Goal: Task Accomplishment & Management: Use online tool/utility

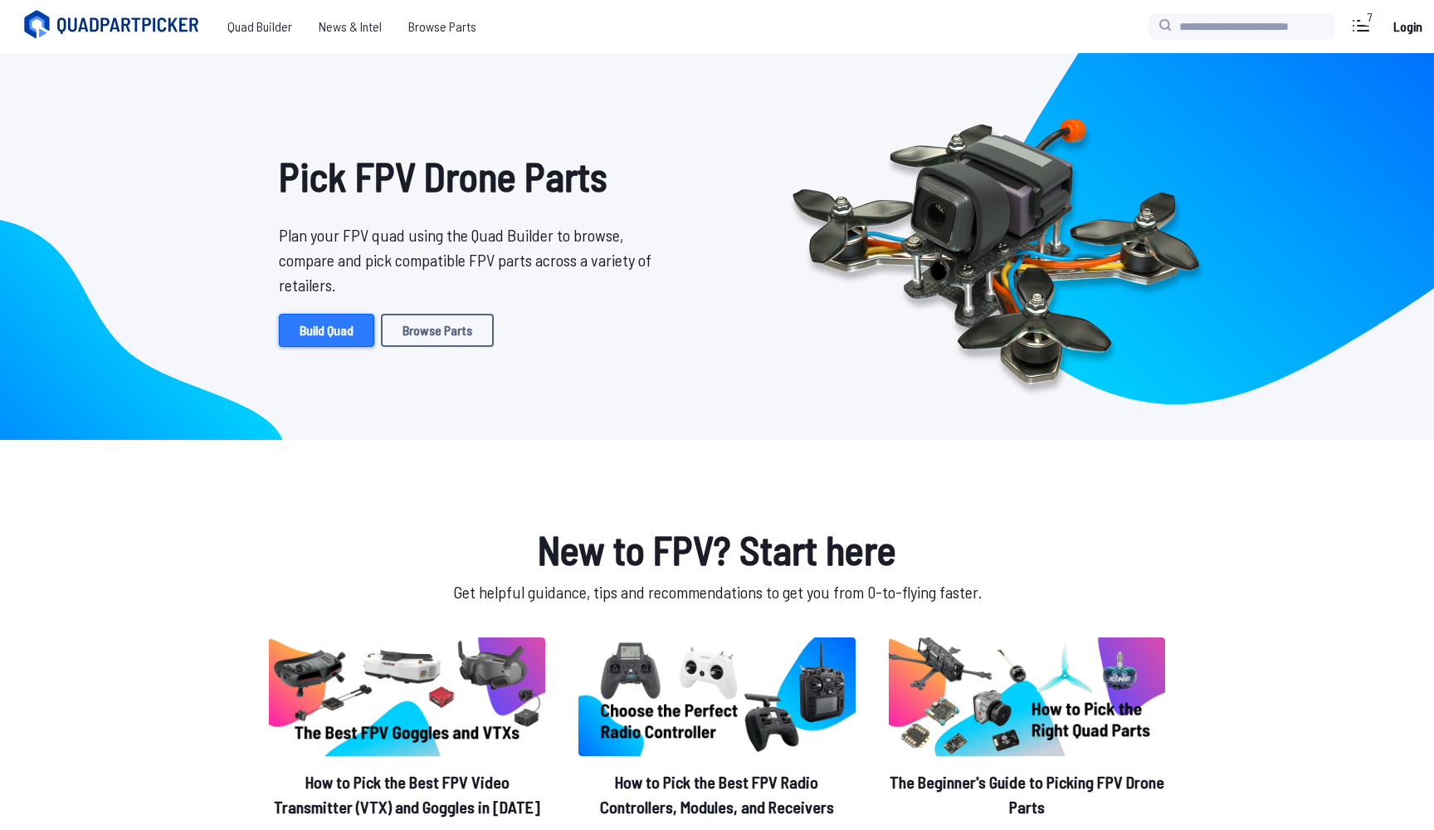
click at [336, 341] on link "Build Quad" at bounding box center [326, 330] width 95 height 33
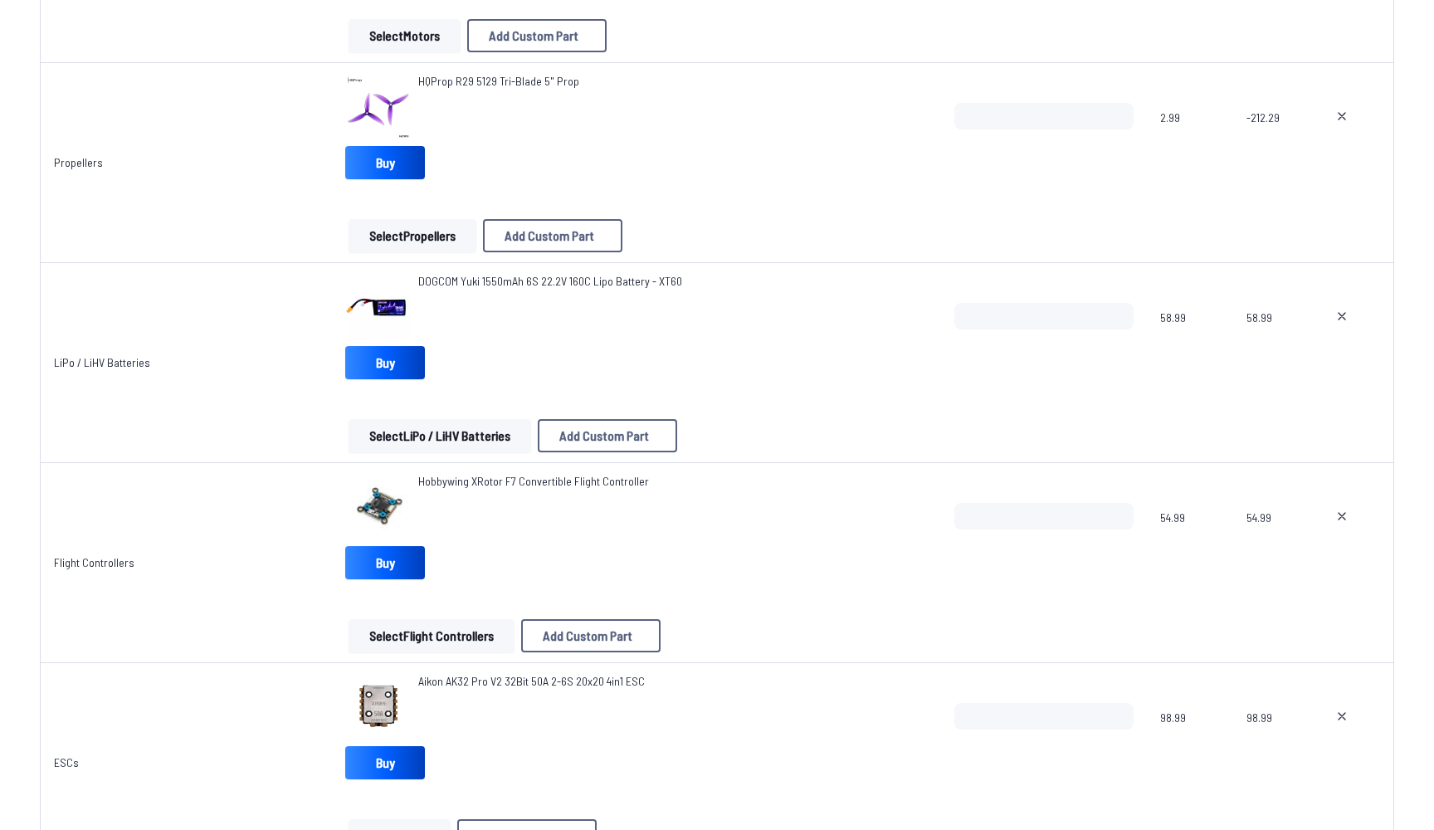
scroll to position [611, 0]
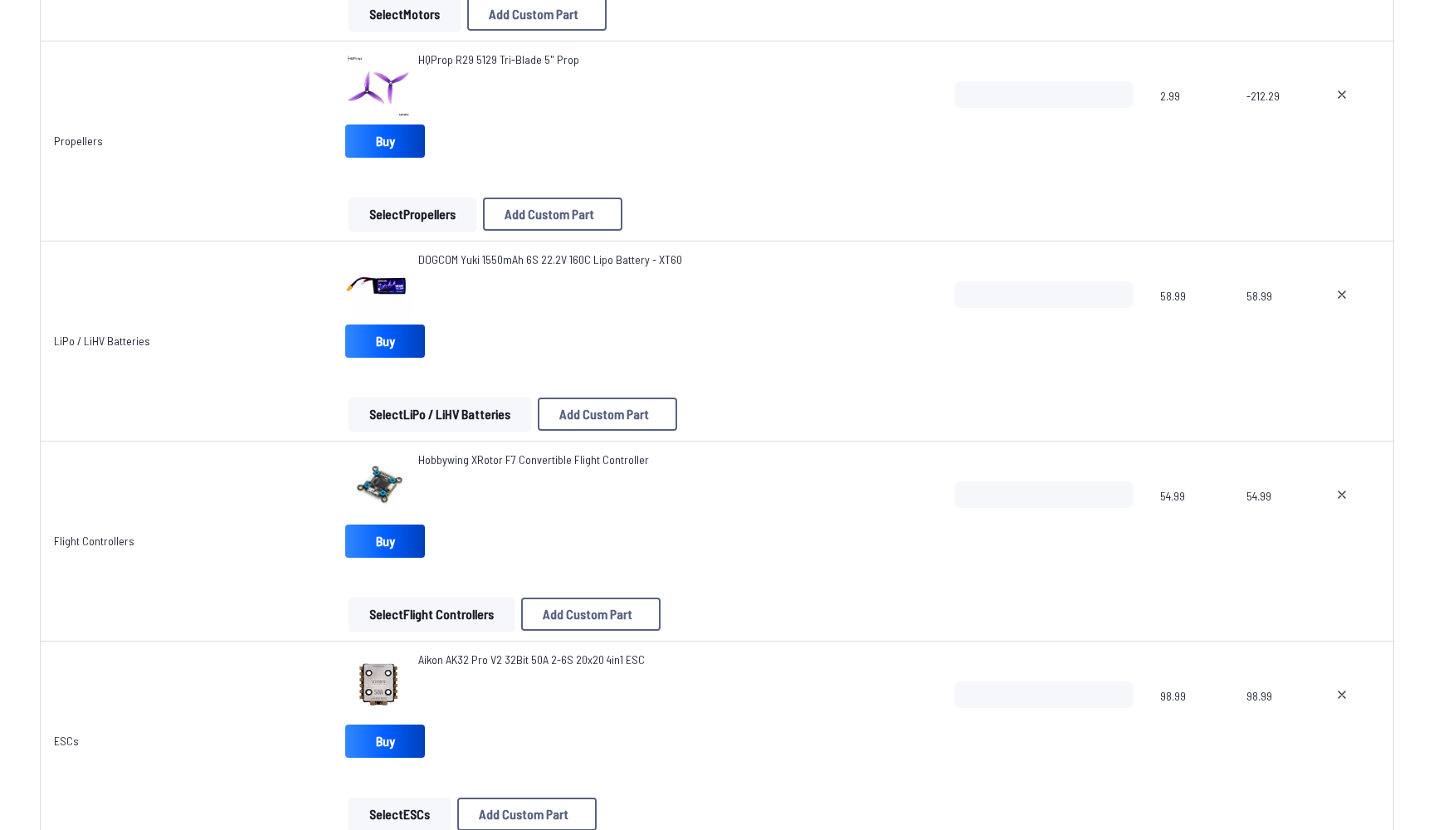
click at [1345, 491] on icon at bounding box center [1341, 494] width 13 height 13
click at [502, 611] on button "Select Flight Controllers" at bounding box center [431, 613] width 166 height 33
click at [455, 617] on button "Select Flight Controllers" at bounding box center [431, 613] width 166 height 33
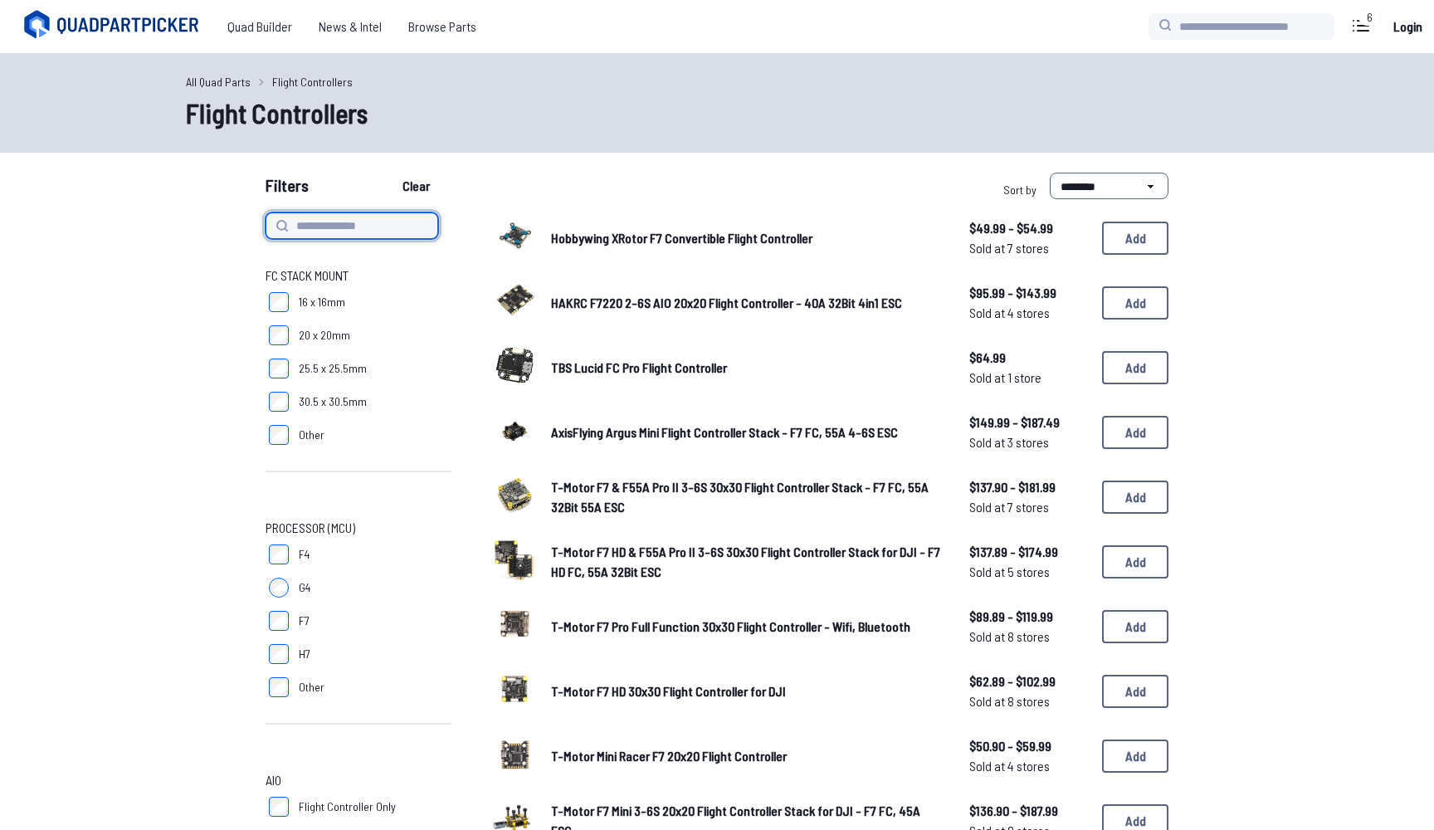
click at [370, 231] on input at bounding box center [351, 225] width 173 height 27
type input "******"
click at [421, 186] on button "Clear" at bounding box center [416, 186] width 56 height 27
type input "******"
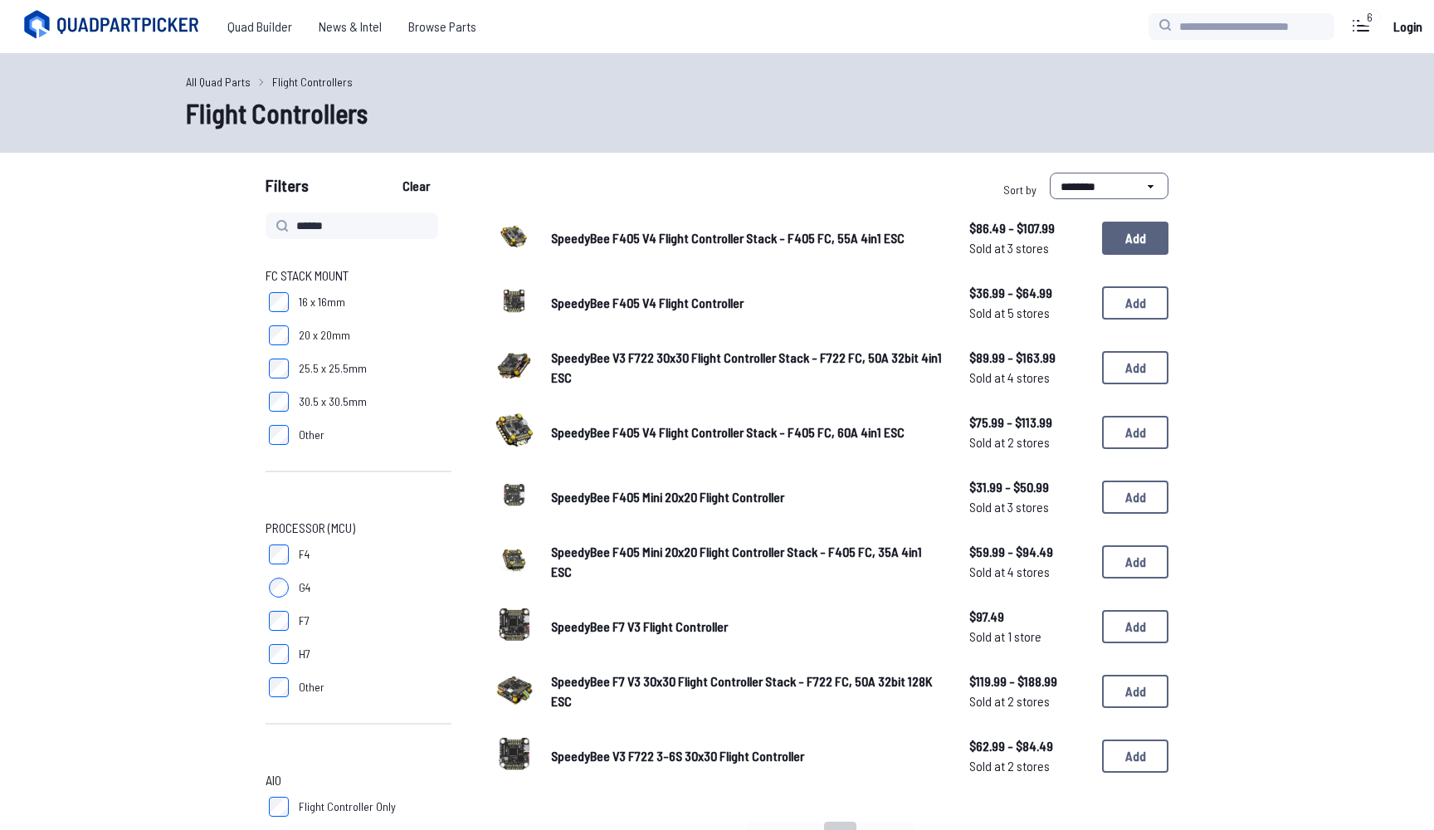
click at [1138, 246] on button "Add" at bounding box center [1135, 237] width 66 height 33
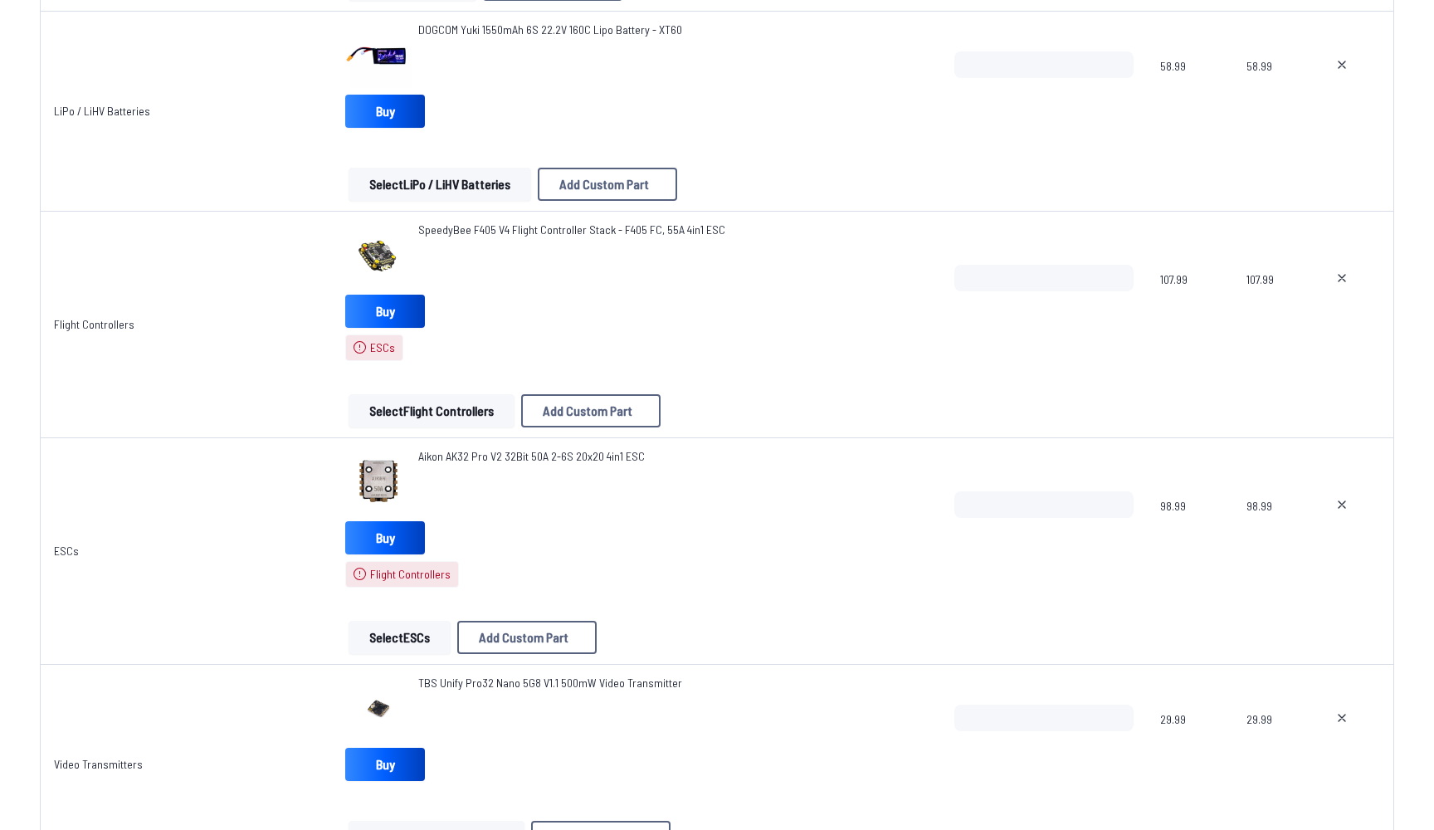
scroll to position [925, 0]
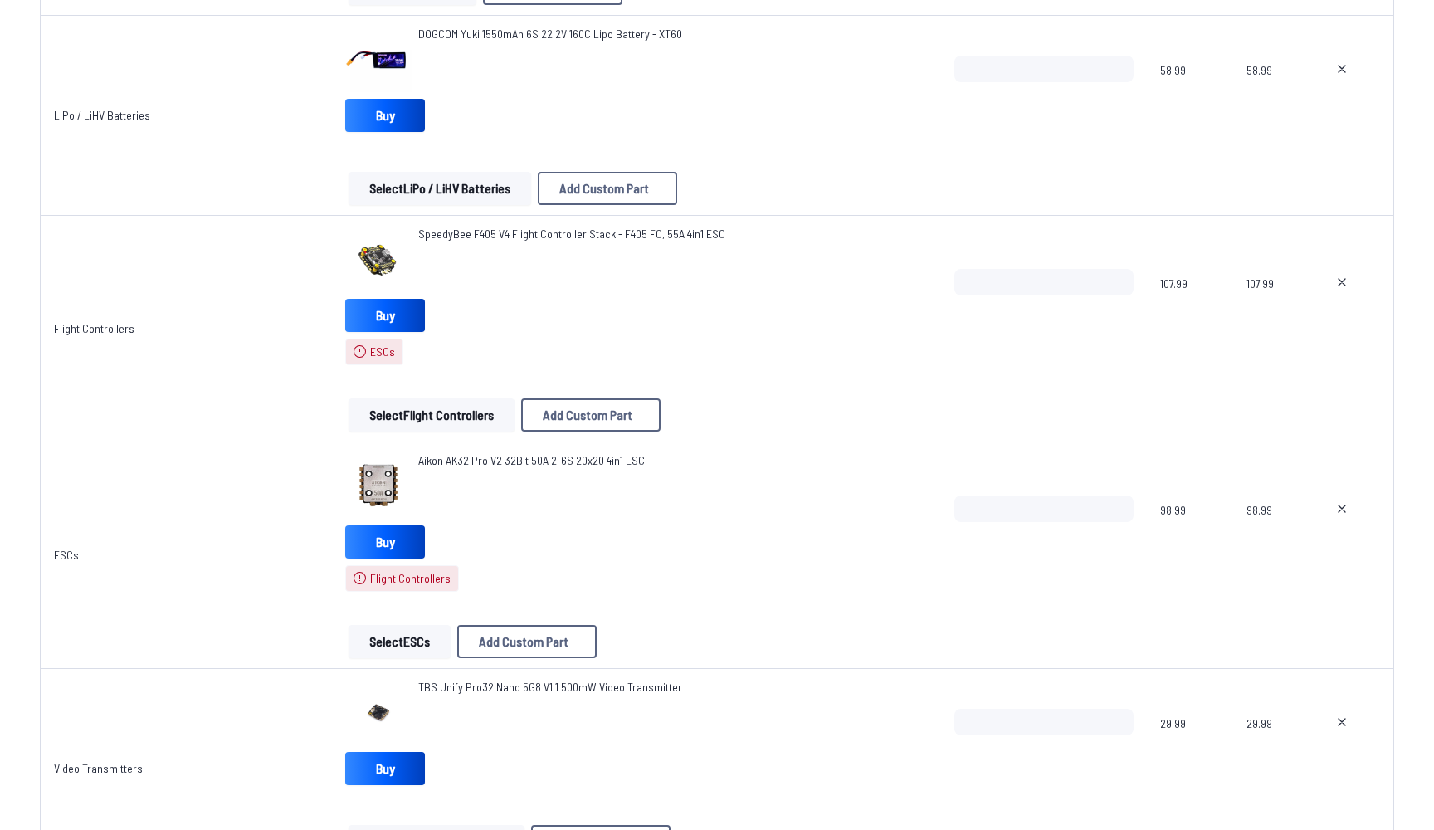
click at [1348, 274] on button at bounding box center [1341, 282] width 41 height 27
type textarea "**********"
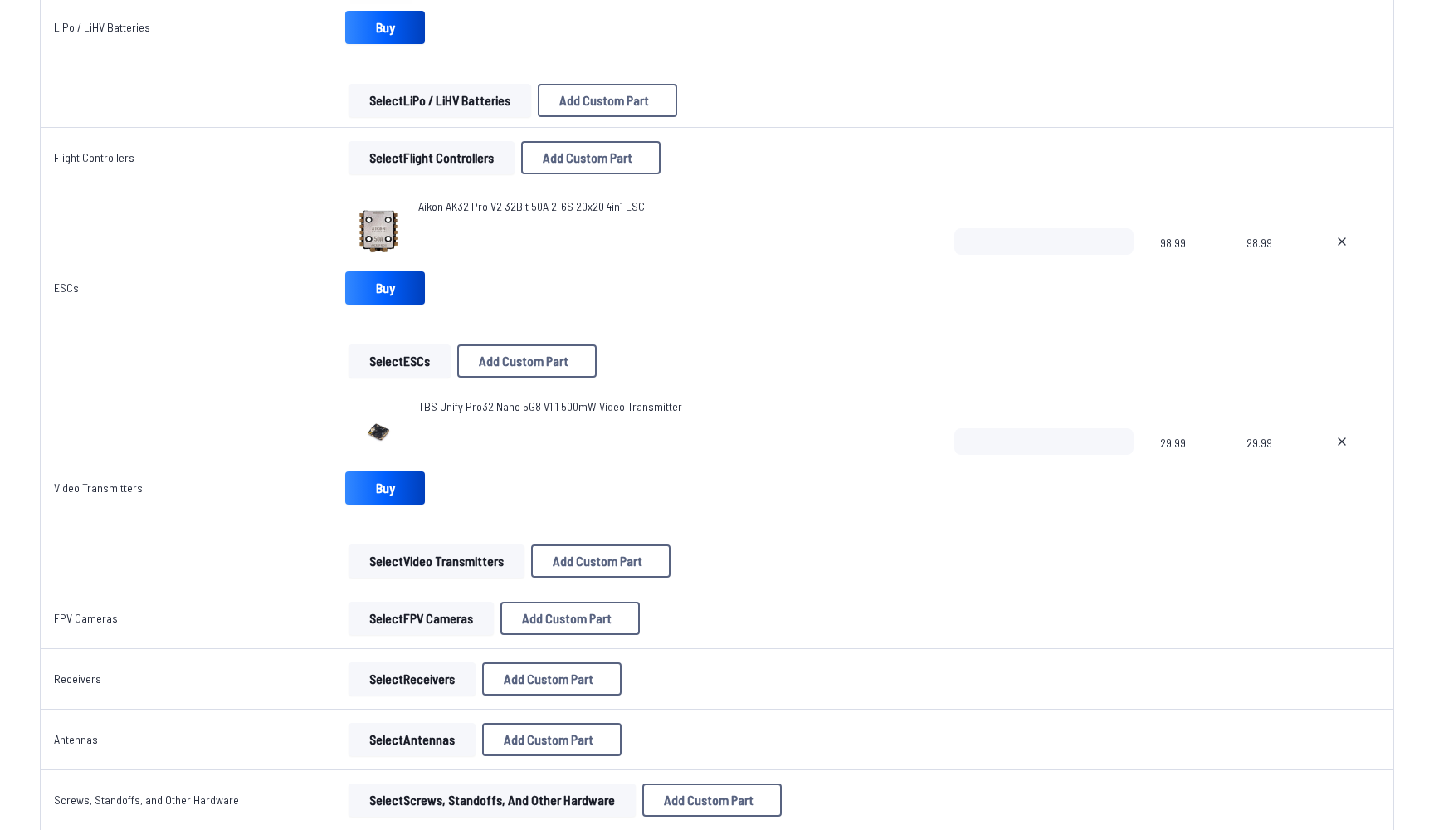
click at [420, 170] on button "Select Flight Controllers" at bounding box center [431, 157] width 166 height 33
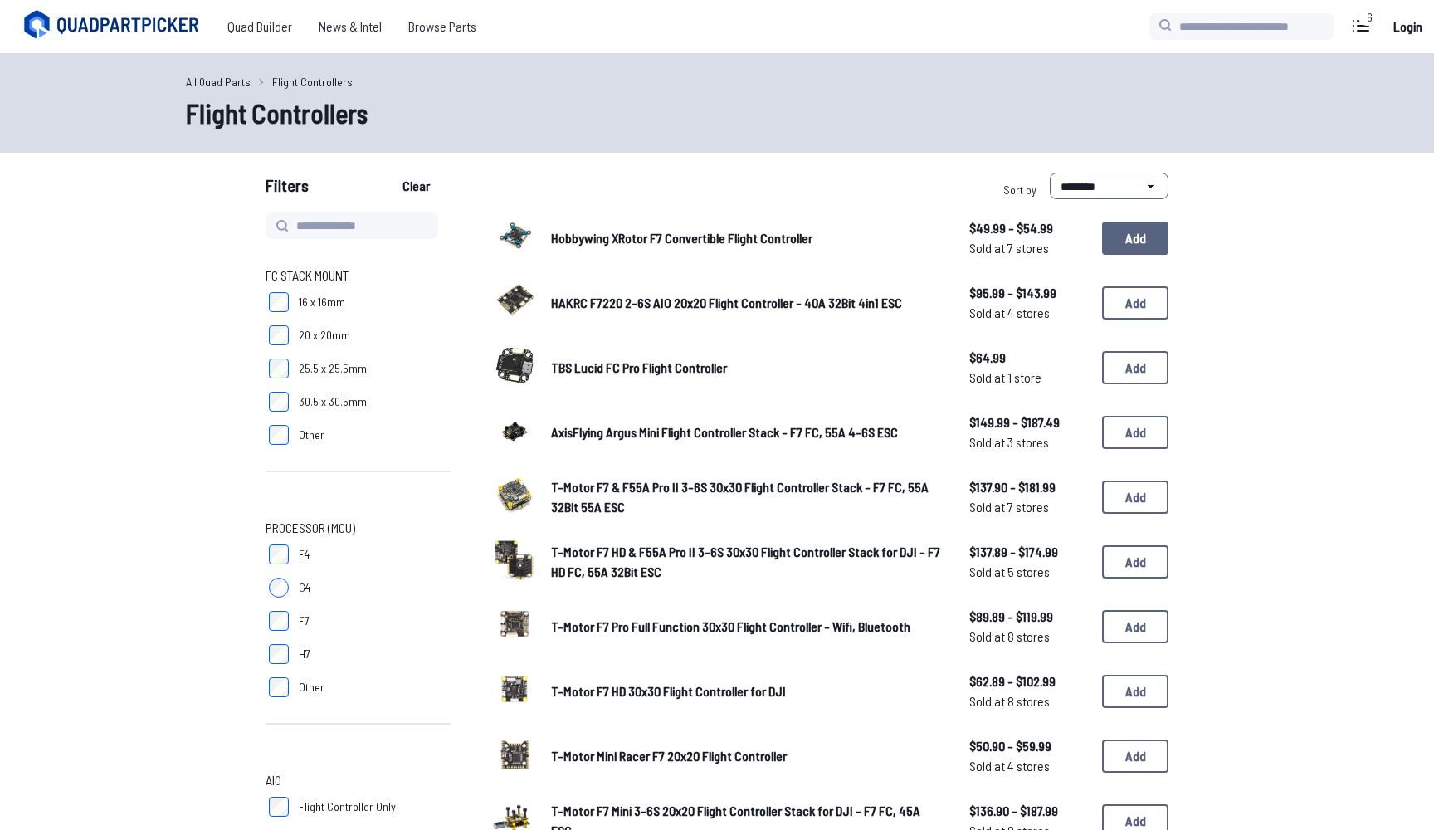
click at [1124, 246] on button "Add" at bounding box center [1135, 237] width 66 height 33
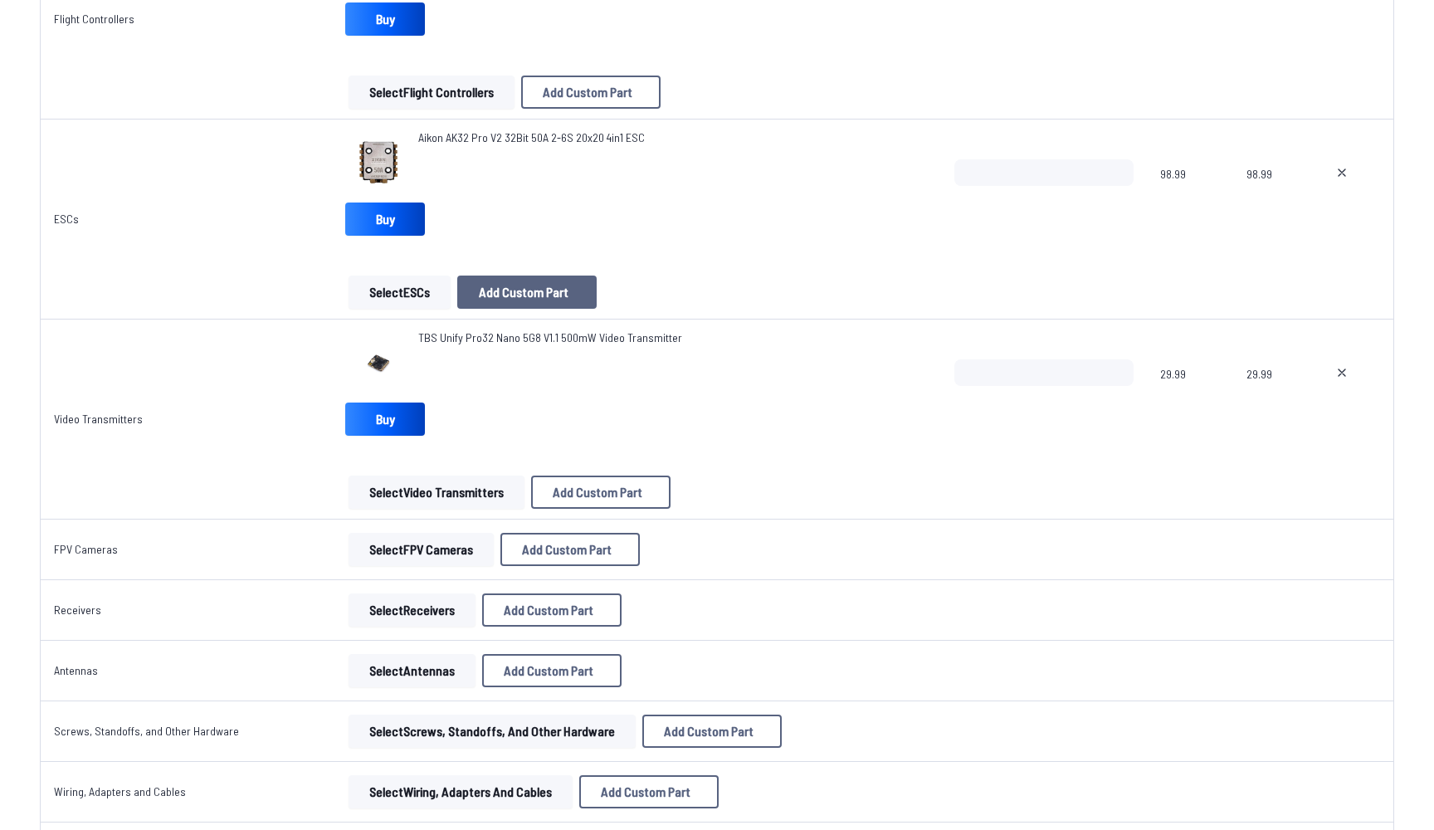
scroll to position [1146, 0]
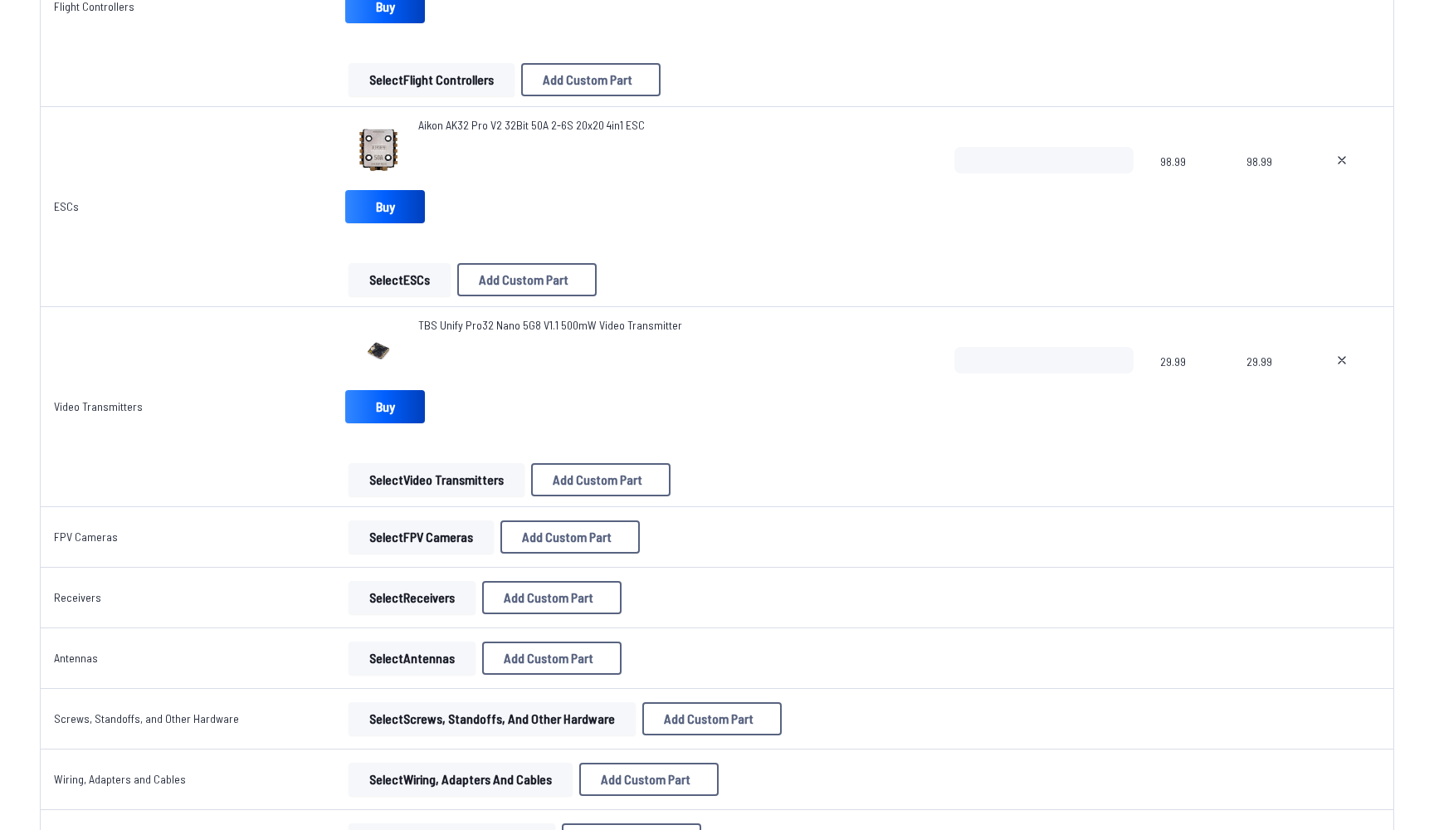
click at [428, 531] on button "Select FPV Cameras" at bounding box center [420, 536] width 145 height 33
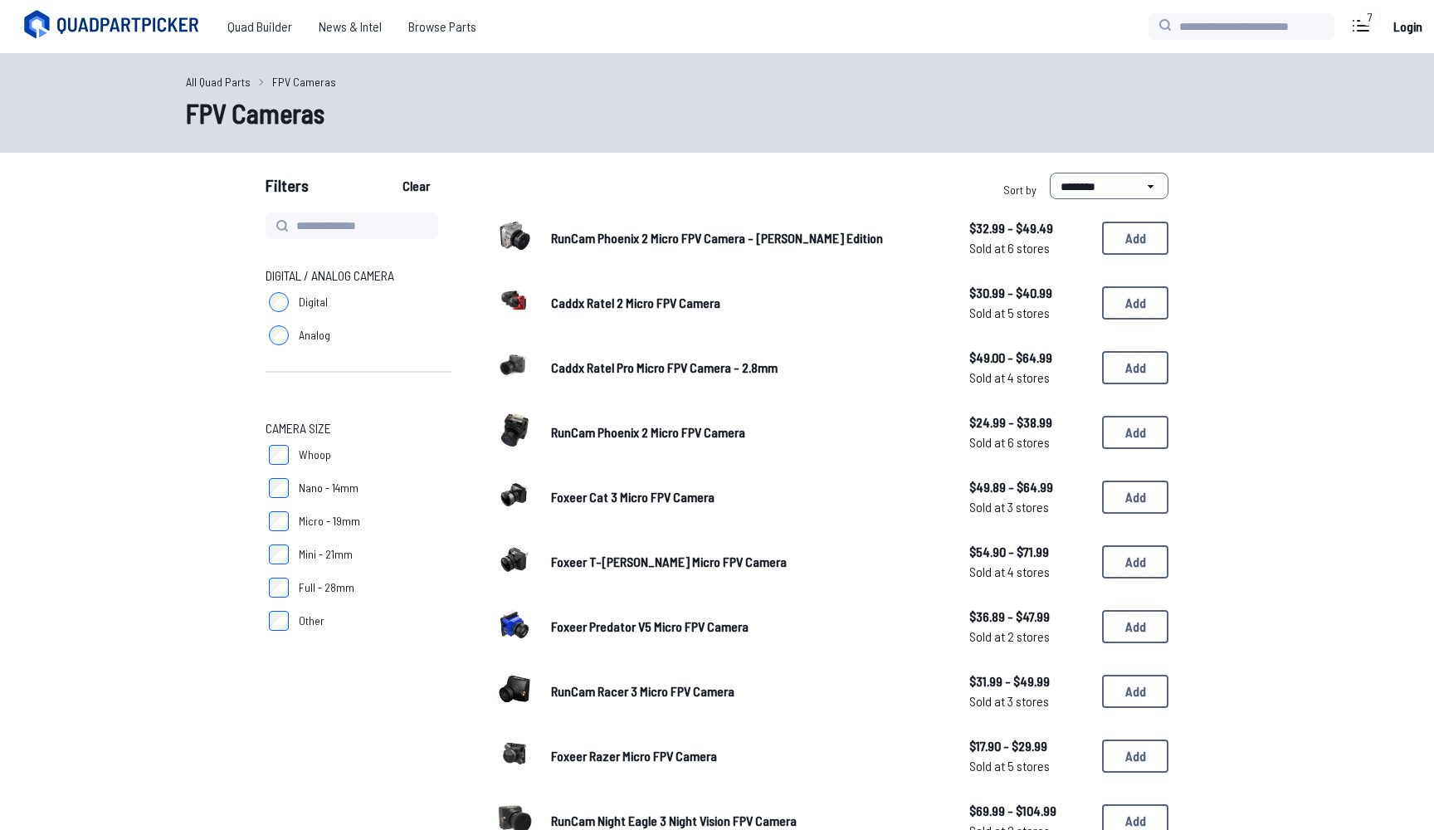
click at [282, 314] on label "Digital" at bounding box center [358, 301] width 186 height 33
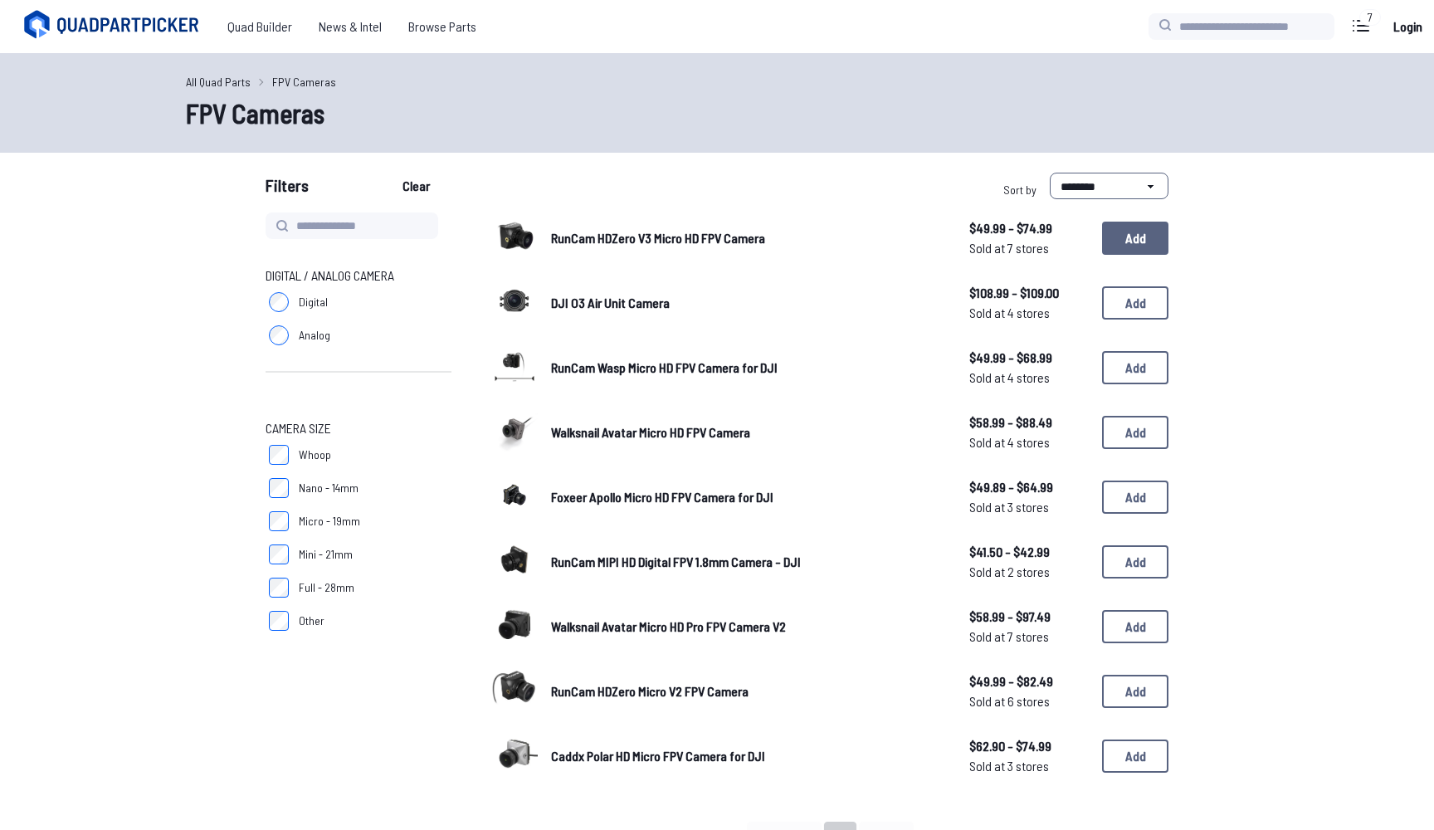
click at [1132, 251] on button "Add" at bounding box center [1135, 237] width 66 height 33
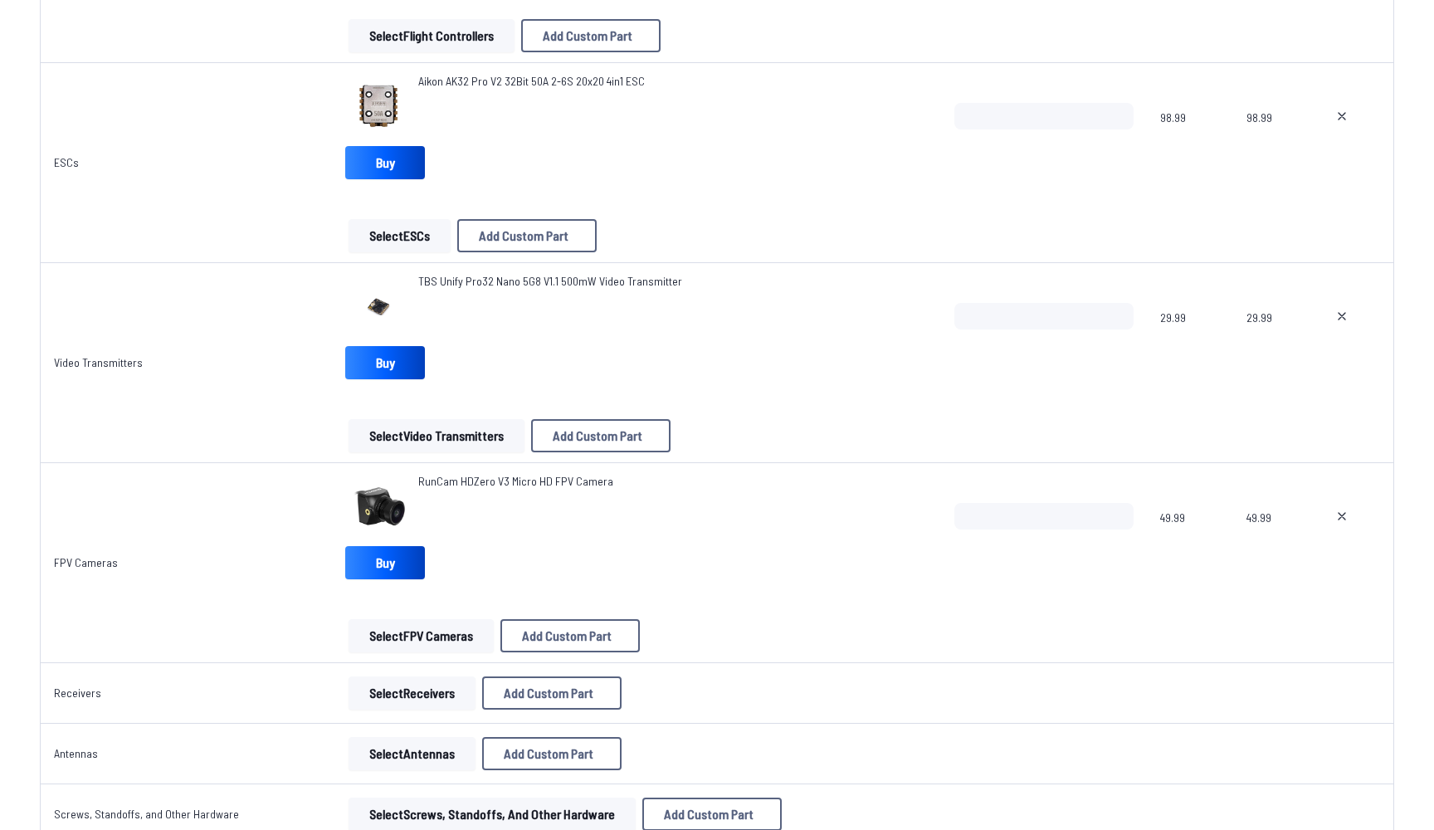
scroll to position [1268, 0]
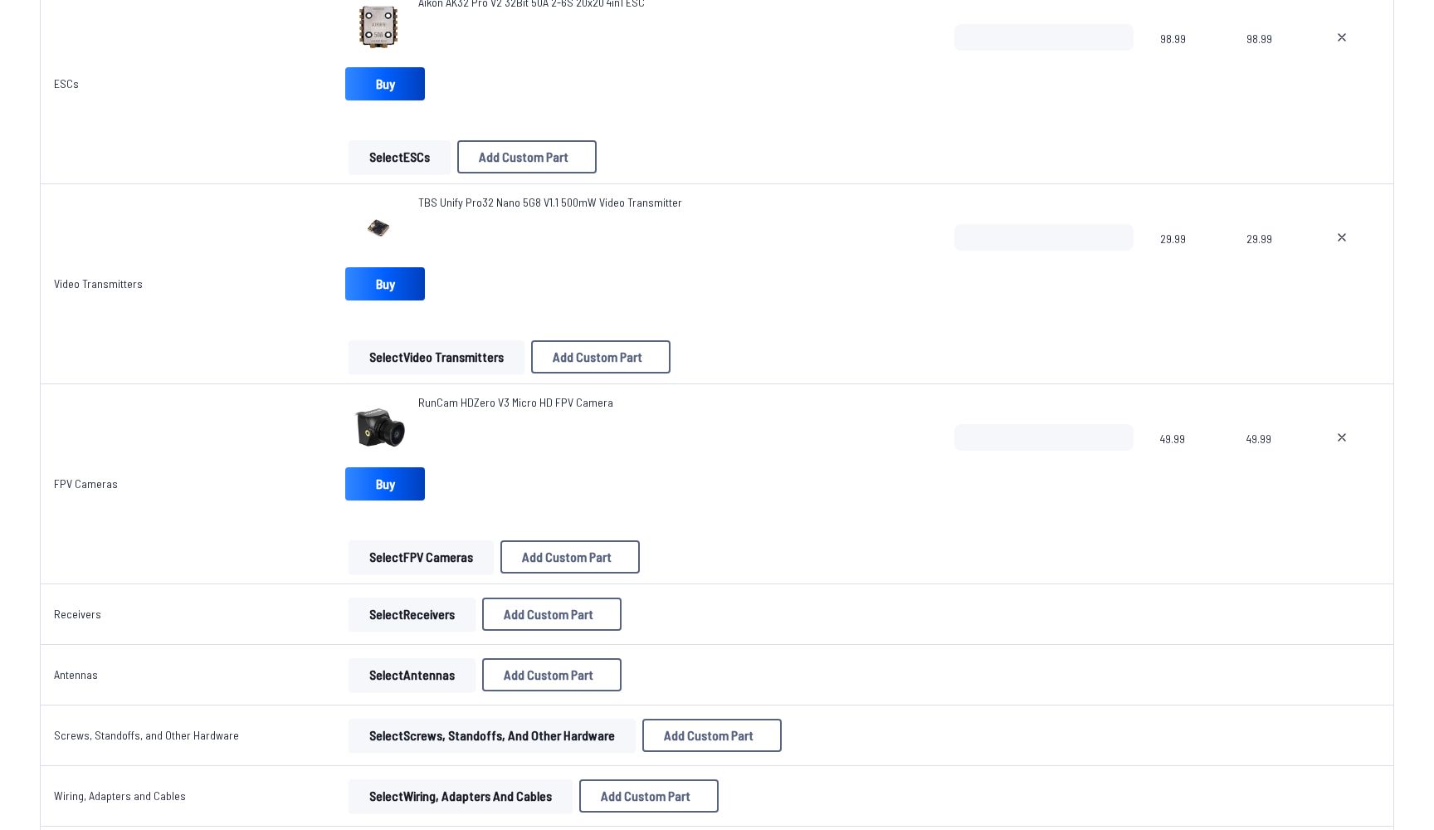
click at [363, 601] on button "Select Receivers" at bounding box center [411, 613] width 127 height 33
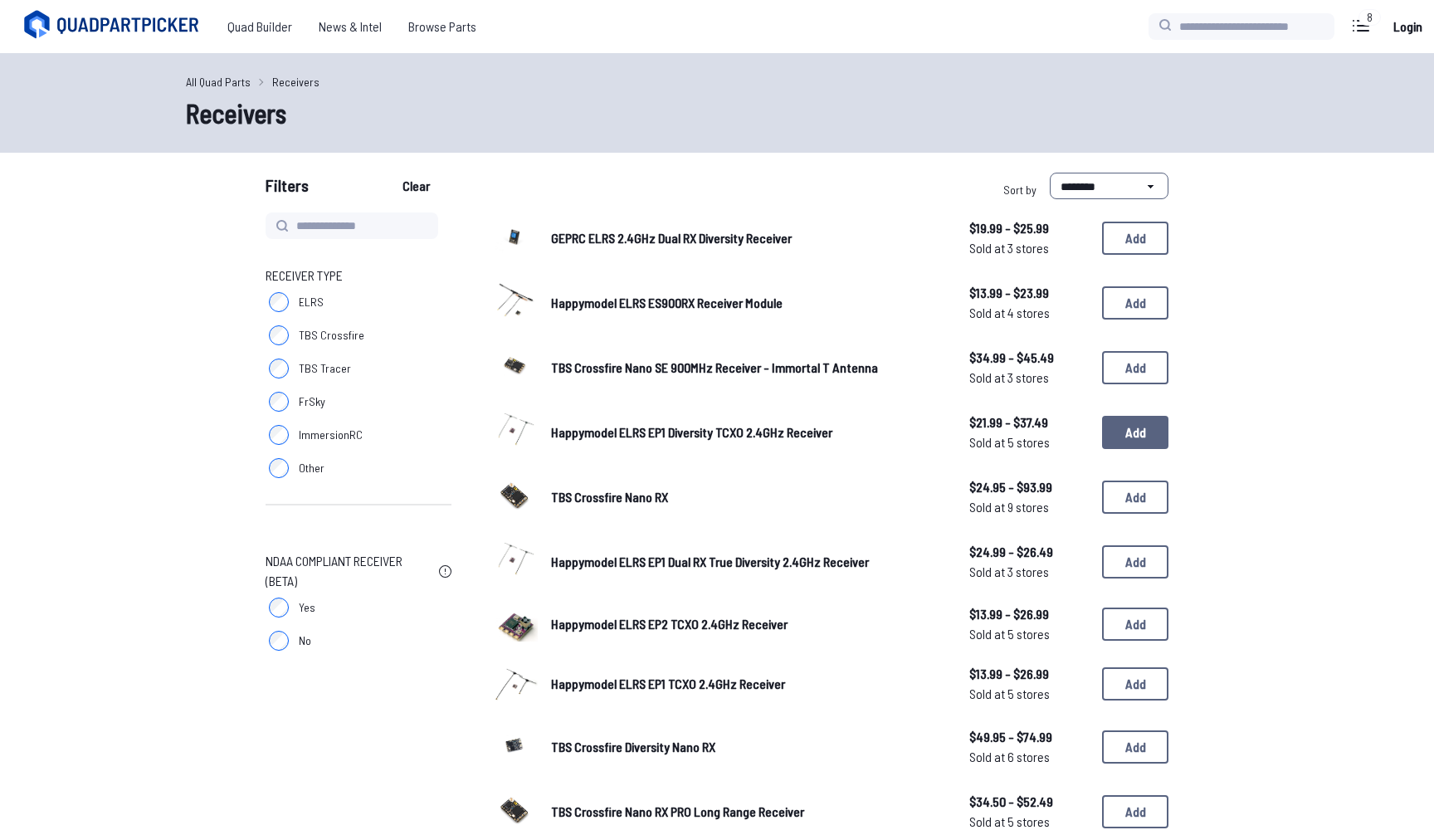
click at [1133, 421] on button "Add" at bounding box center [1135, 432] width 66 height 33
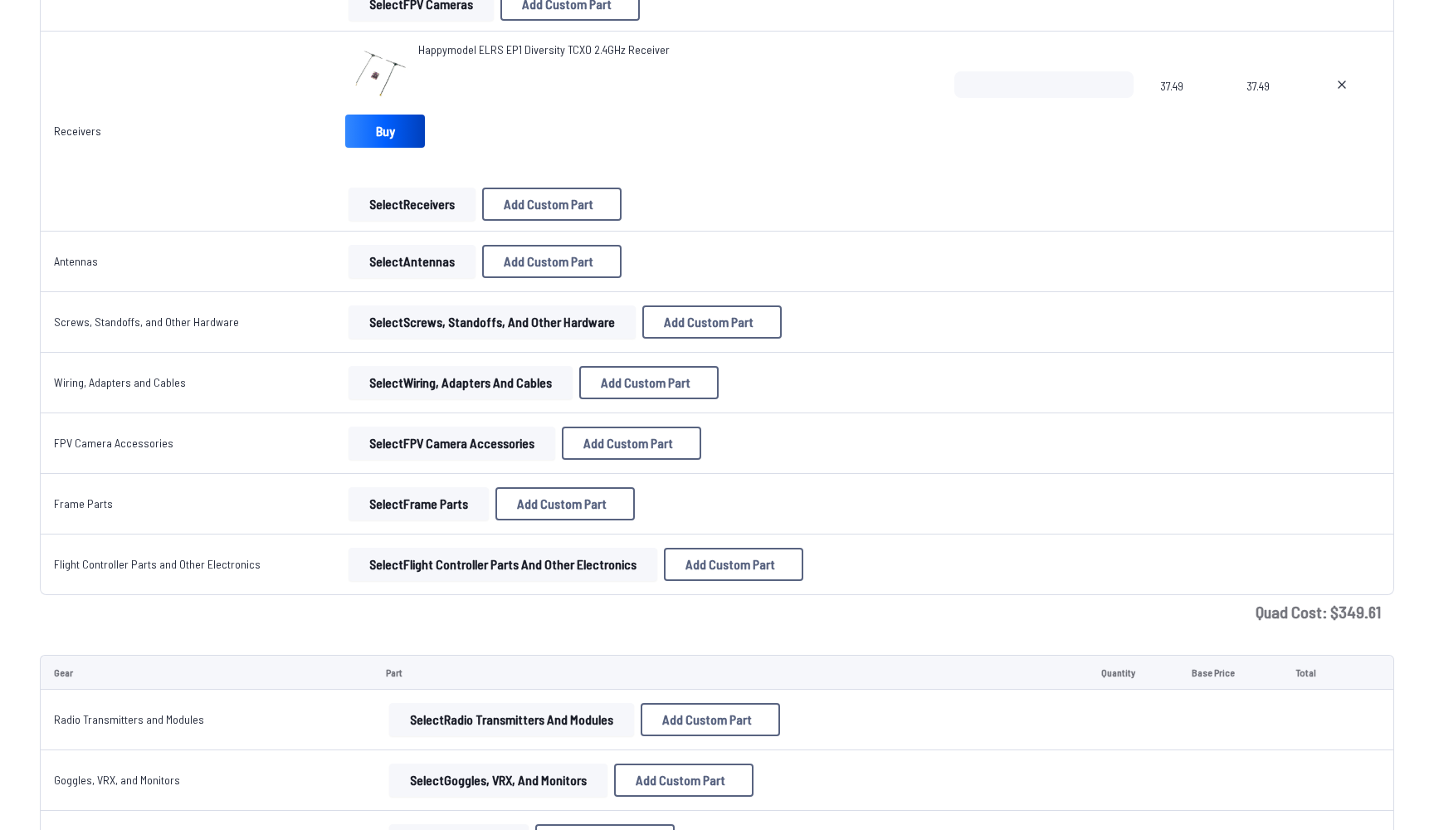
scroll to position [1816, 0]
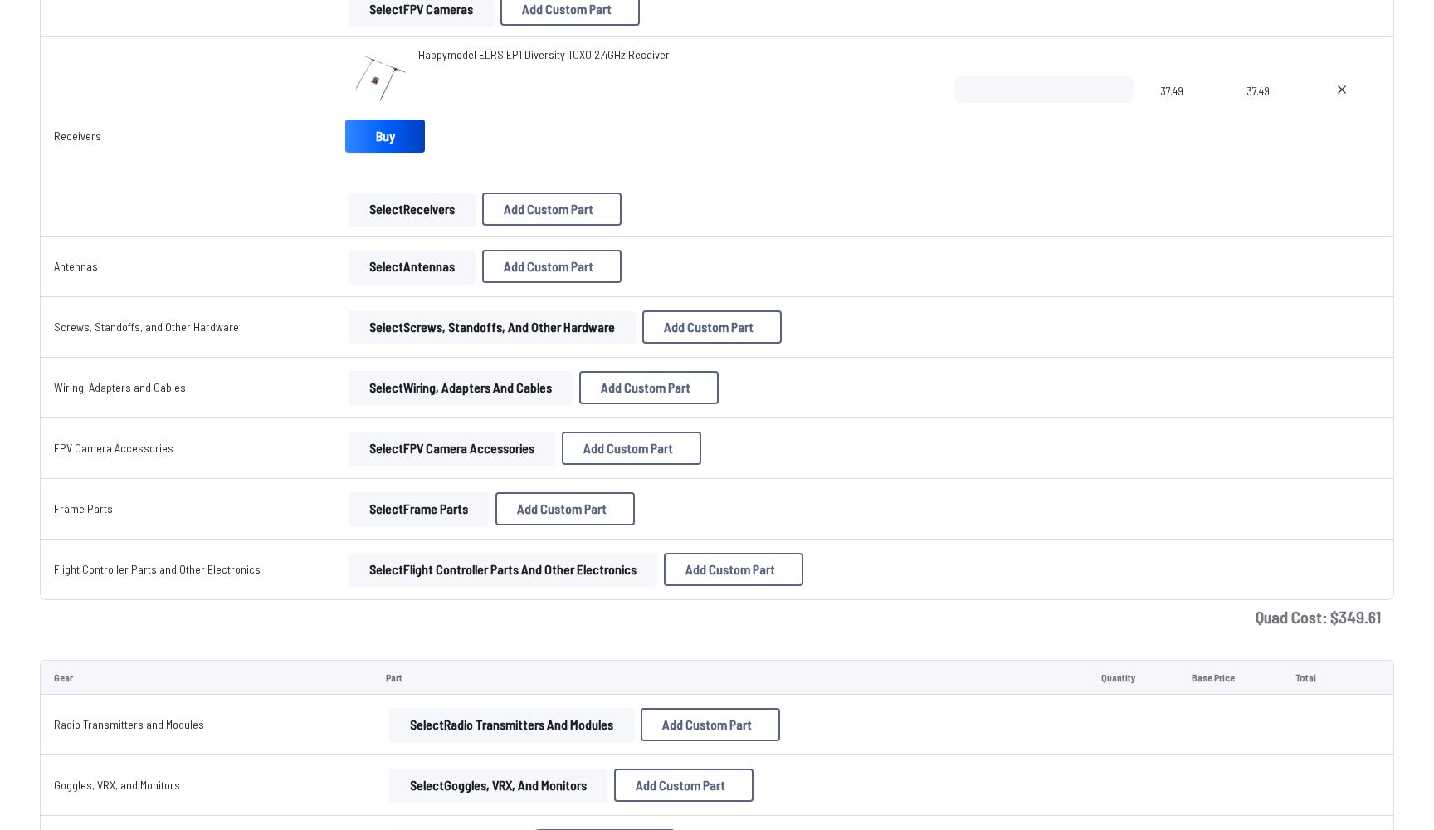
click at [406, 268] on button "Select Antennas" at bounding box center [411, 266] width 127 height 33
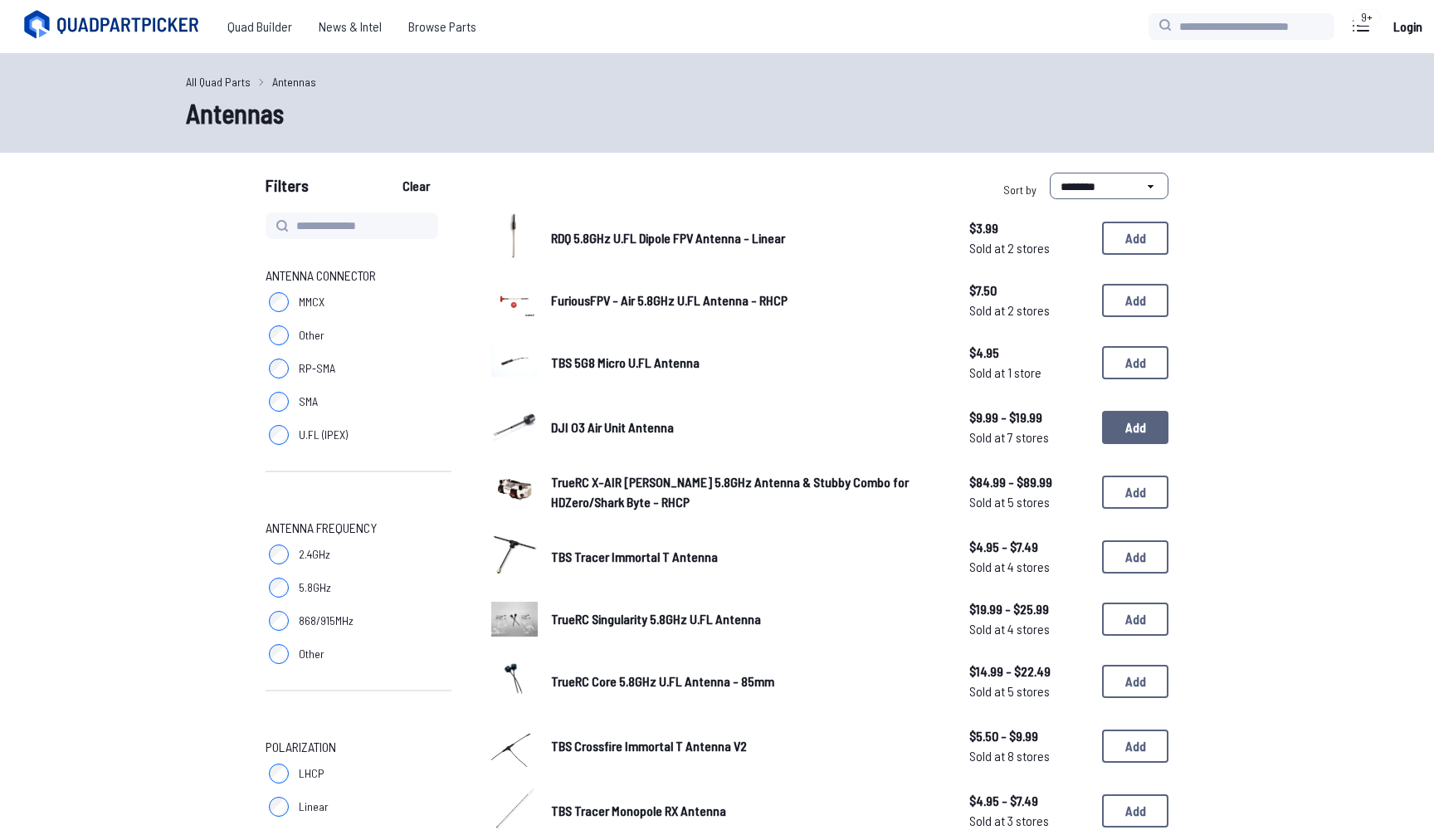
click at [1116, 420] on button "Add" at bounding box center [1135, 427] width 66 height 33
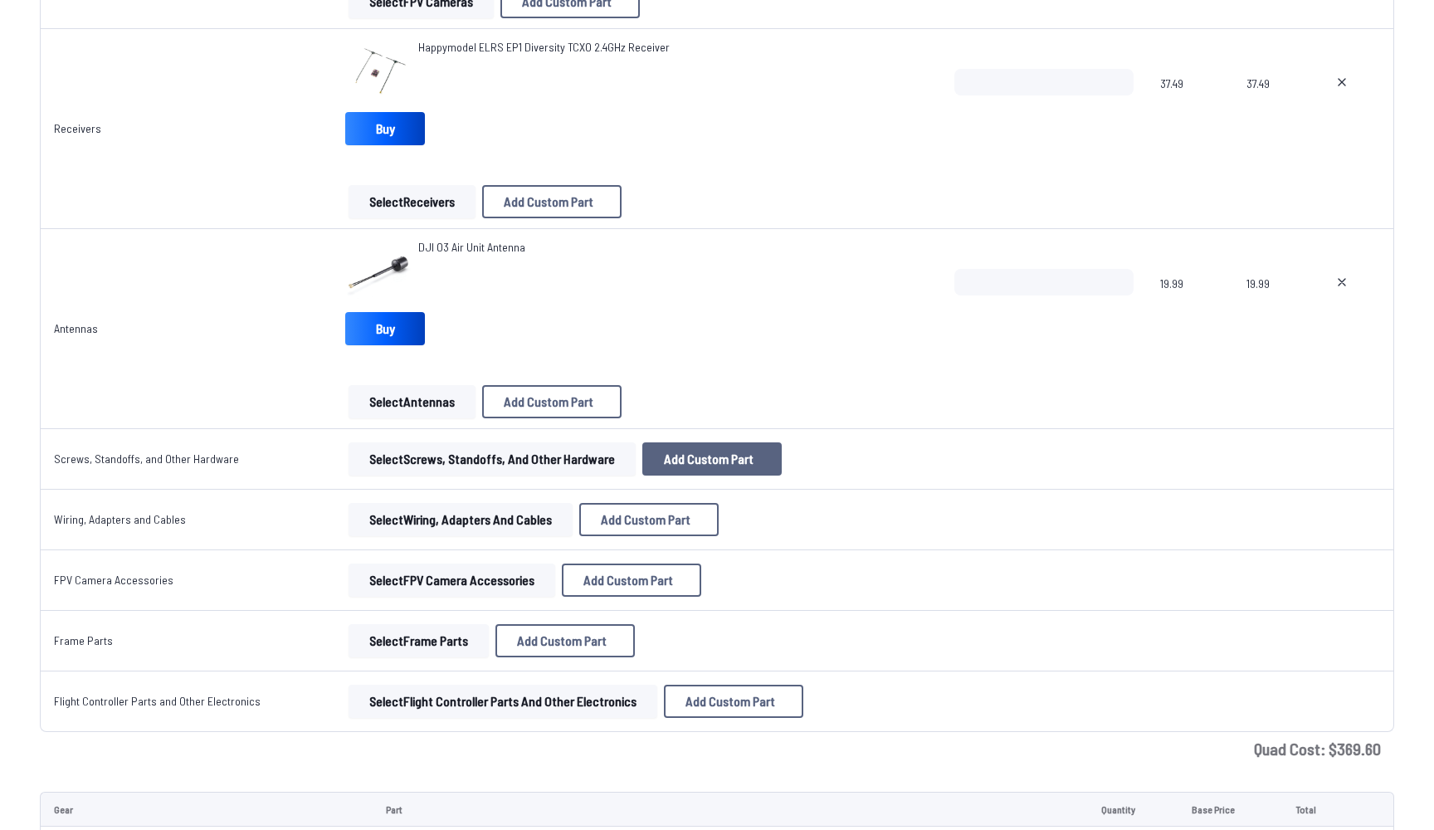
scroll to position [1826, 0]
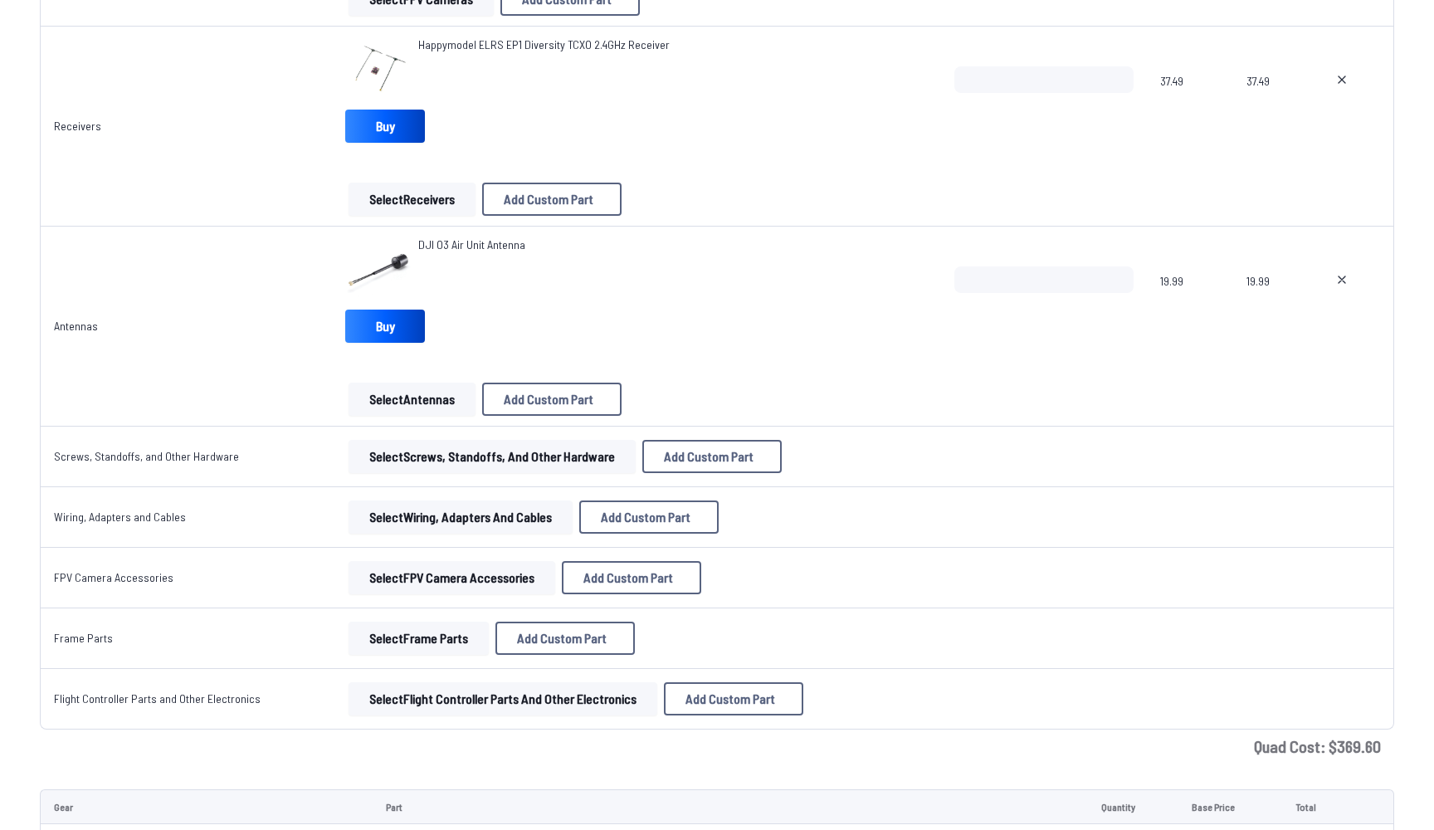
click at [497, 463] on button "Select Screws, Standoffs, and Other Hardware" at bounding box center [491, 456] width 287 height 33
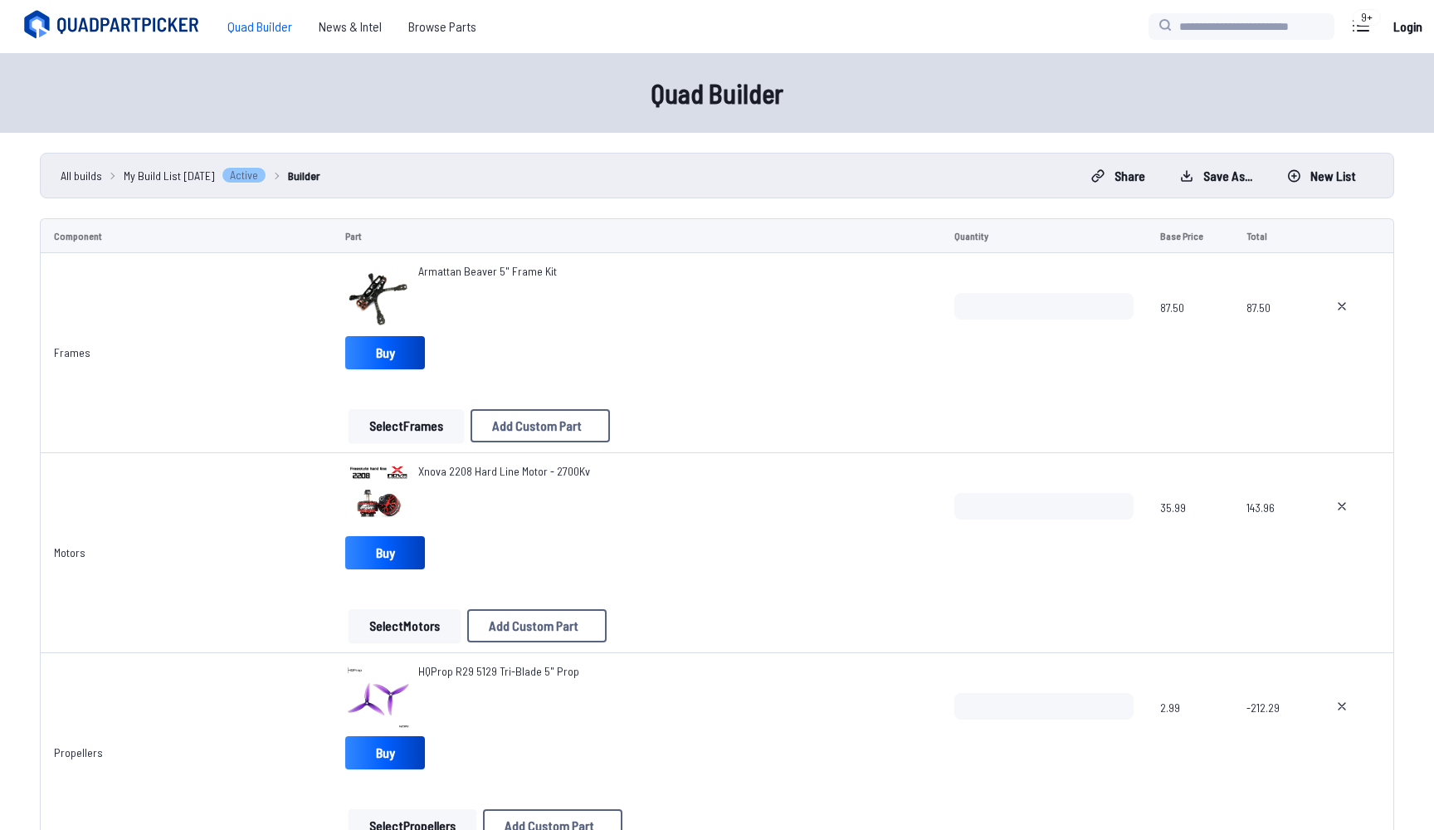
scroll to position [1826, 0]
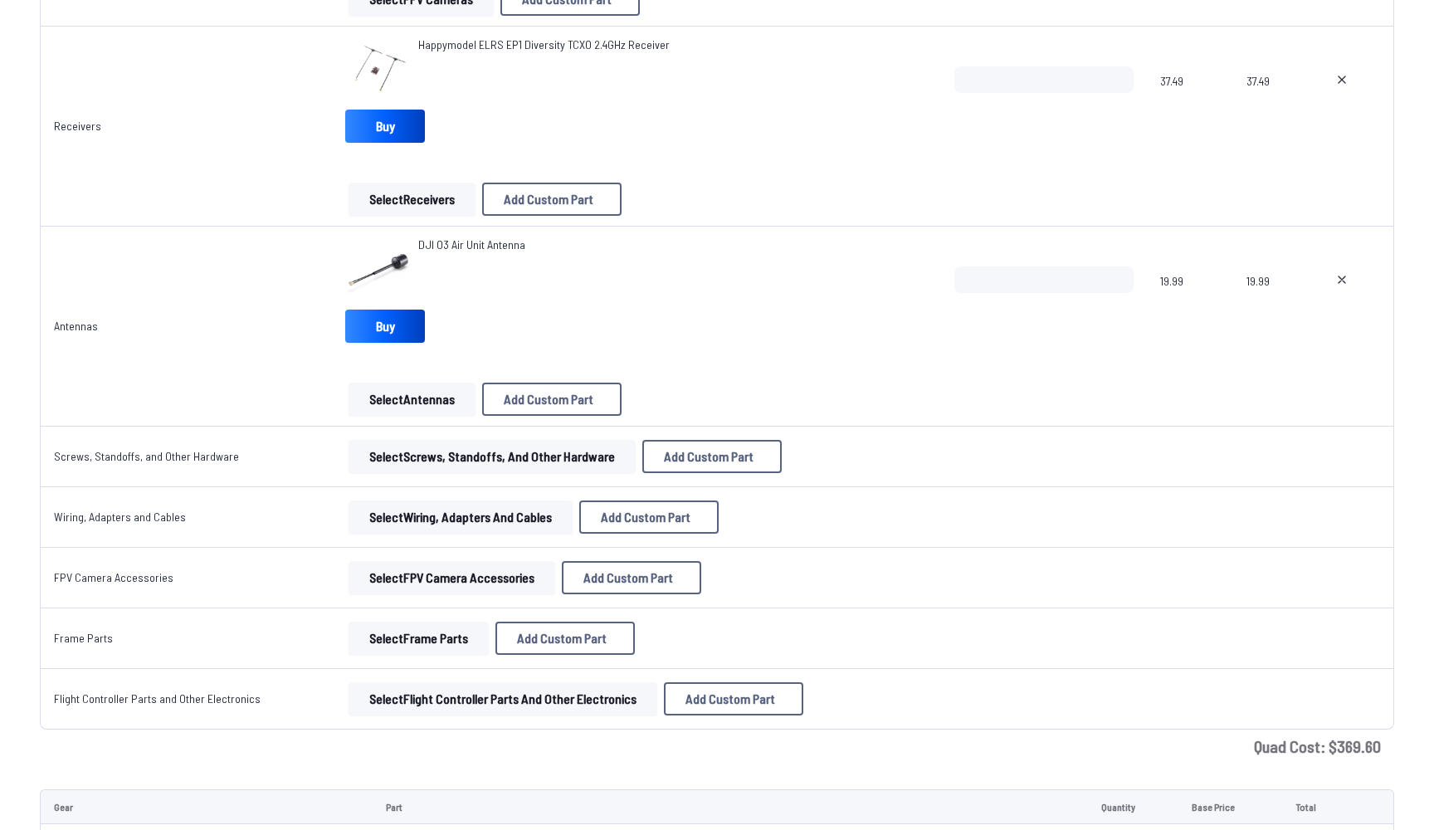
click at [378, 571] on button "Select FPV Camera Accessories" at bounding box center [451, 577] width 207 height 33
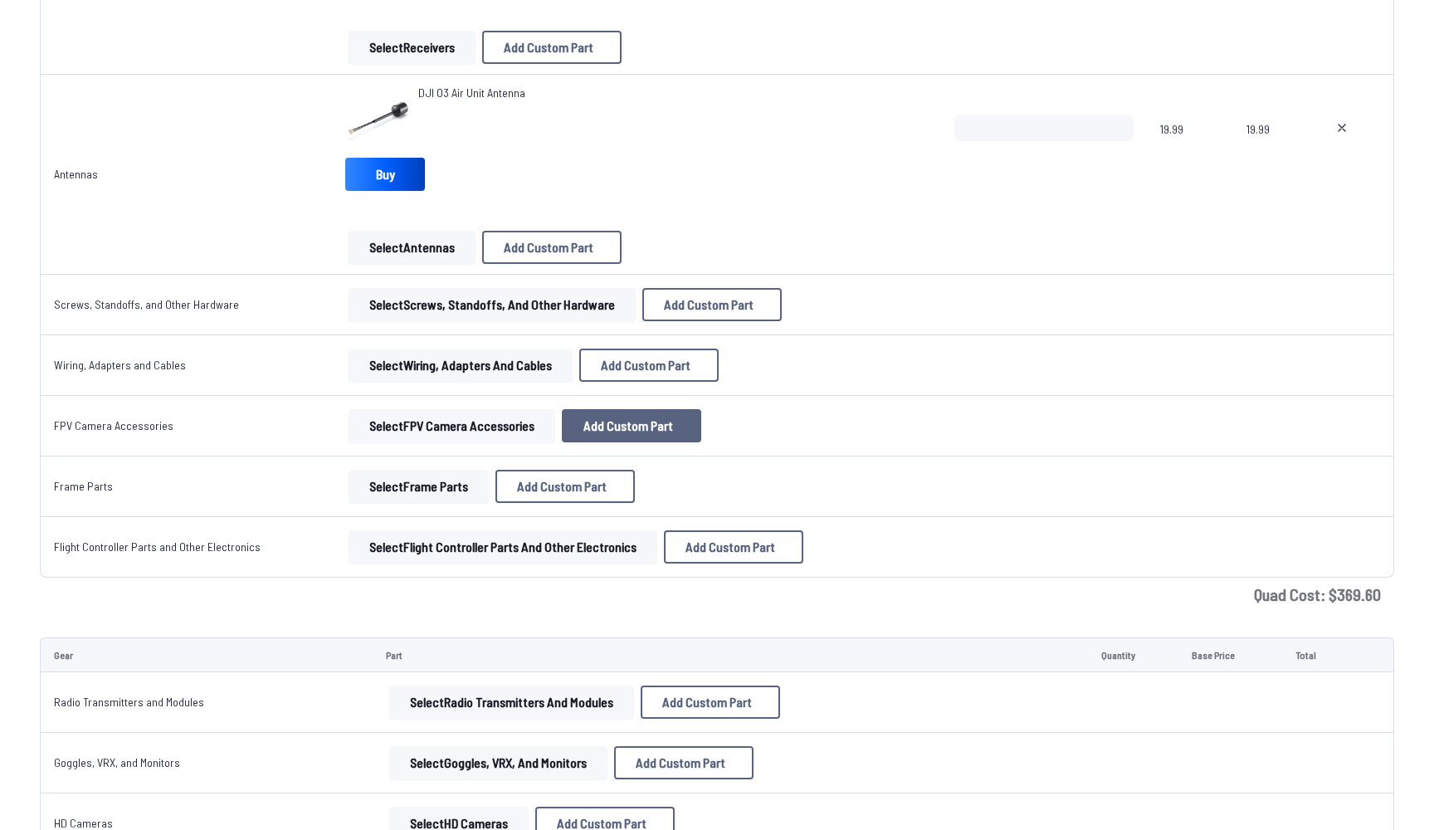
scroll to position [1984, 0]
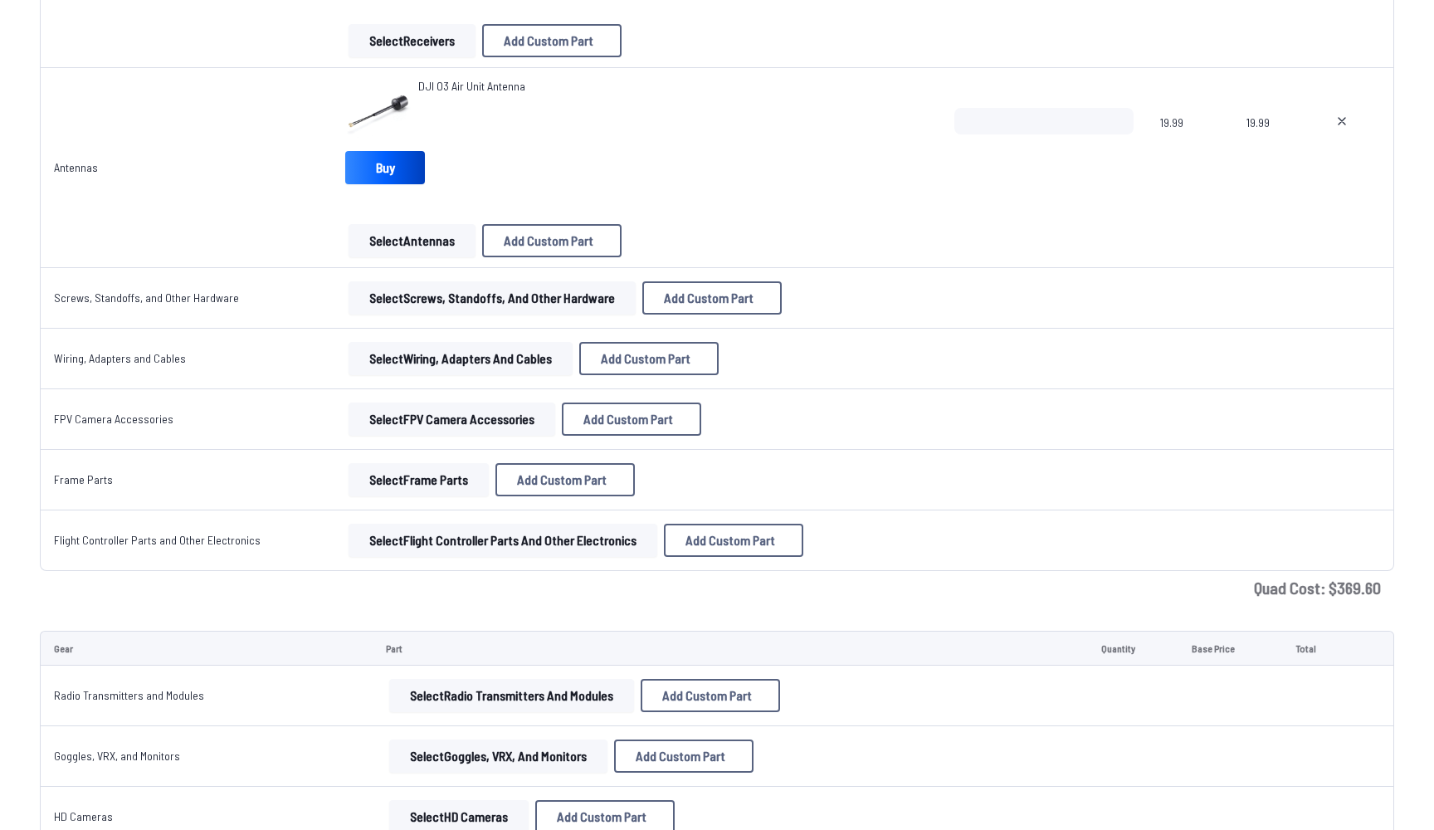
click at [543, 539] on button "Select Flight Controller Parts and Other Electronics" at bounding box center [502, 539] width 309 height 33
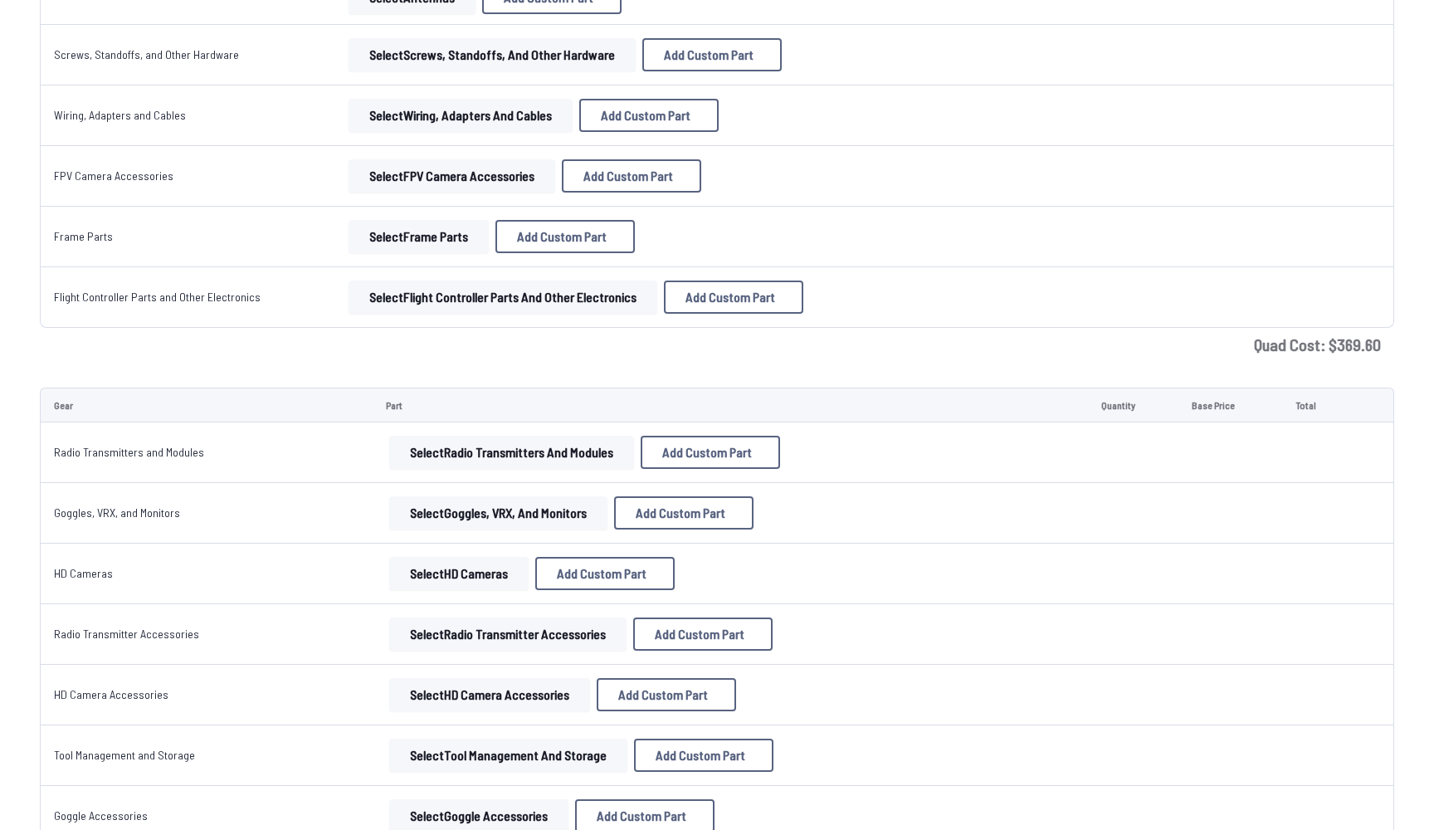
scroll to position [2240, 0]
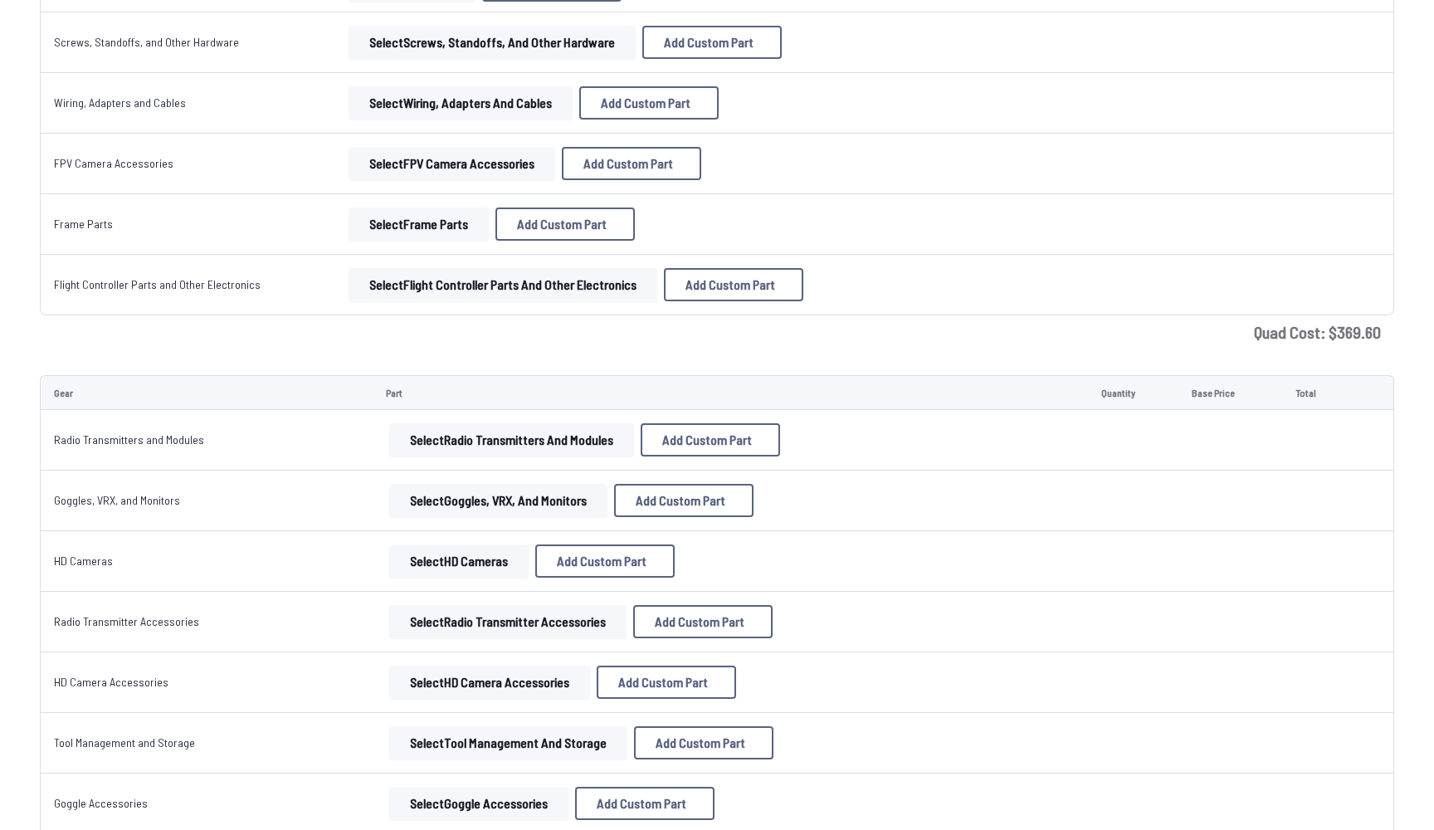
click at [529, 451] on button "Select Radio Transmitters and Modules" at bounding box center [511, 439] width 245 height 33
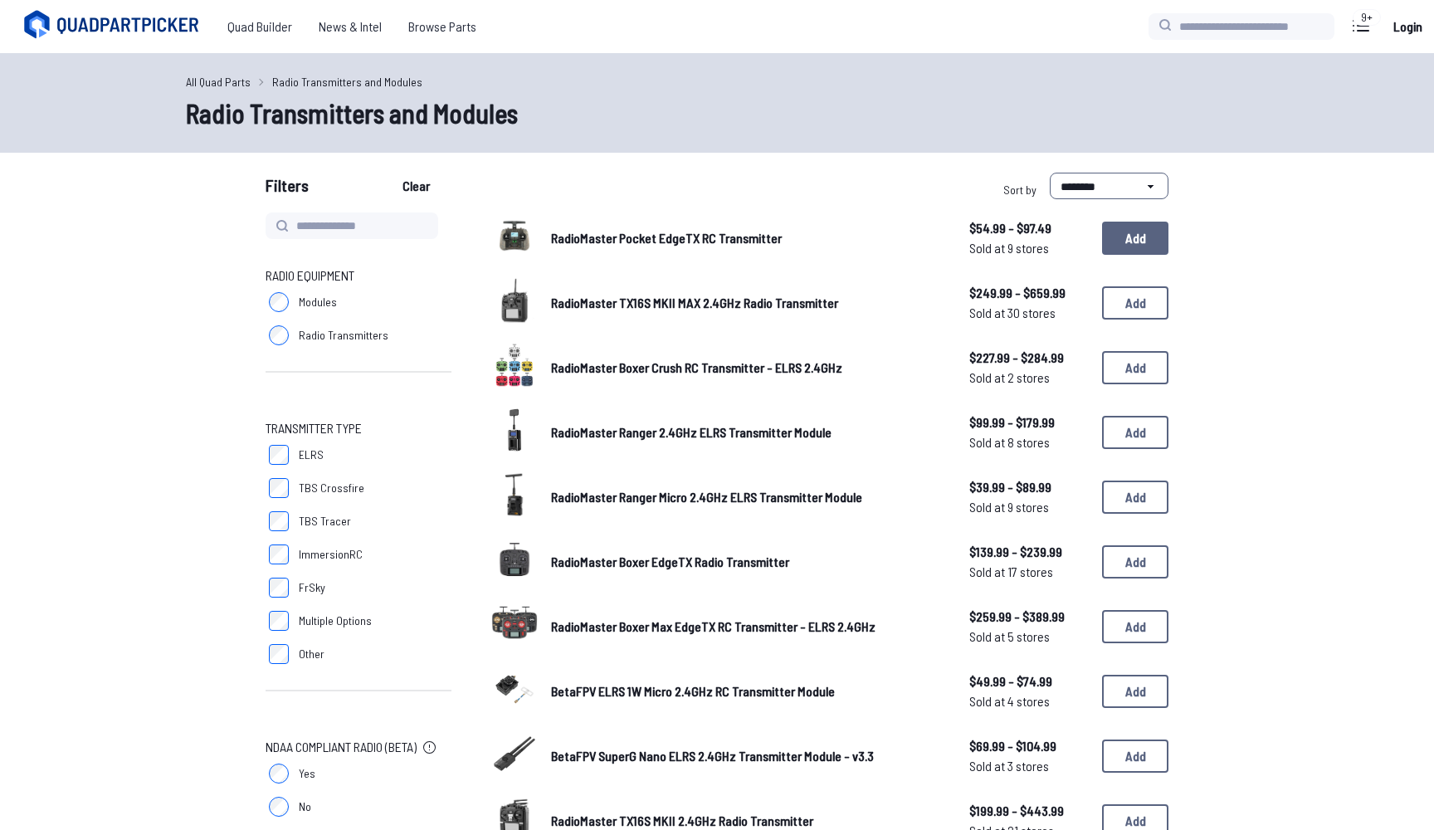
click at [1146, 236] on button "Add" at bounding box center [1135, 237] width 66 height 33
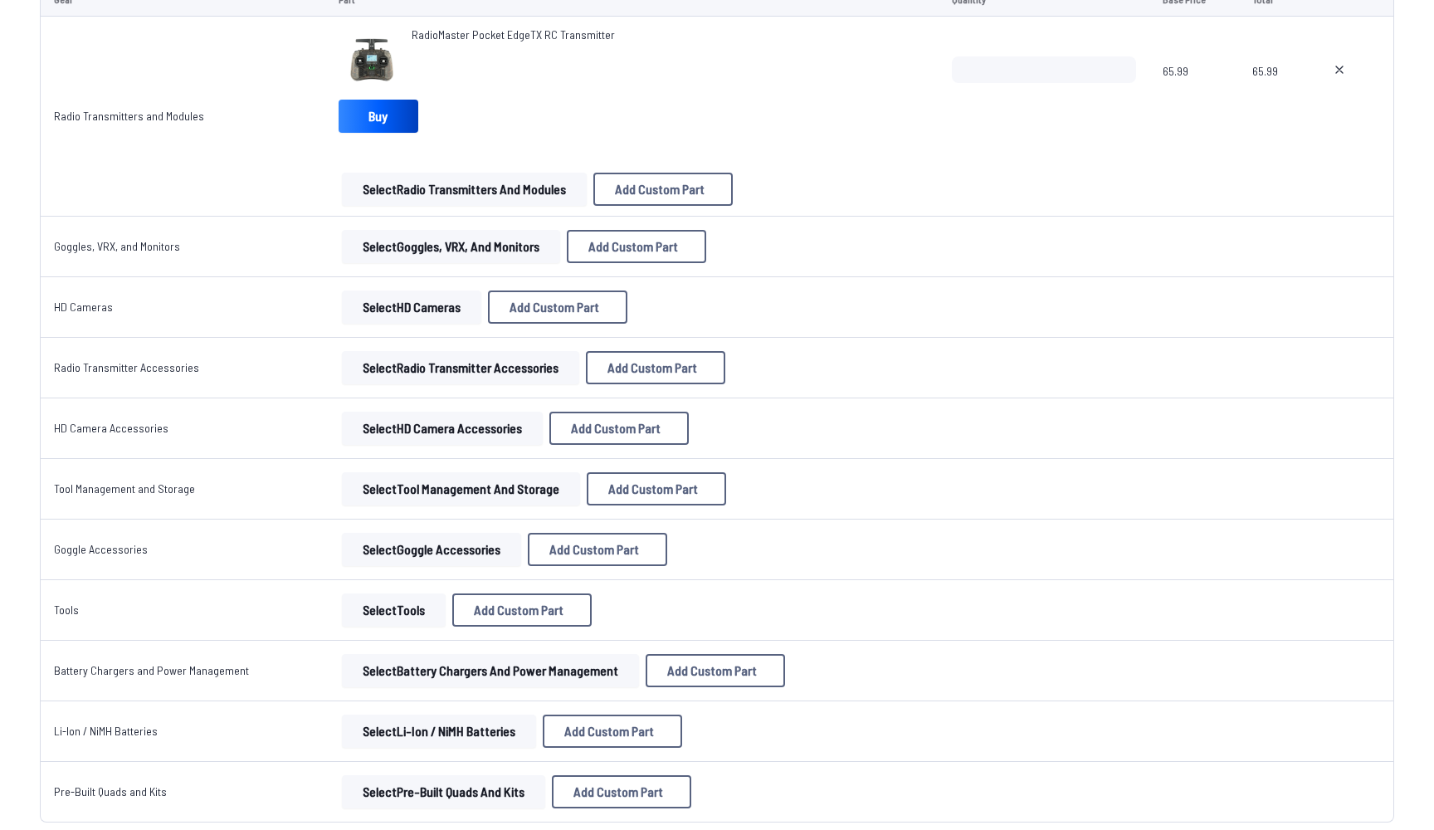
scroll to position [2655, 0]
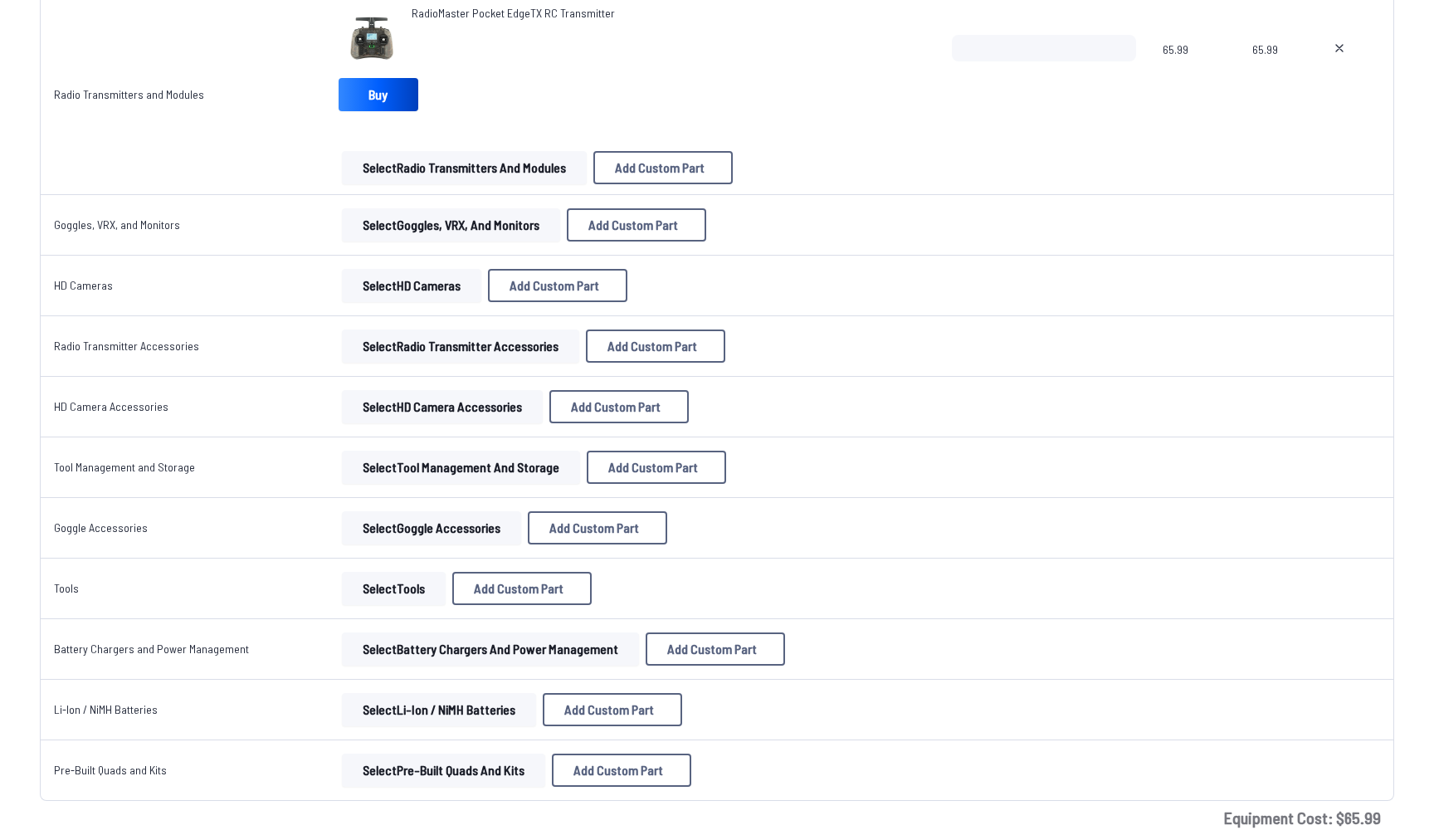
click at [455, 231] on button "Select Goggles, VRX, and Monitors" at bounding box center [451, 224] width 218 height 33
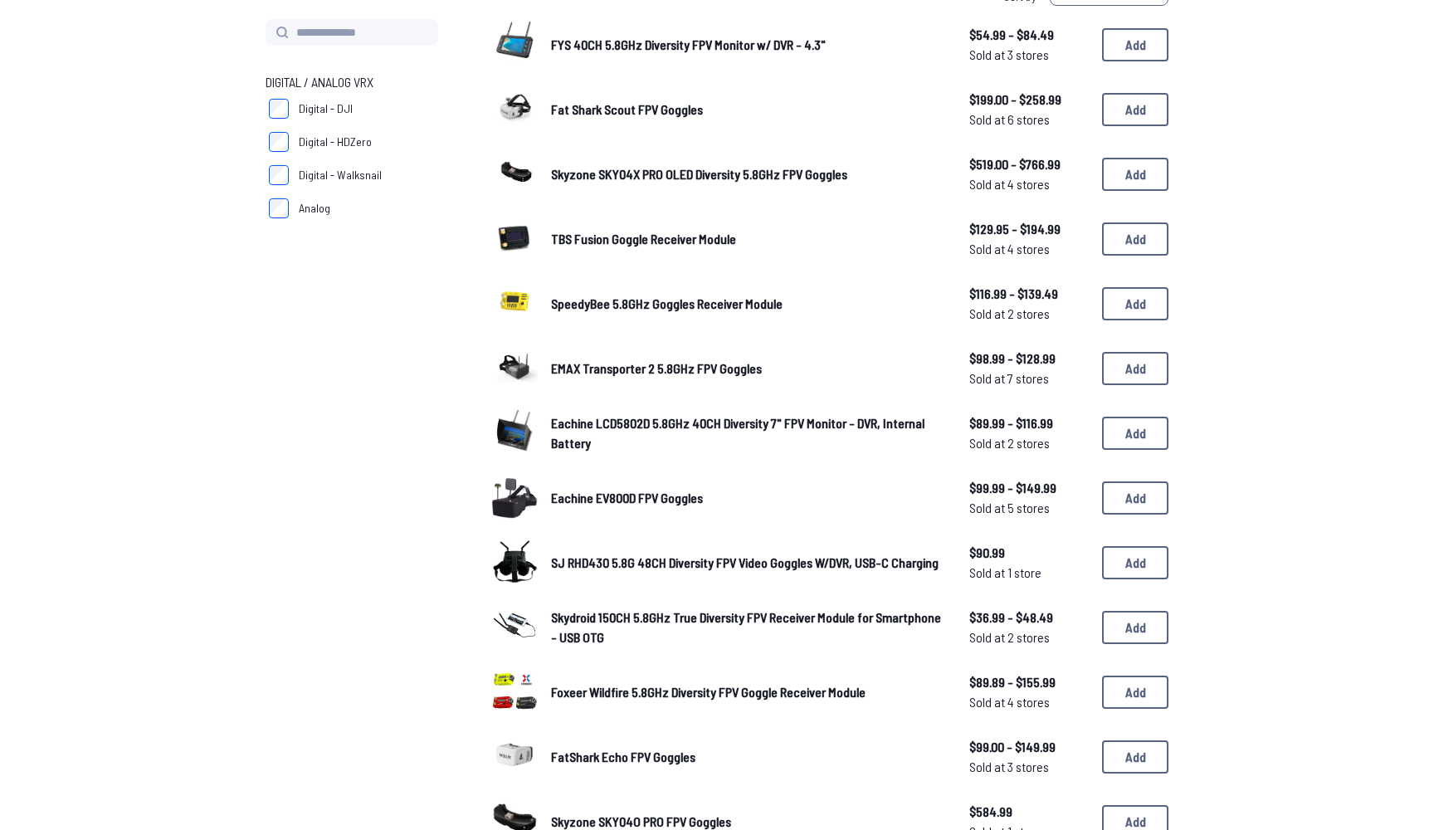
scroll to position [164, 0]
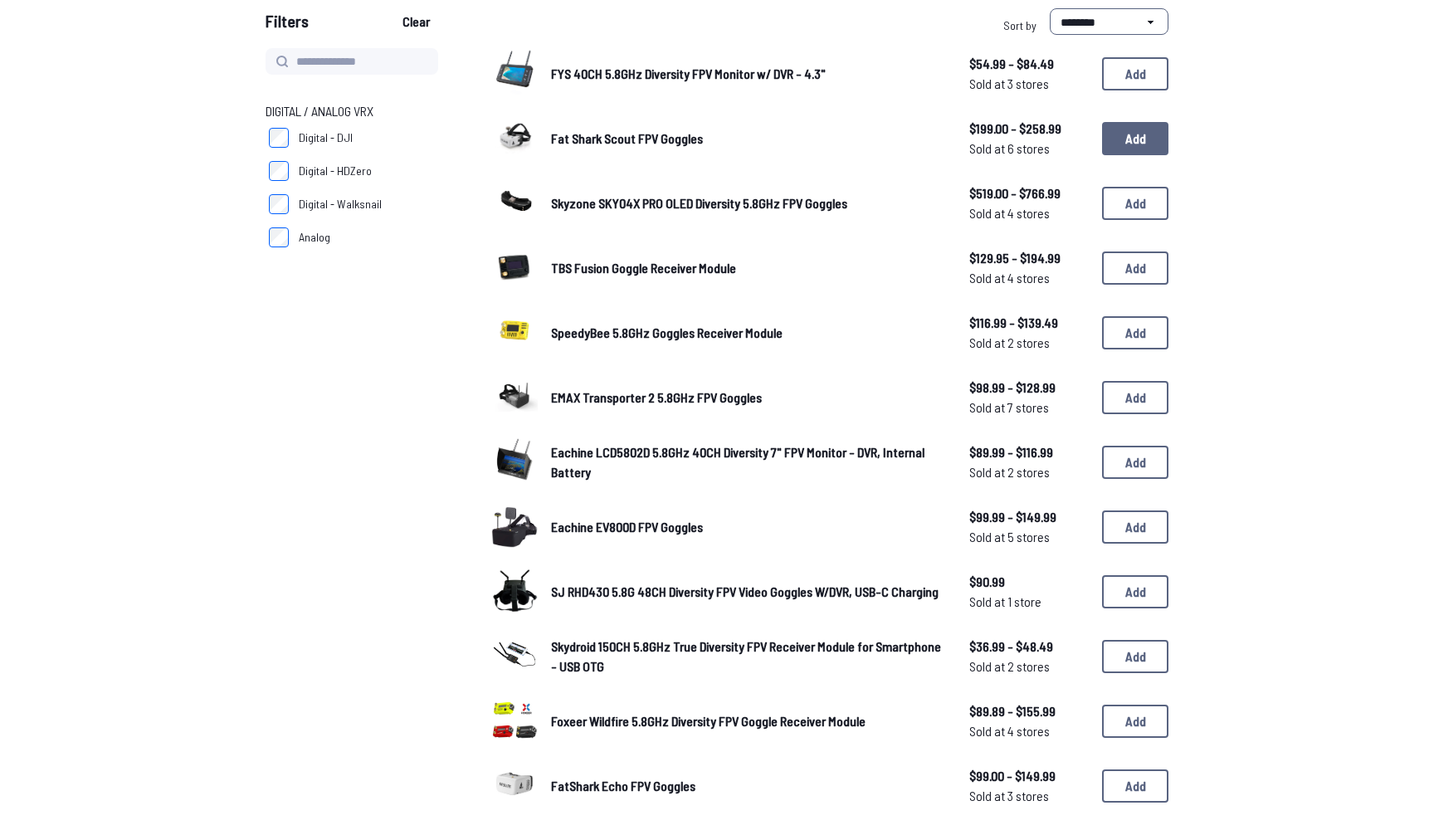
click at [1123, 144] on button "Add" at bounding box center [1135, 138] width 66 height 33
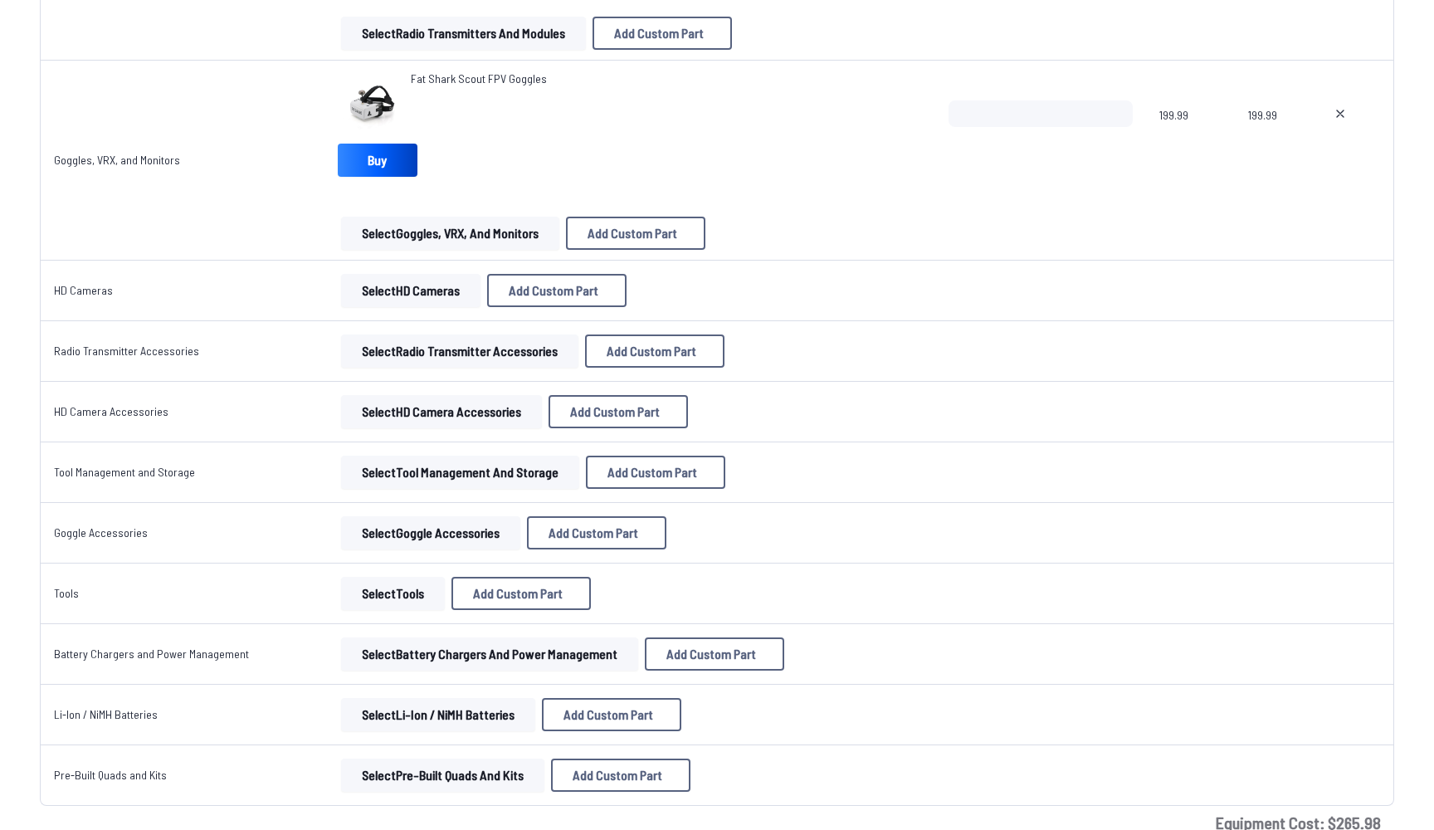
scroll to position [2819, 0]
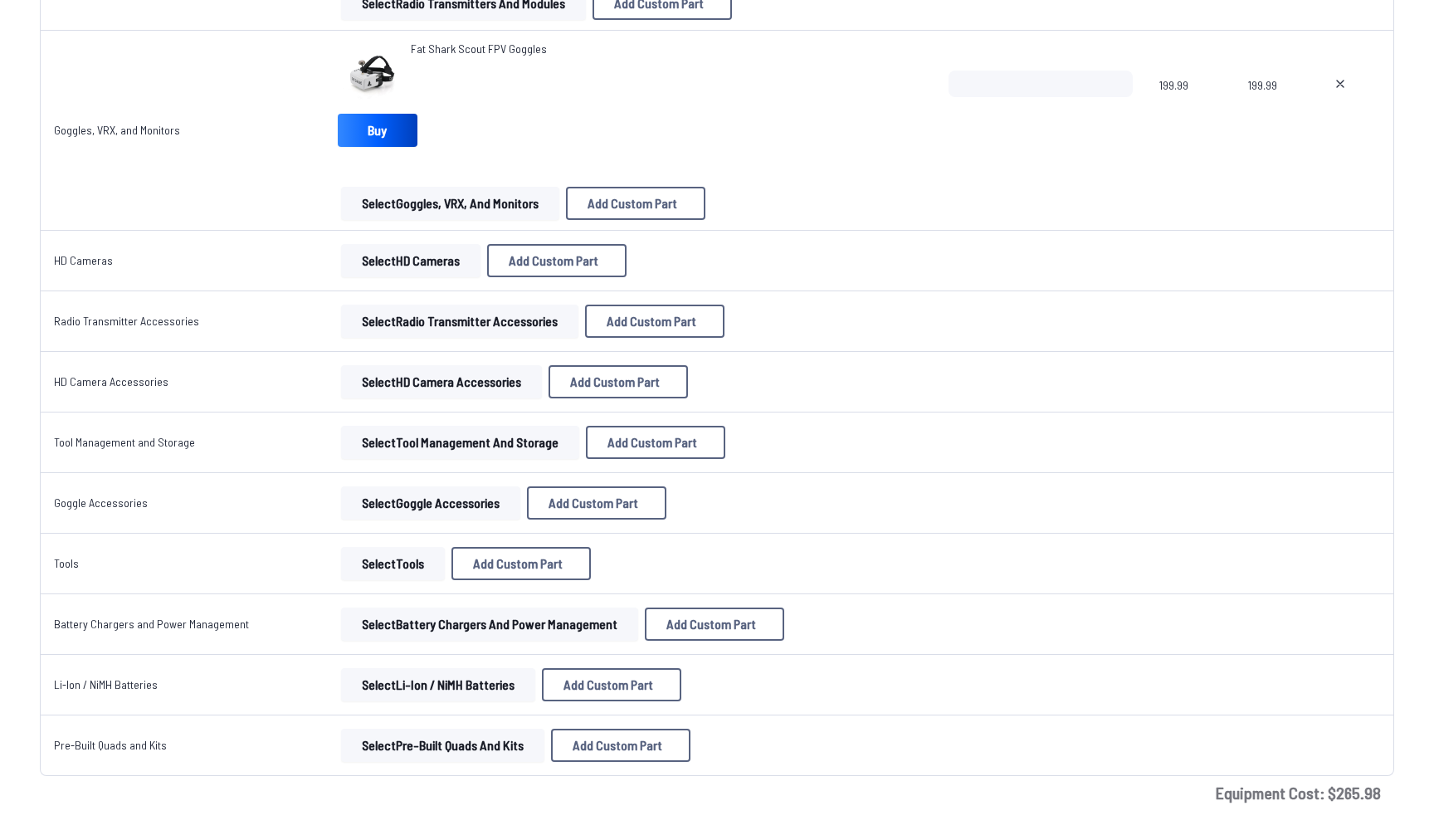
click at [421, 506] on button "Select Goggle Accessories" at bounding box center [430, 502] width 179 height 33
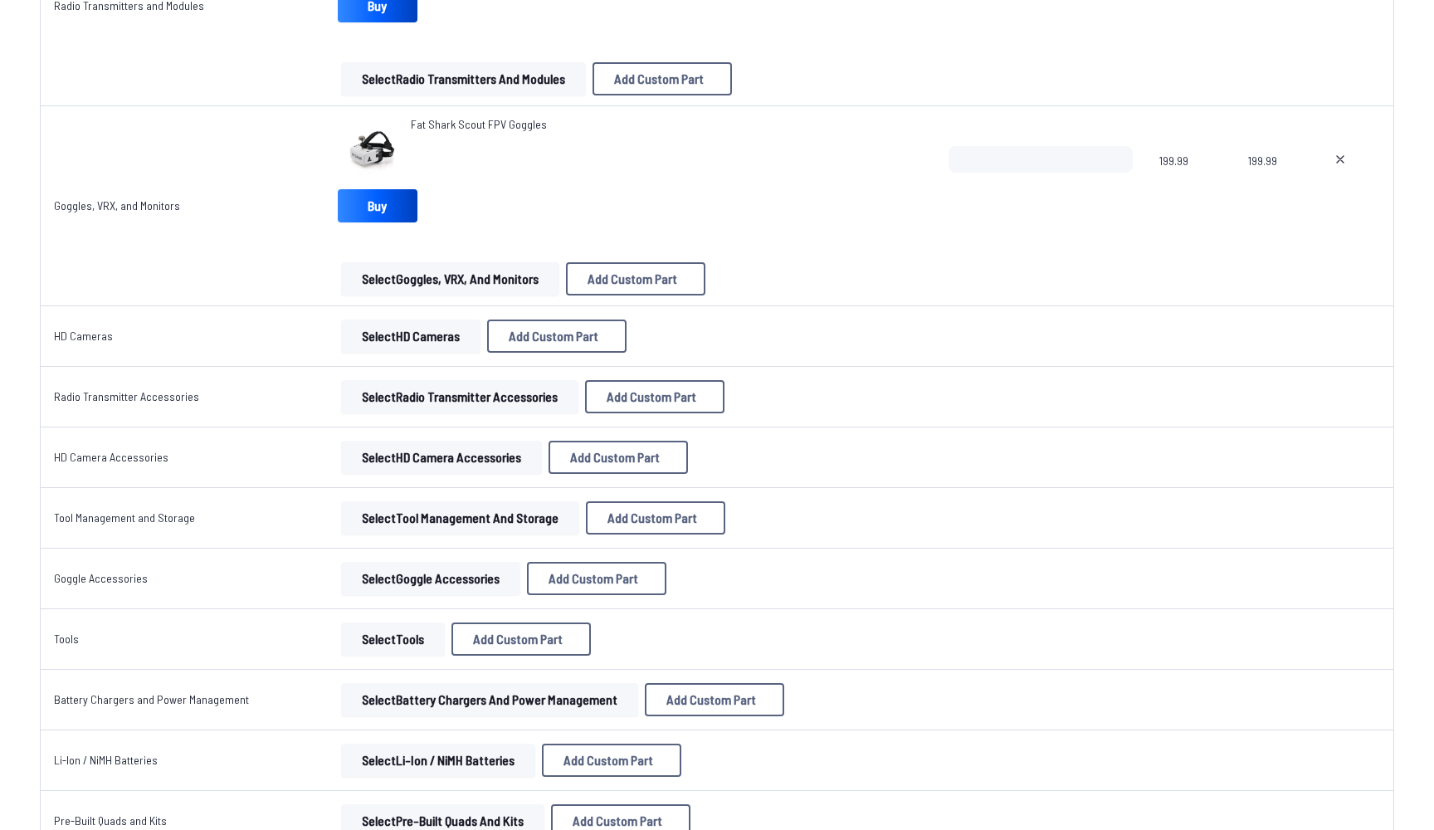
scroll to position [2751, 0]
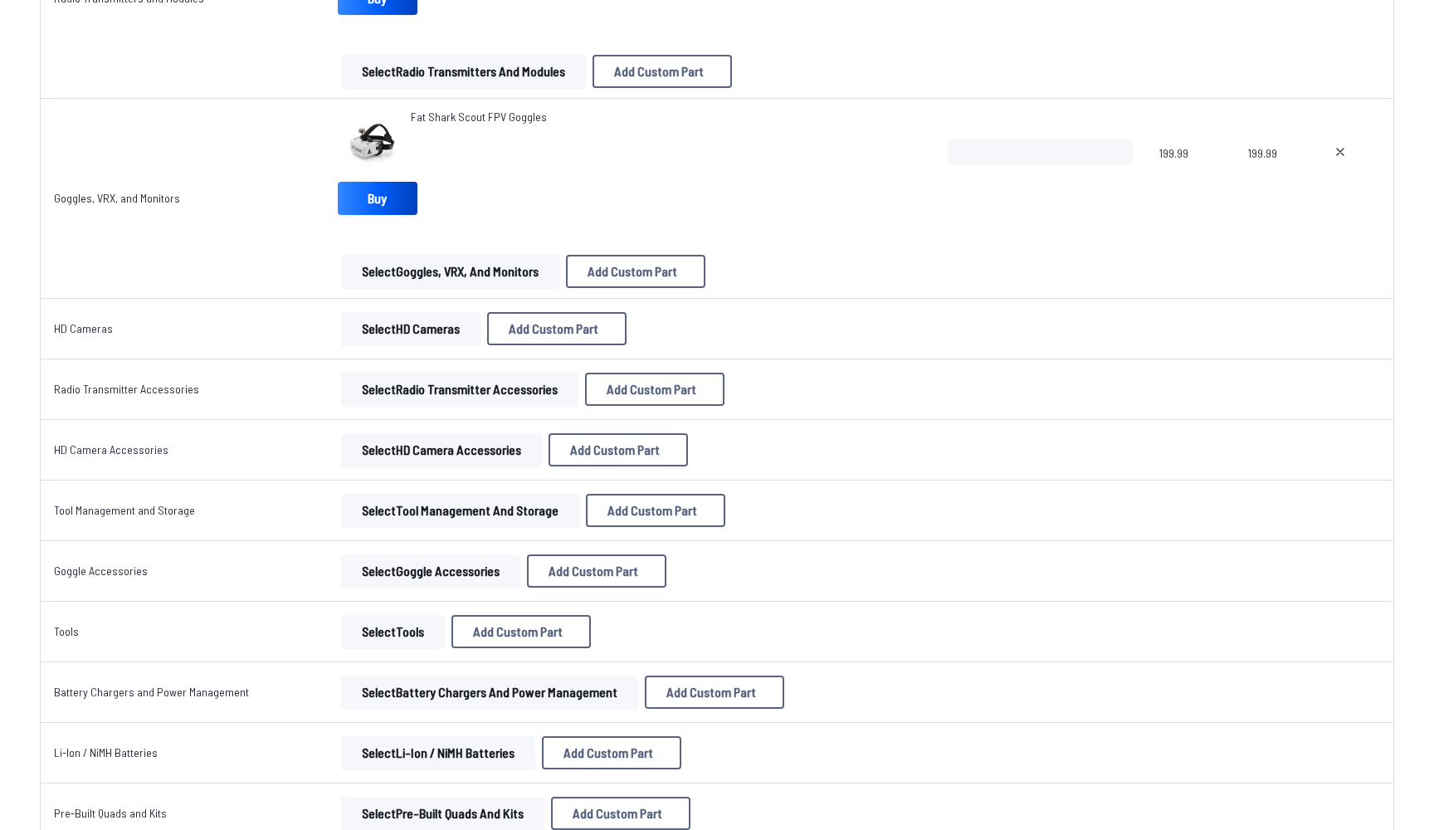
click at [421, 757] on button "Select Li-Ion / NiMH Batteries" at bounding box center [438, 752] width 194 height 33
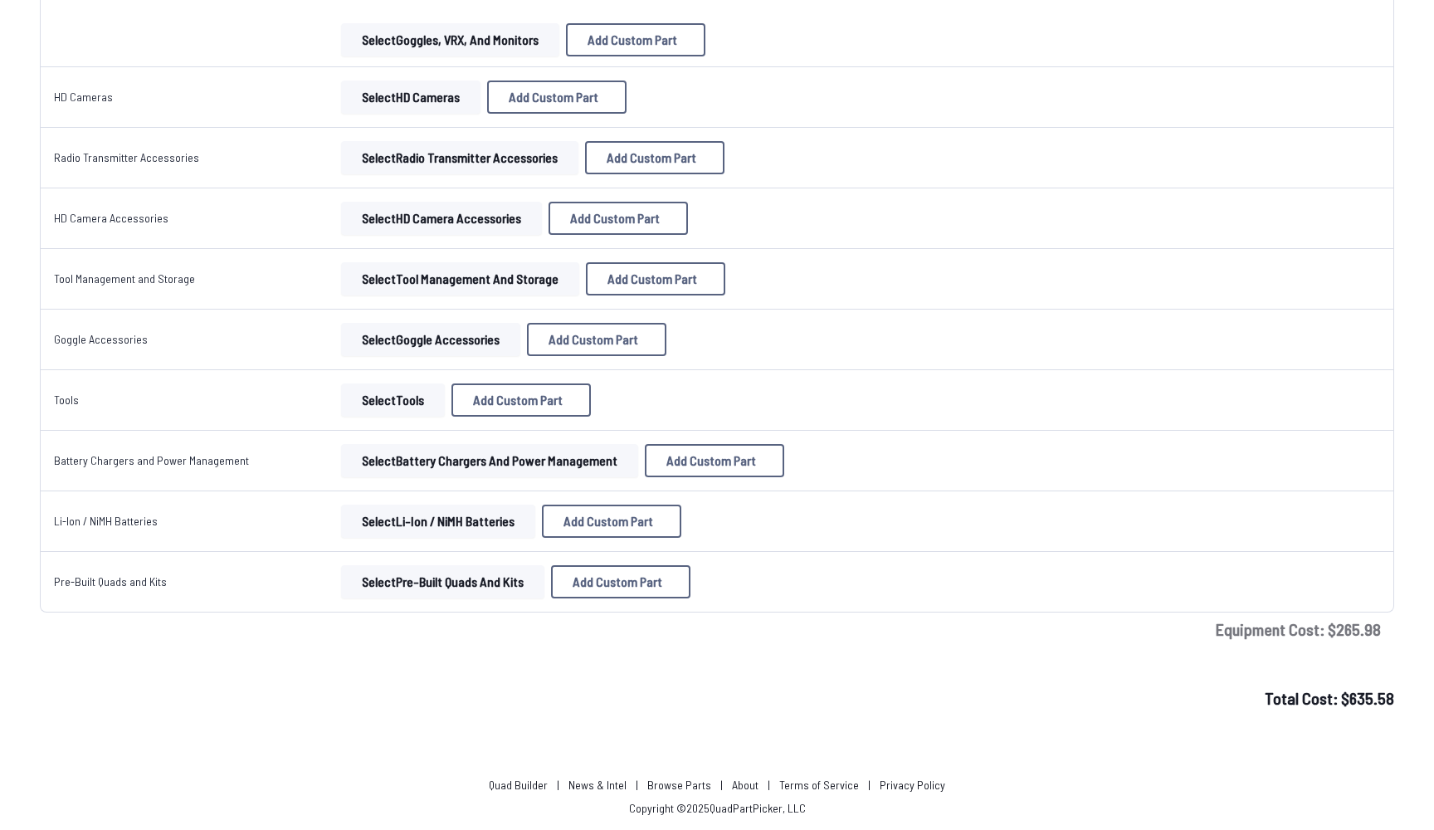
scroll to position [2982, 0]
click at [353, 174] on td "Select Radio Transmitter Accessories Add Custom Part Add Custom Part Part name*…" at bounding box center [629, 158] width 611 height 61
click at [391, 169] on button "Select Radio Transmitter Accessories" at bounding box center [459, 157] width 237 height 33
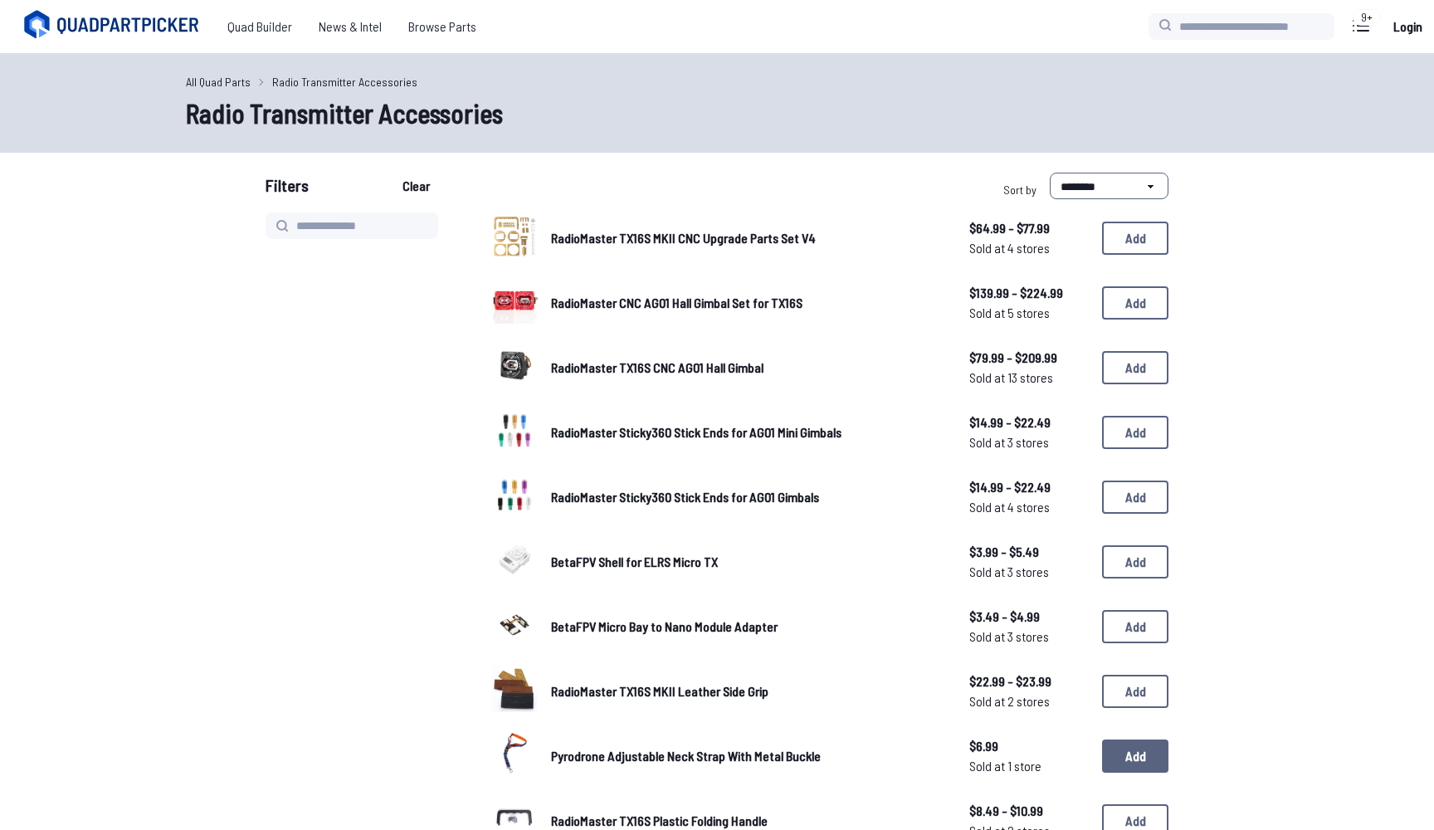
click at [1135, 739] on button "Add" at bounding box center [1135, 755] width 66 height 33
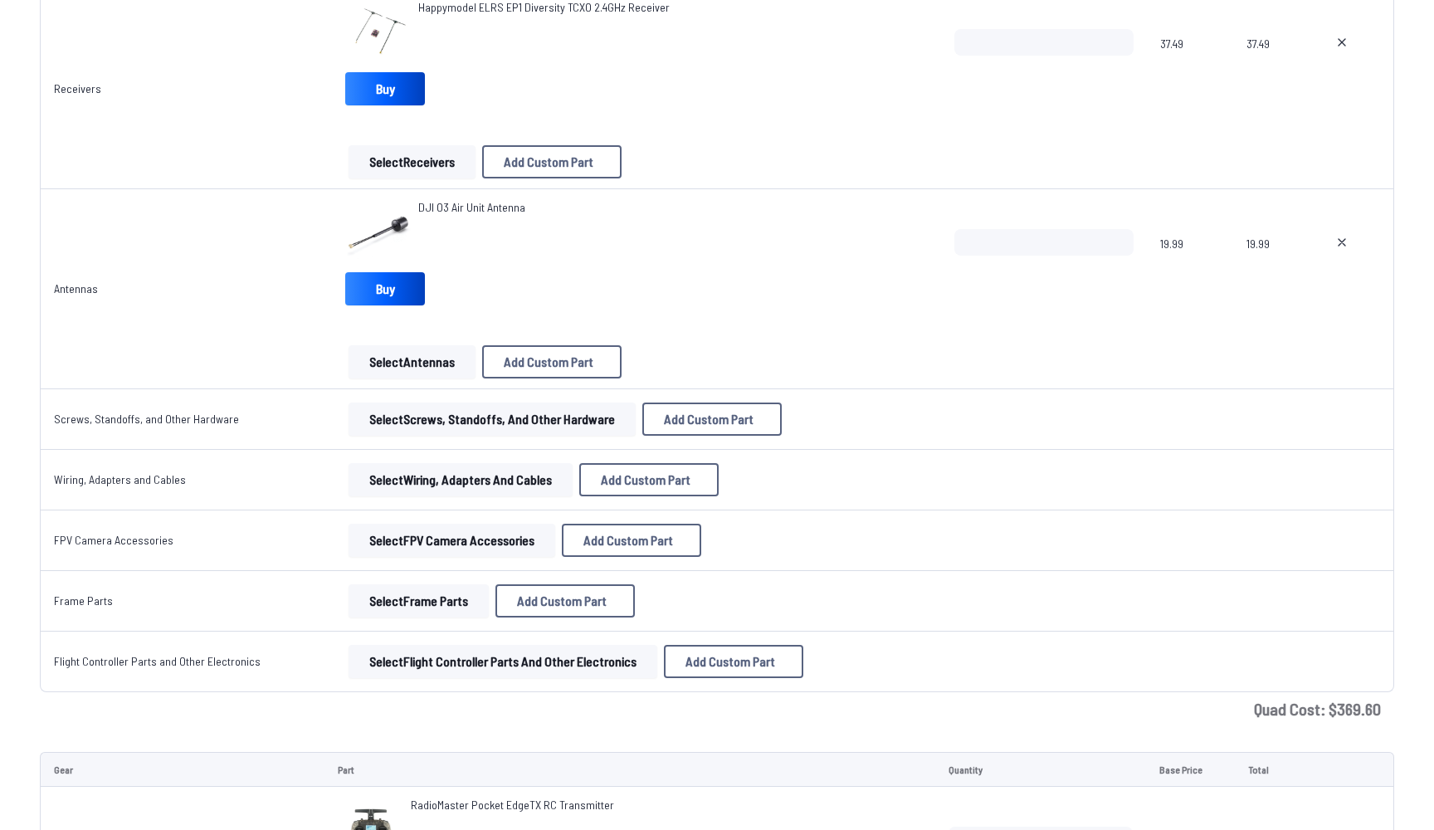
scroll to position [1893, 0]
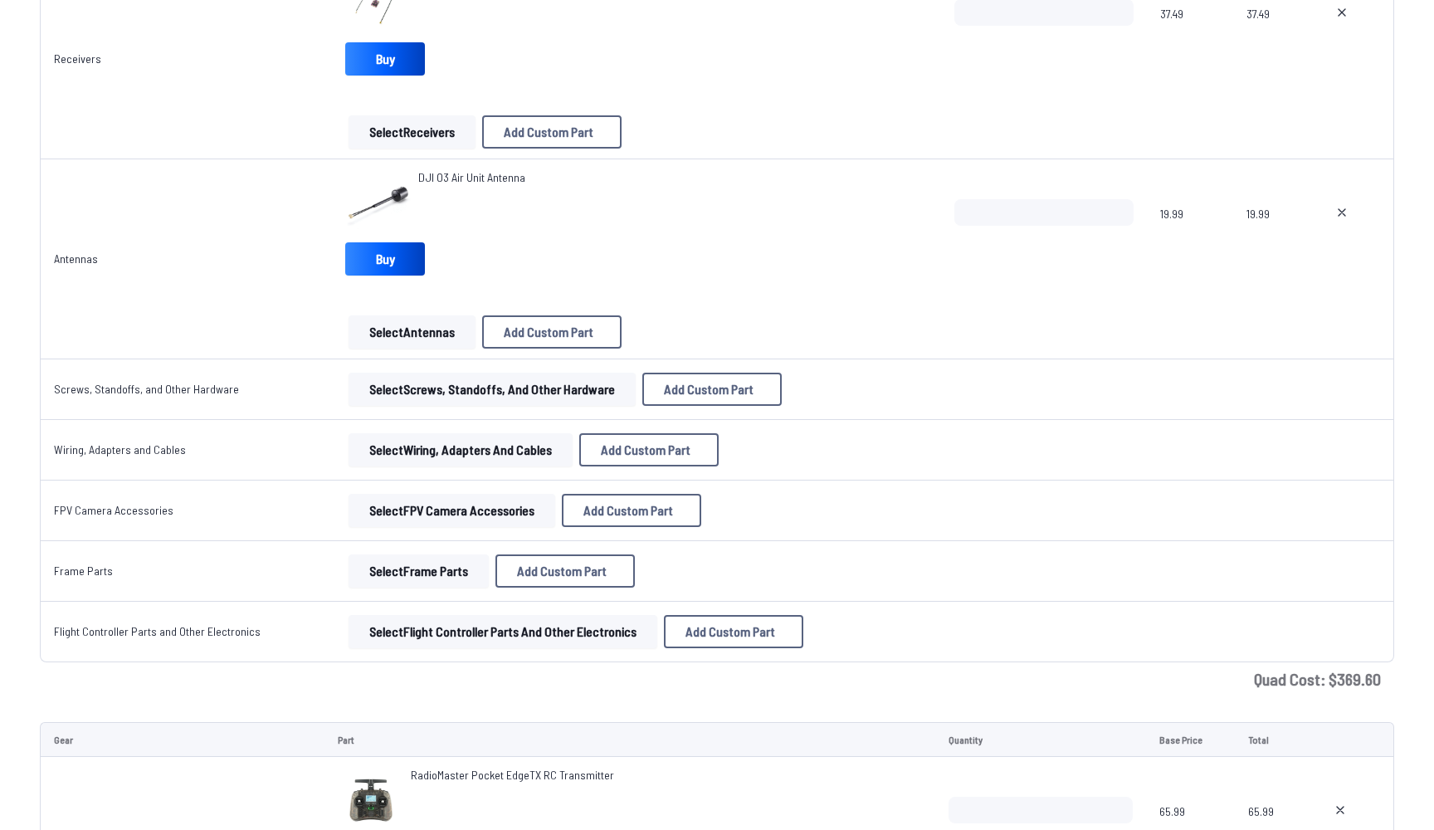
click at [543, 459] on button "Select Wiring, Adapters and Cables" at bounding box center [460, 449] width 224 height 33
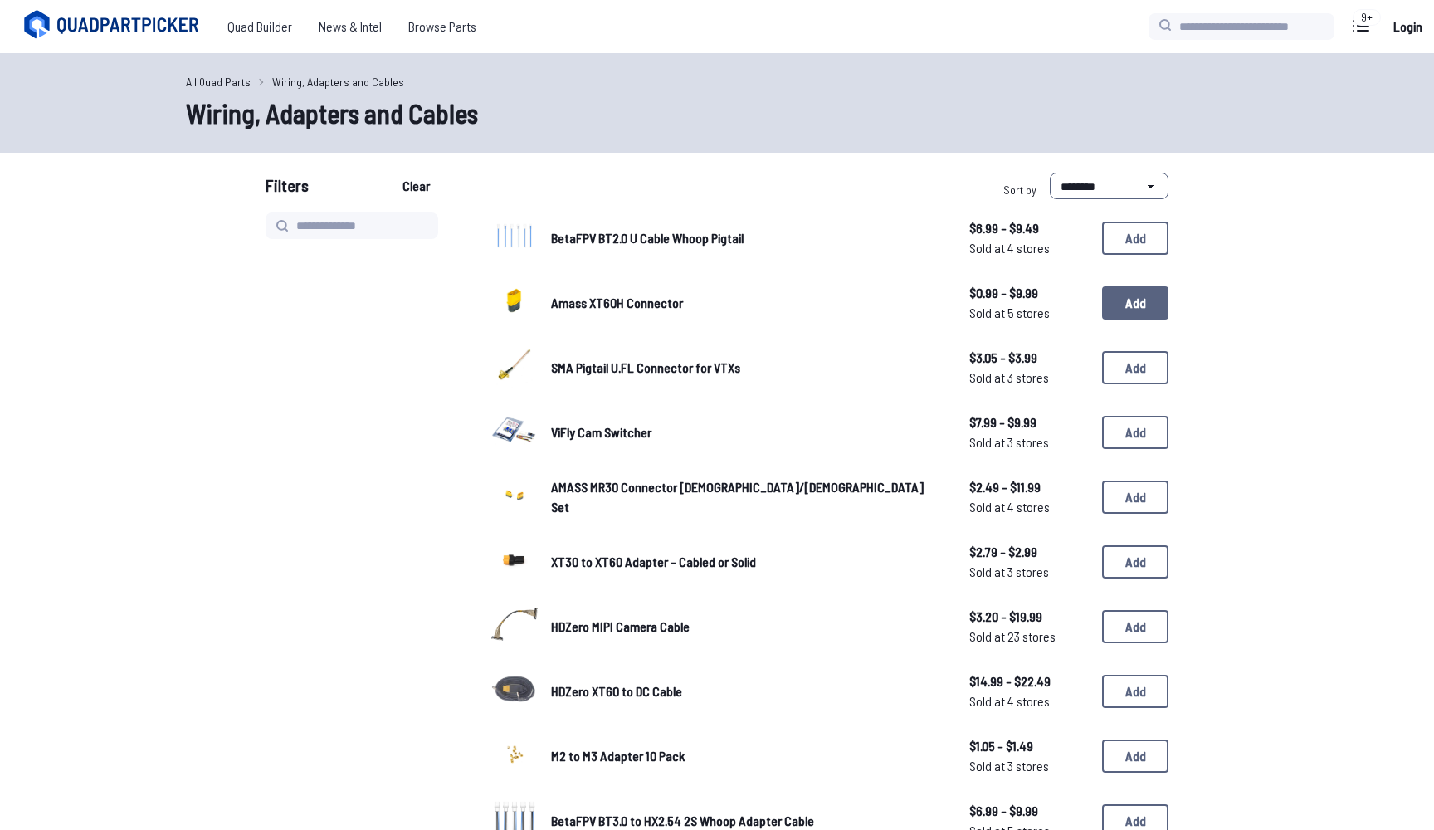
click at [1109, 286] on button "Add" at bounding box center [1135, 302] width 66 height 33
click at [1115, 296] on button "Add" at bounding box center [1135, 302] width 66 height 33
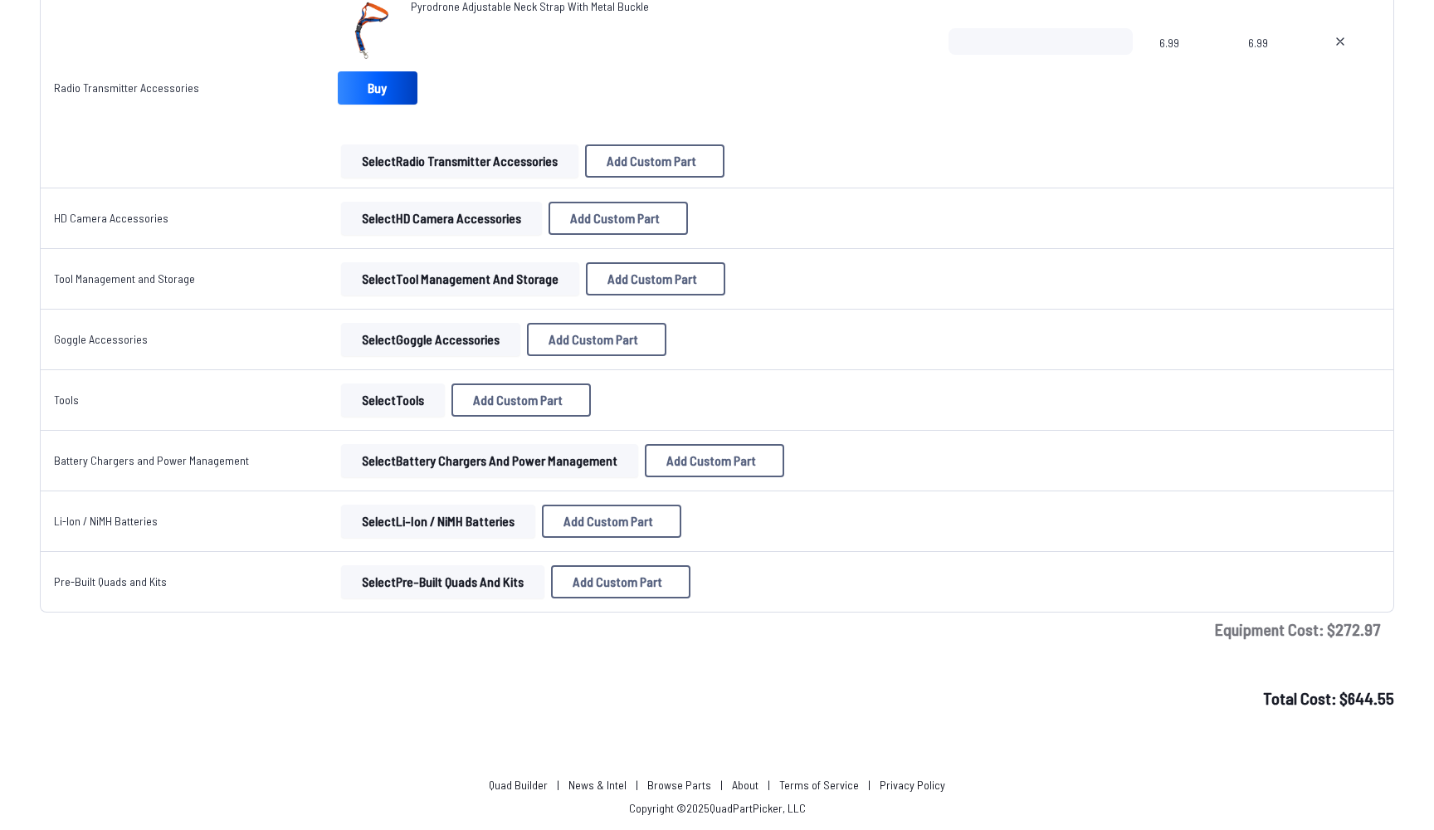
scroll to position [3387, 0]
click at [343, 402] on button "Select Tools" at bounding box center [393, 399] width 104 height 33
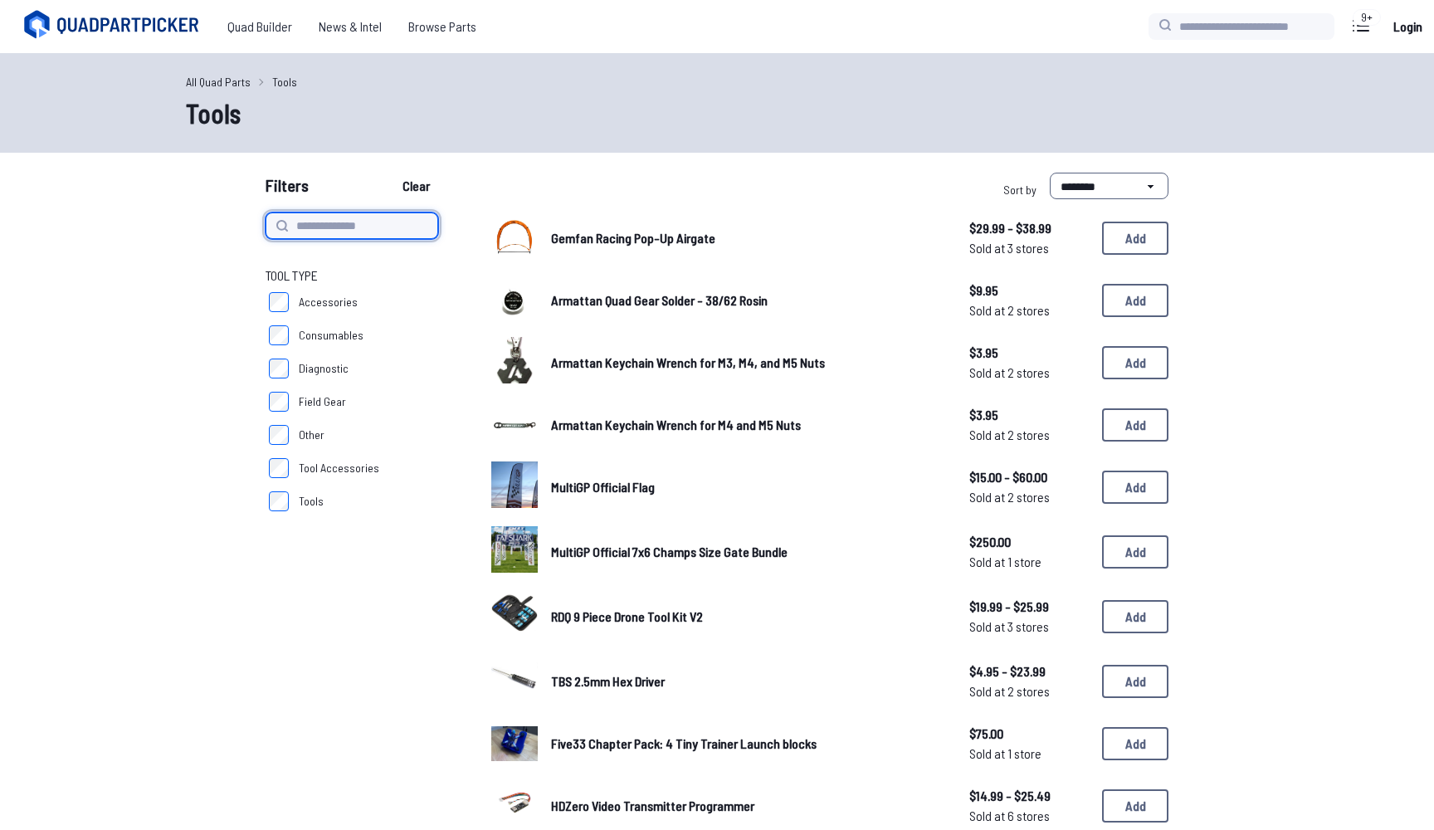
click at [357, 221] on input at bounding box center [351, 225] width 173 height 27
type input "*********"
click at [421, 186] on button "Clear" at bounding box center [416, 186] width 56 height 27
type input "*********"
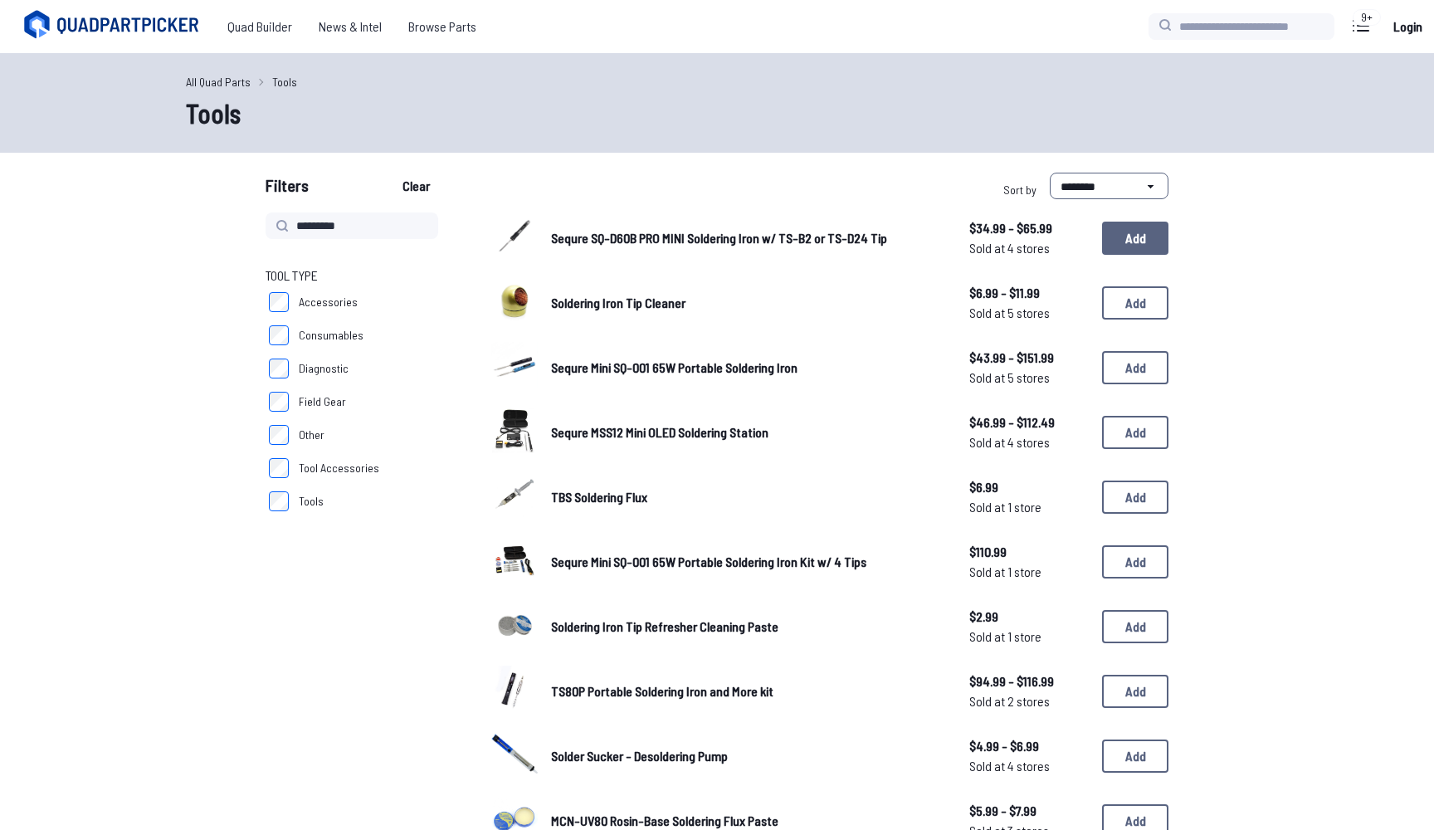
click at [1118, 231] on button "Add" at bounding box center [1135, 237] width 66 height 33
click at [1118, 291] on button "Add" at bounding box center [1135, 302] width 66 height 33
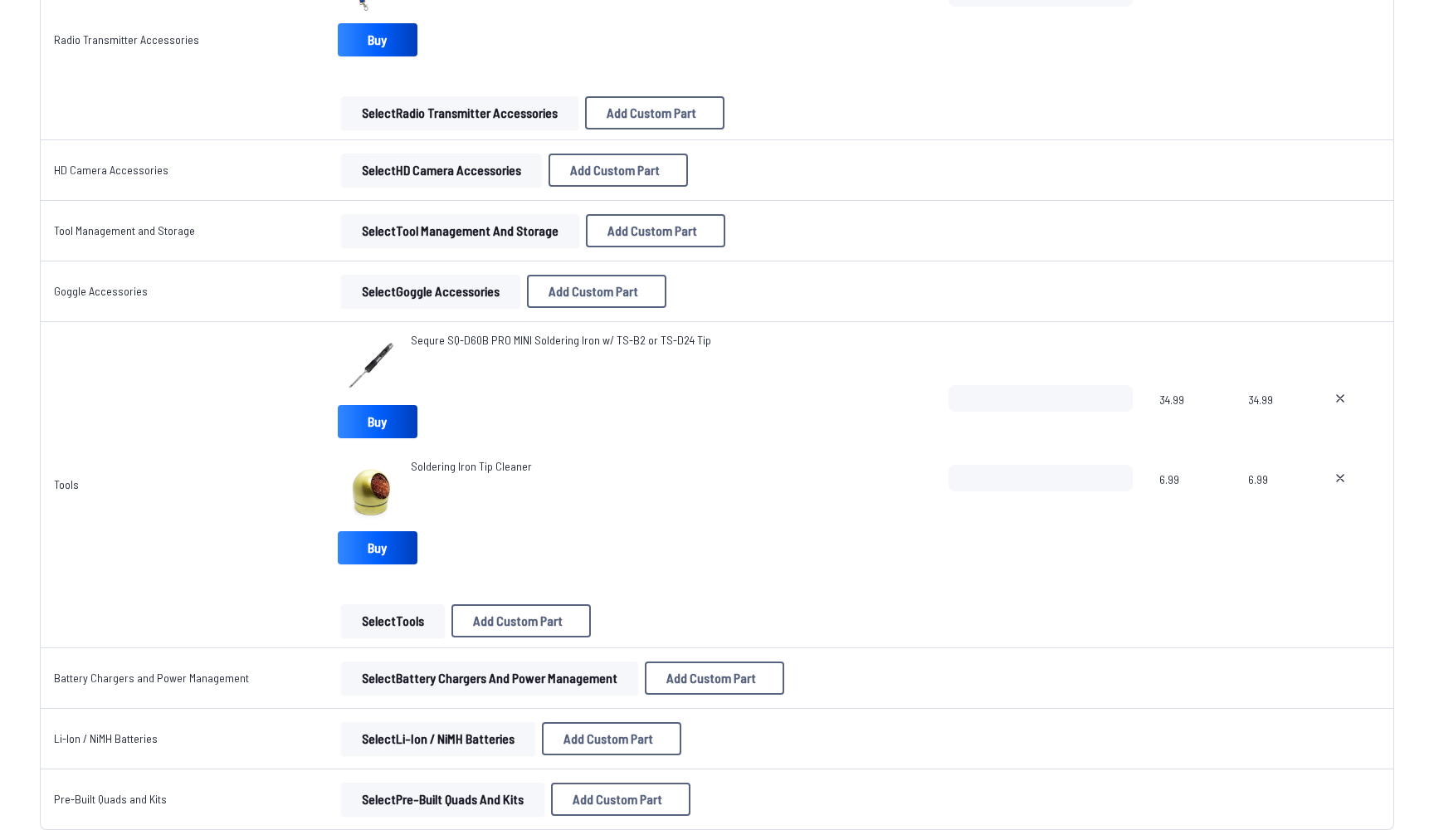
scroll to position [3449, 0]
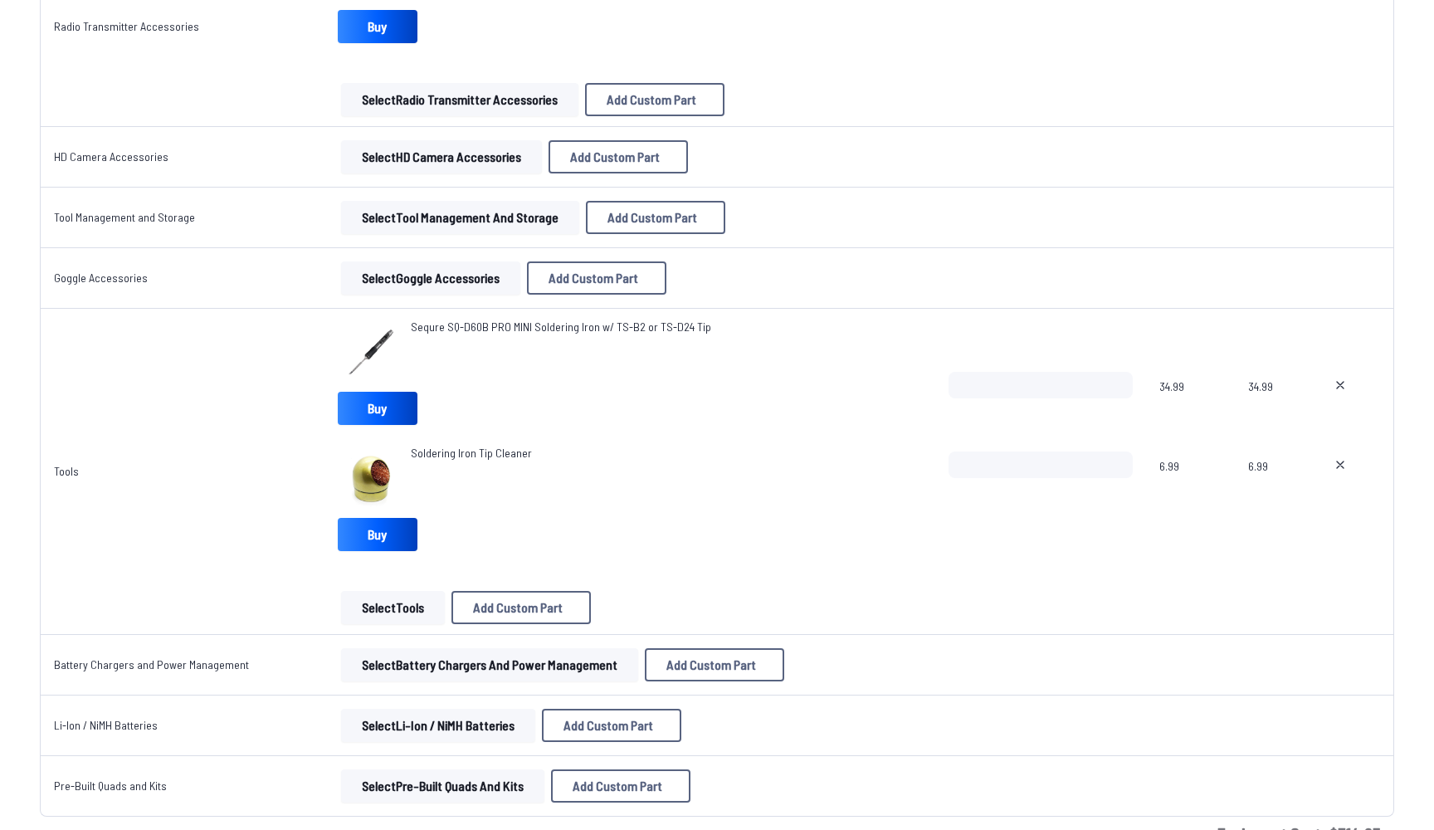
click at [1343, 391] on icon at bounding box center [1339, 384] width 13 height 13
type textarea "**********"
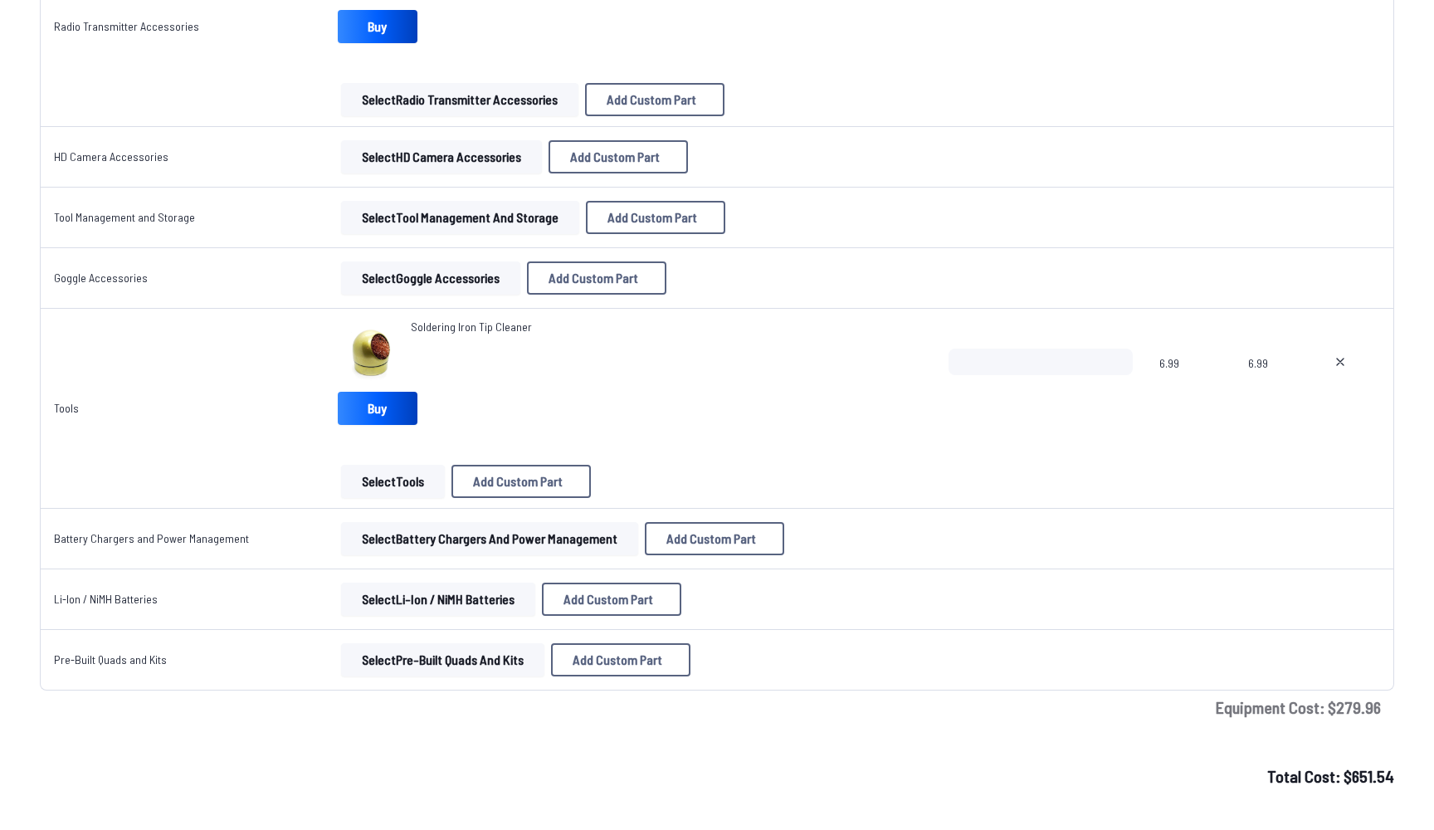
click at [360, 479] on button "Select Tools" at bounding box center [393, 481] width 104 height 33
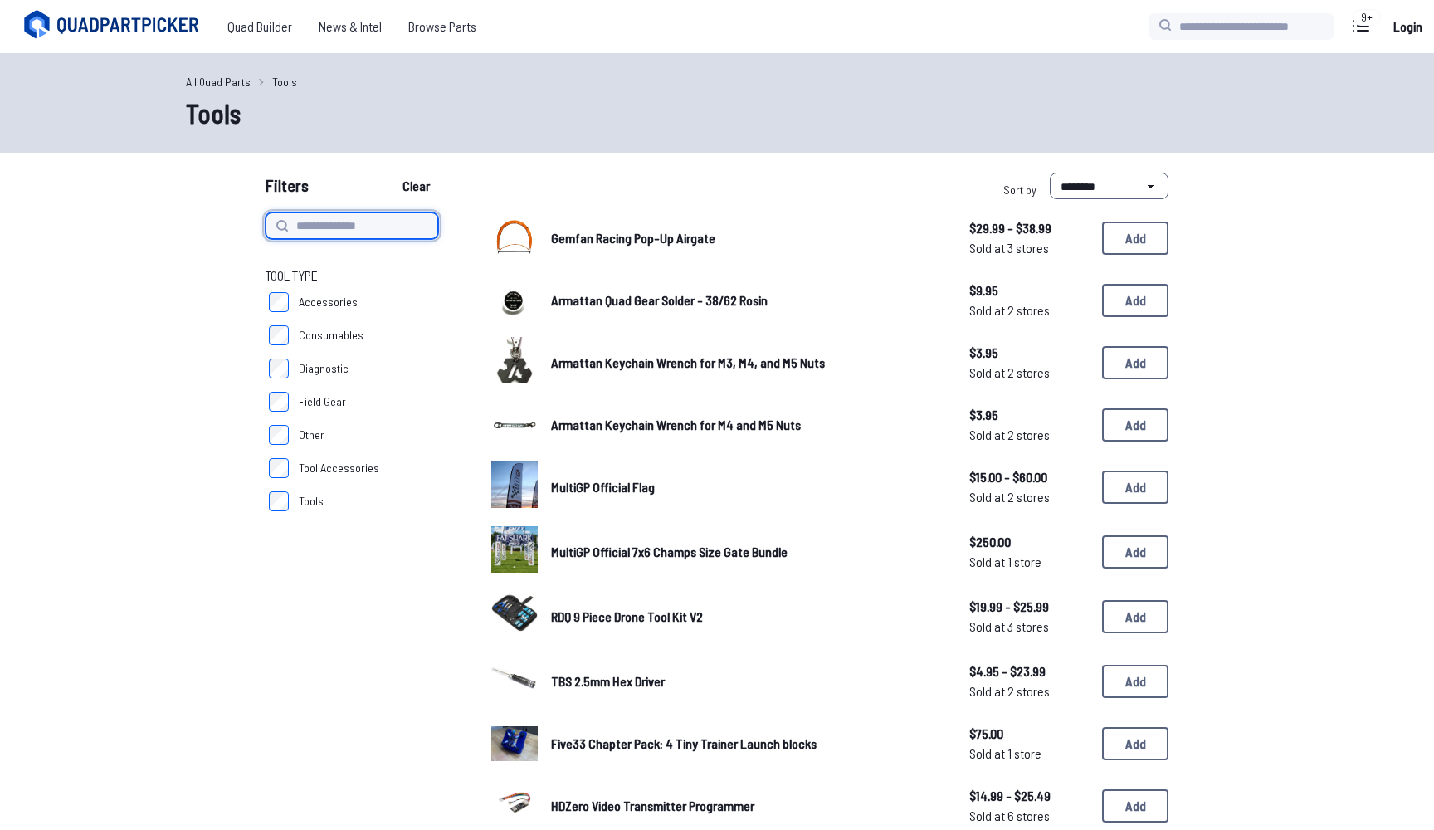
click at [320, 237] on input at bounding box center [351, 225] width 173 height 27
type input "*********"
click at [421, 186] on button "Clear" at bounding box center [416, 186] width 56 height 27
type input "*********"
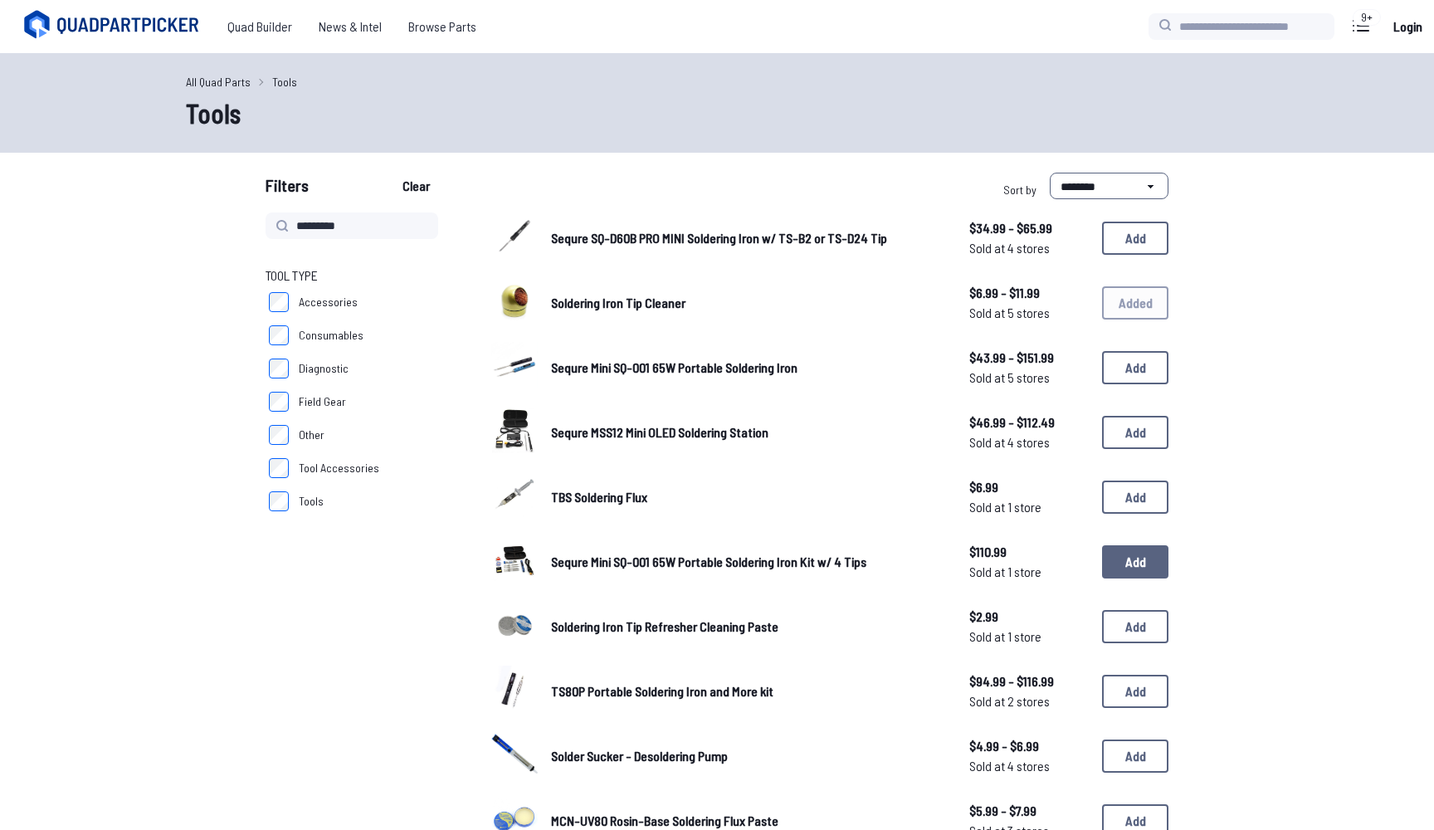
click at [1112, 564] on button "Add" at bounding box center [1135, 561] width 66 height 33
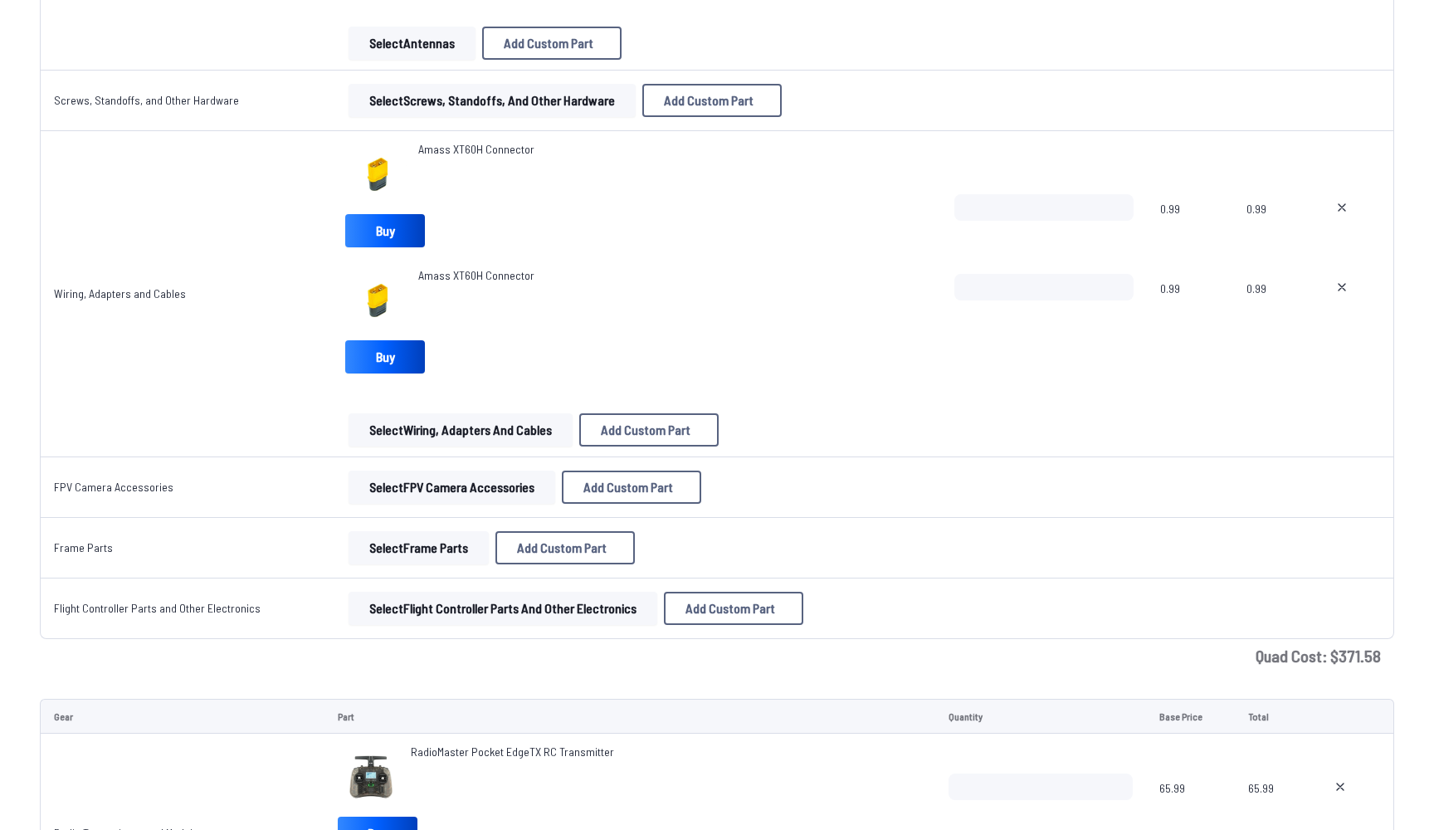
scroll to position [2184, 0]
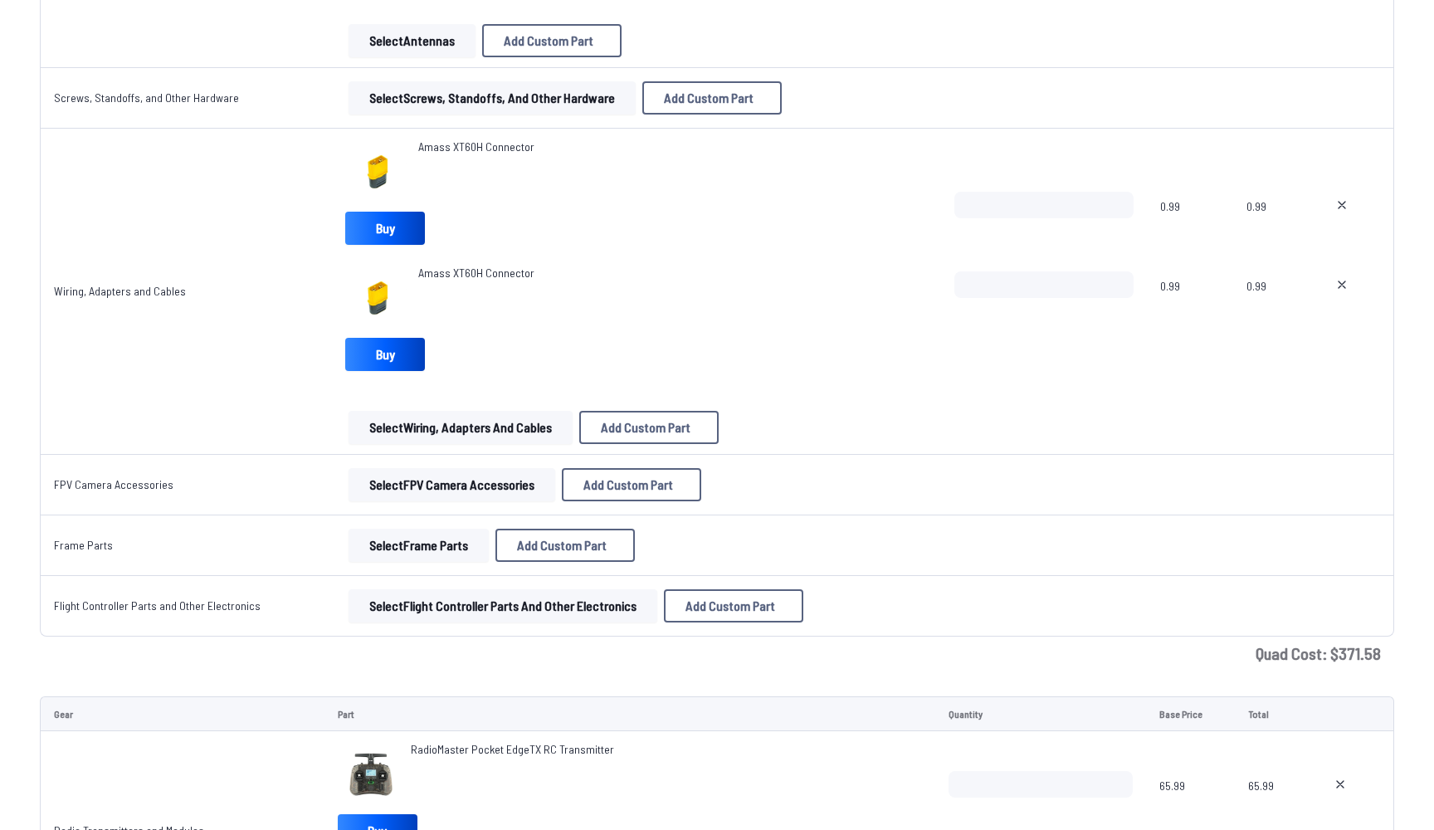
click at [1339, 292] on button at bounding box center [1341, 284] width 41 height 27
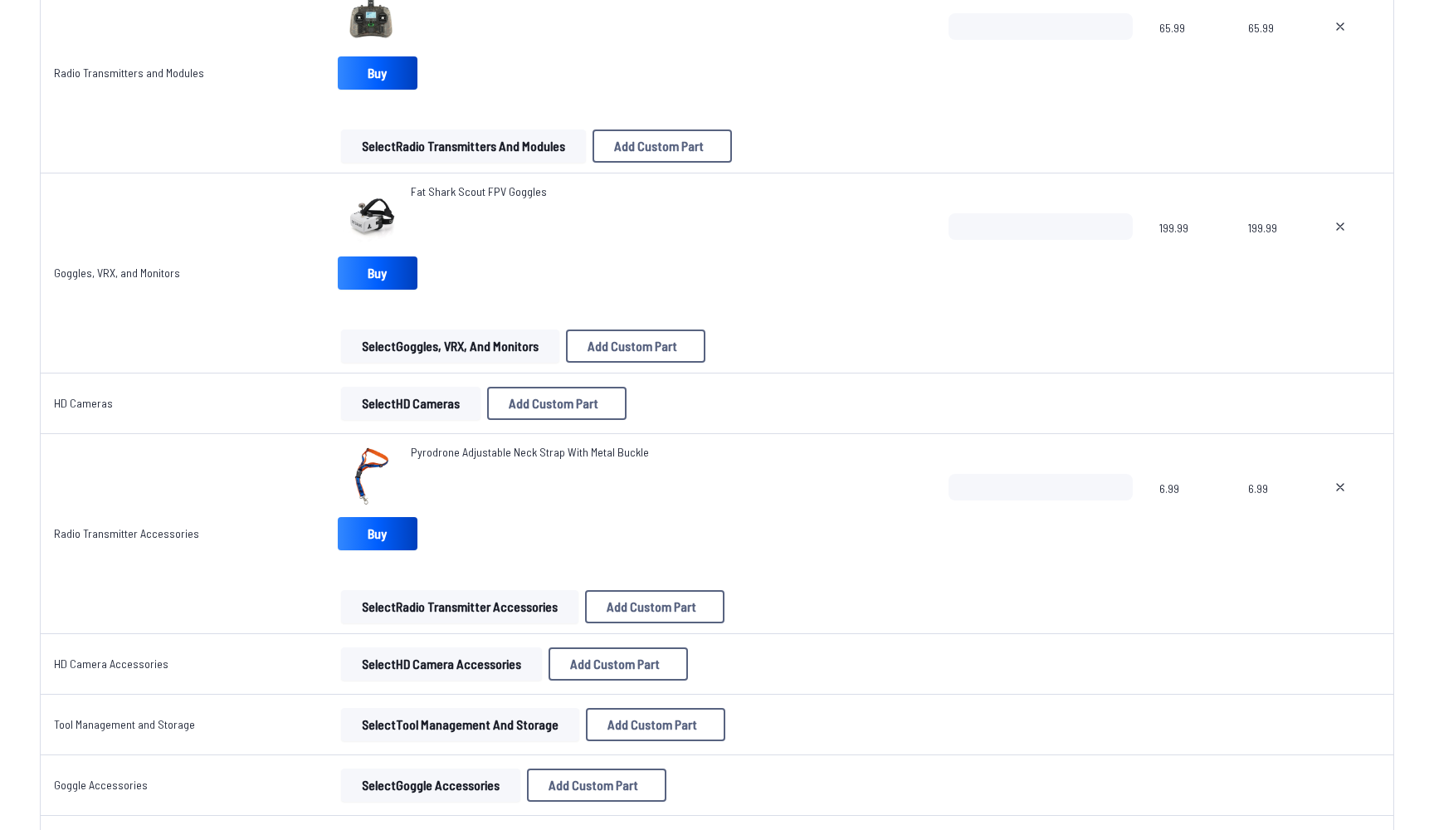
scroll to position [2732, 0]
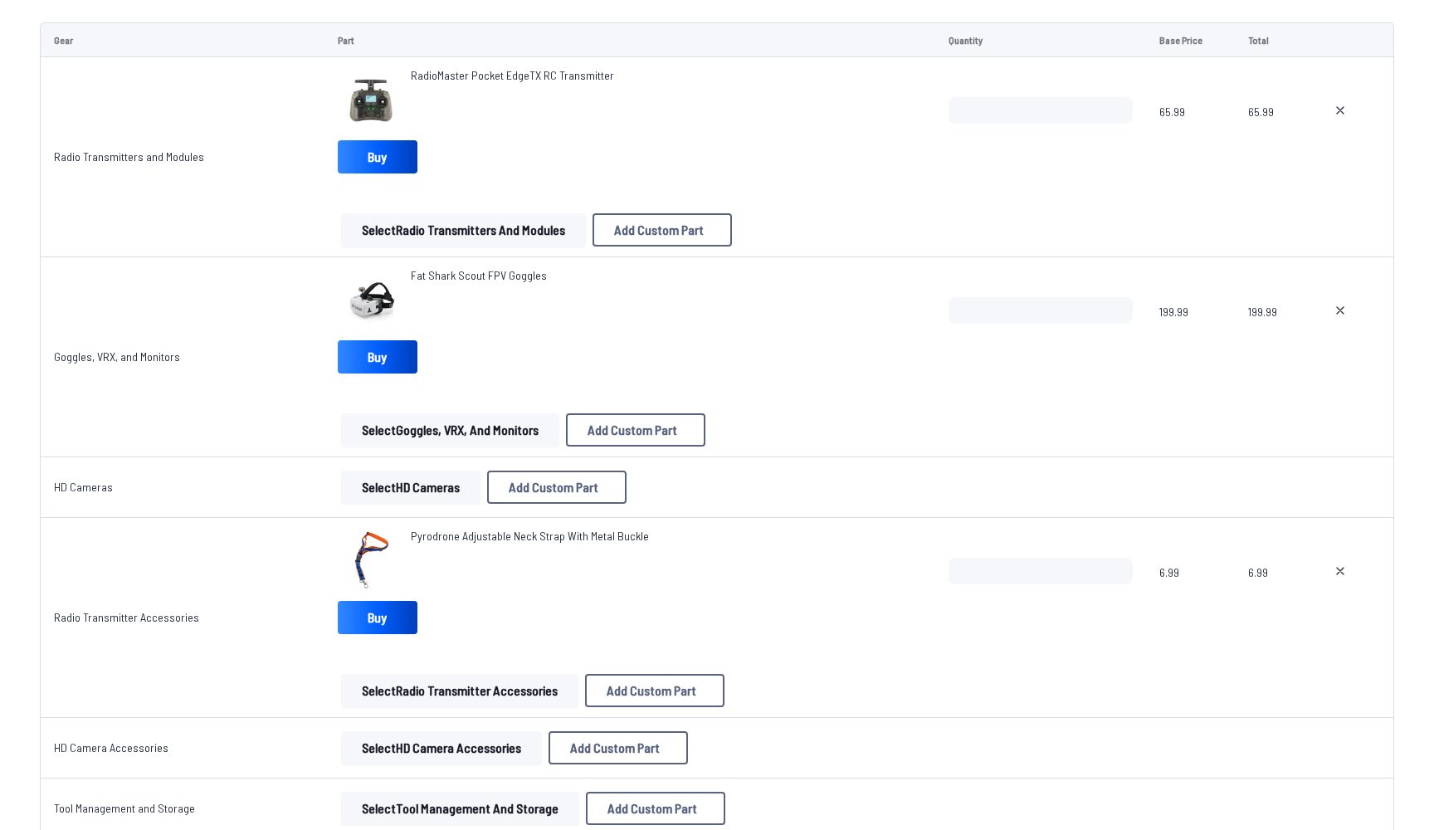
click at [1331, 568] on button at bounding box center [1339, 570] width 41 height 27
type textarea "**********"
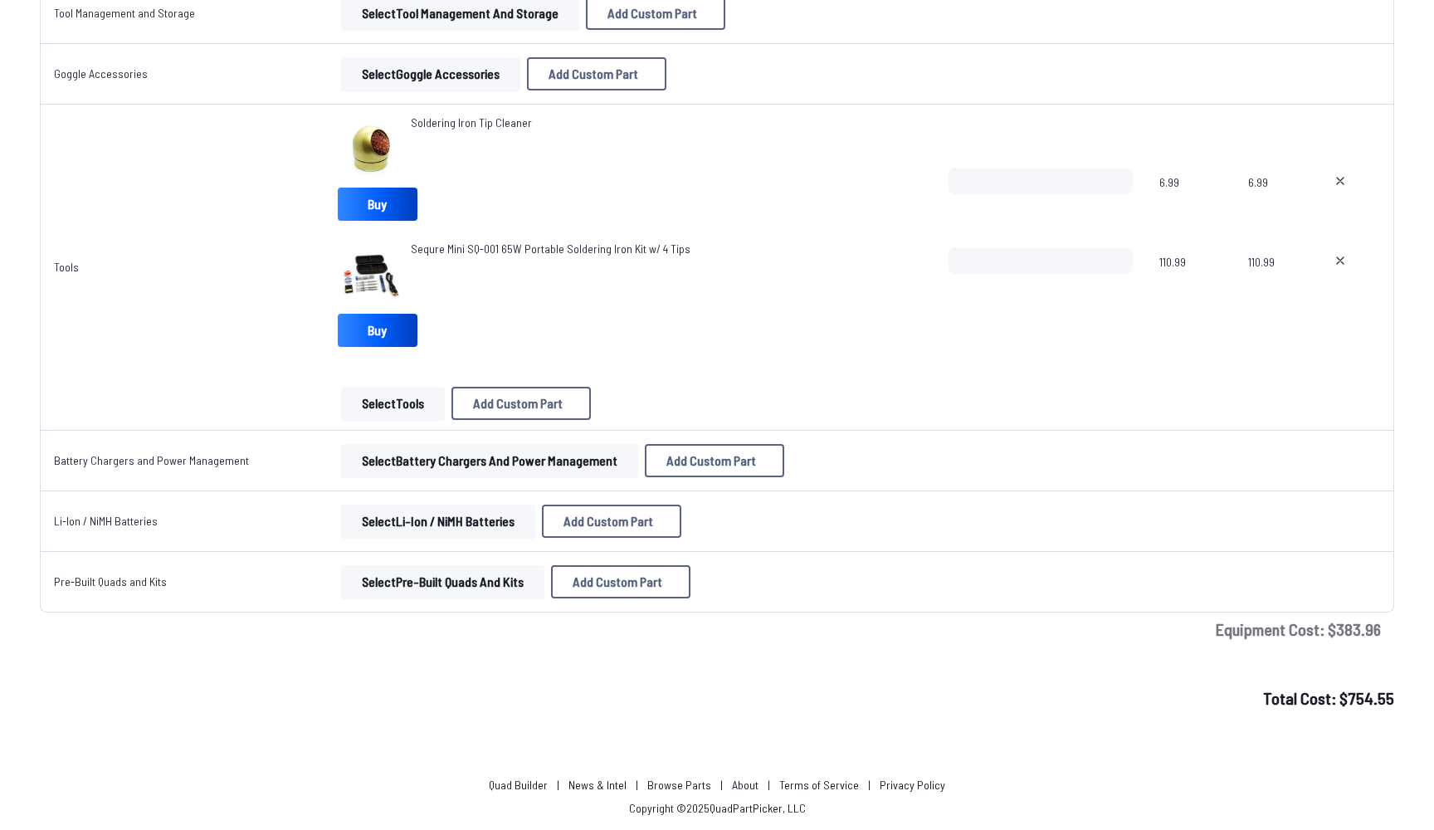
scroll to position [3387, 0]
click at [510, 472] on button "Select Battery Chargers and Power Management" at bounding box center [489, 460] width 297 height 33
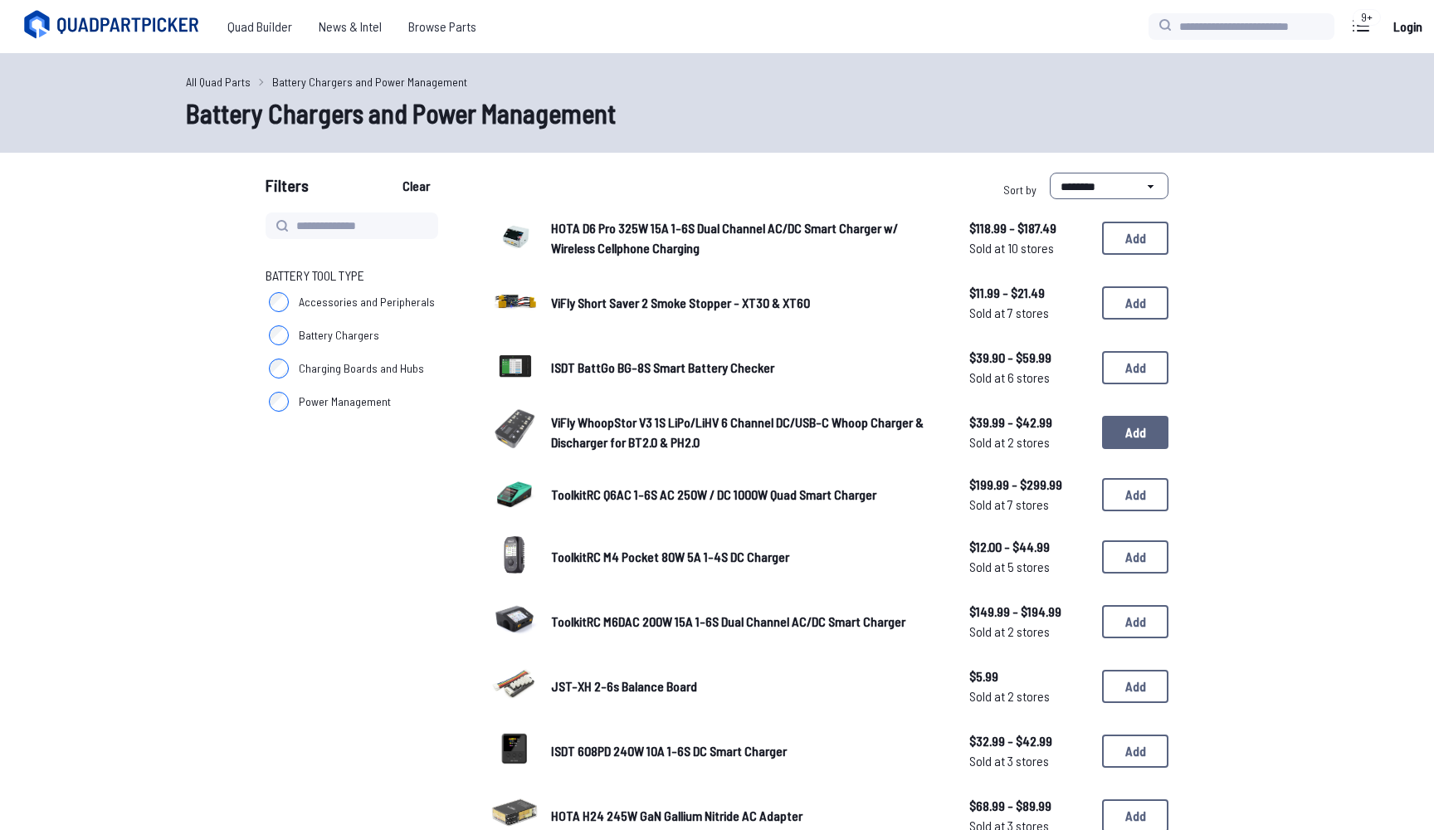
click at [1102, 416] on button "Add" at bounding box center [1135, 432] width 66 height 33
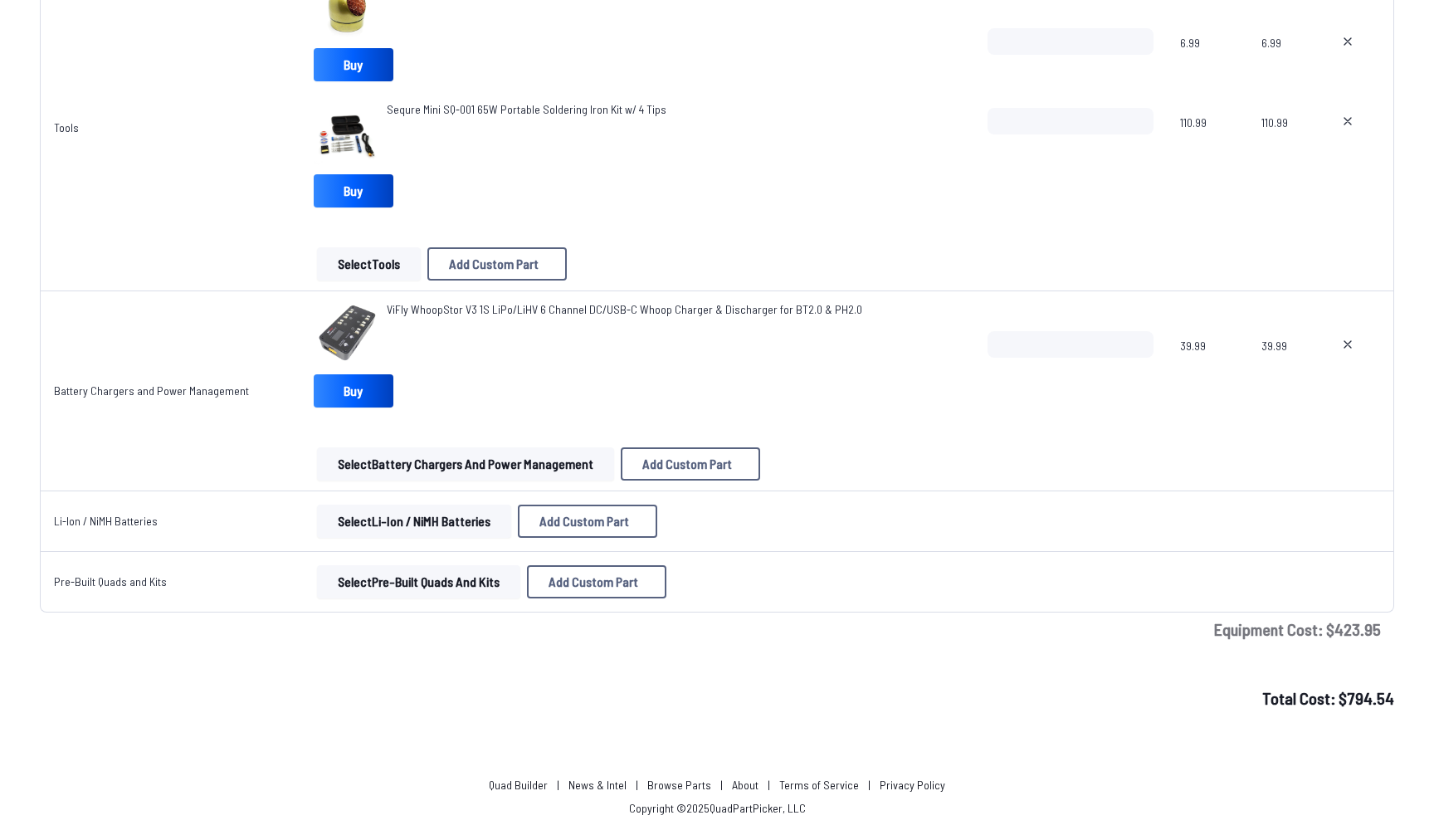
scroll to position [3527, 0]
click at [412, 518] on button "Select Li-Ion / NiMH Batteries" at bounding box center [414, 520] width 194 height 33
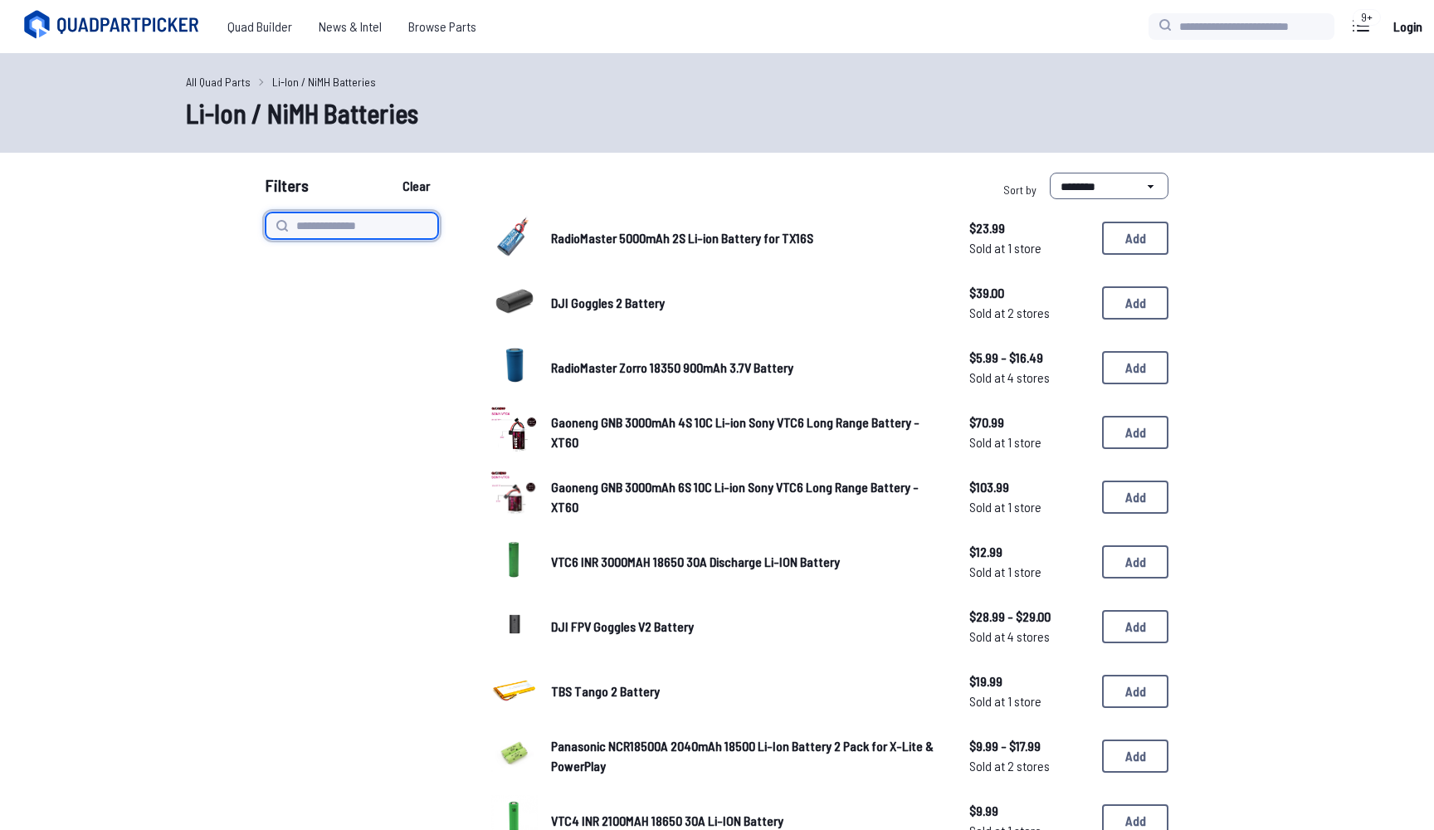
click at [337, 236] on input at bounding box center [351, 225] width 173 height 27
paste input "*****"
type input "*****"
click at [421, 186] on button "Clear" at bounding box center [416, 186] width 56 height 27
type input "*****"
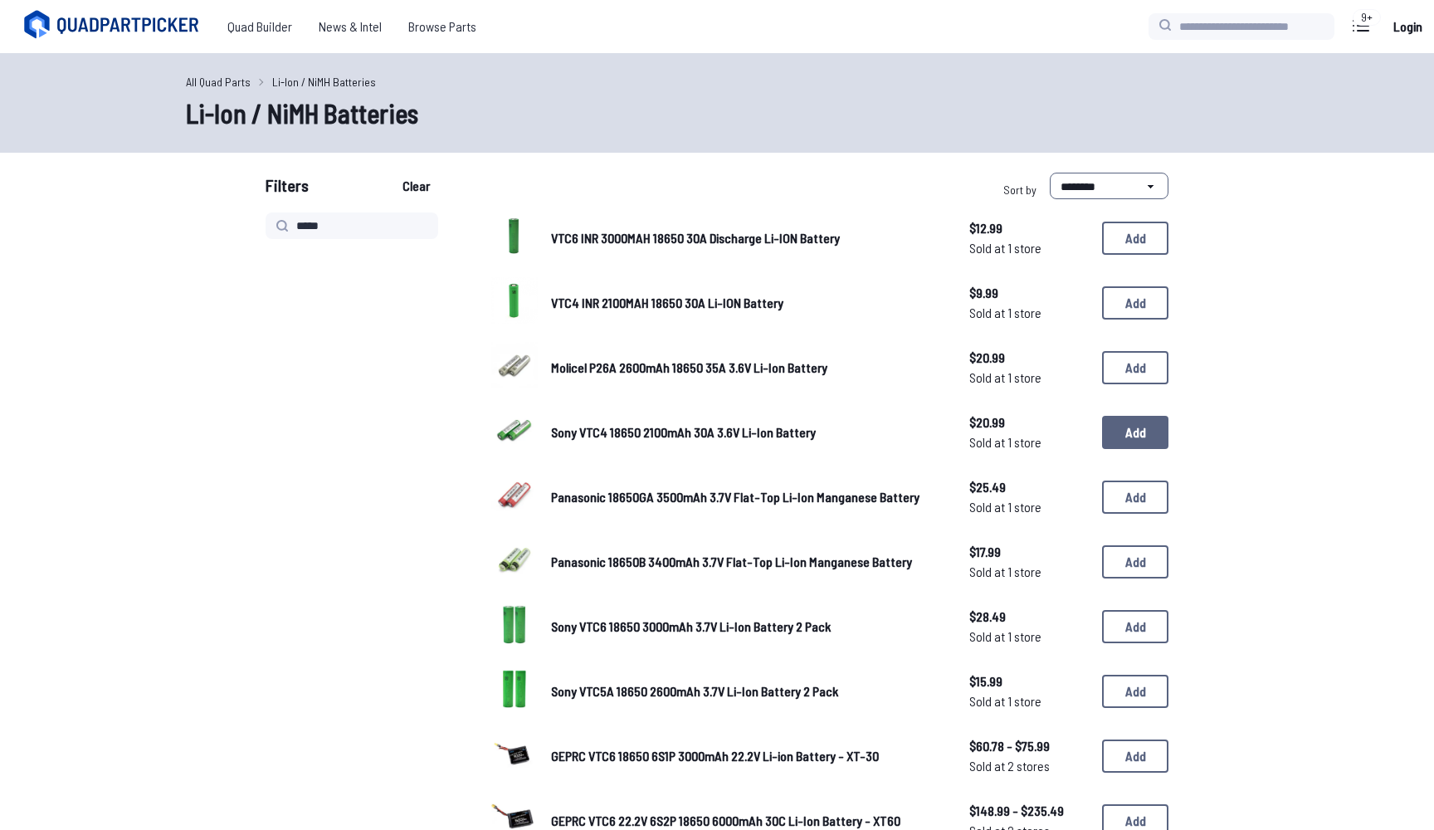
click at [1141, 440] on button "Add" at bounding box center [1135, 432] width 66 height 33
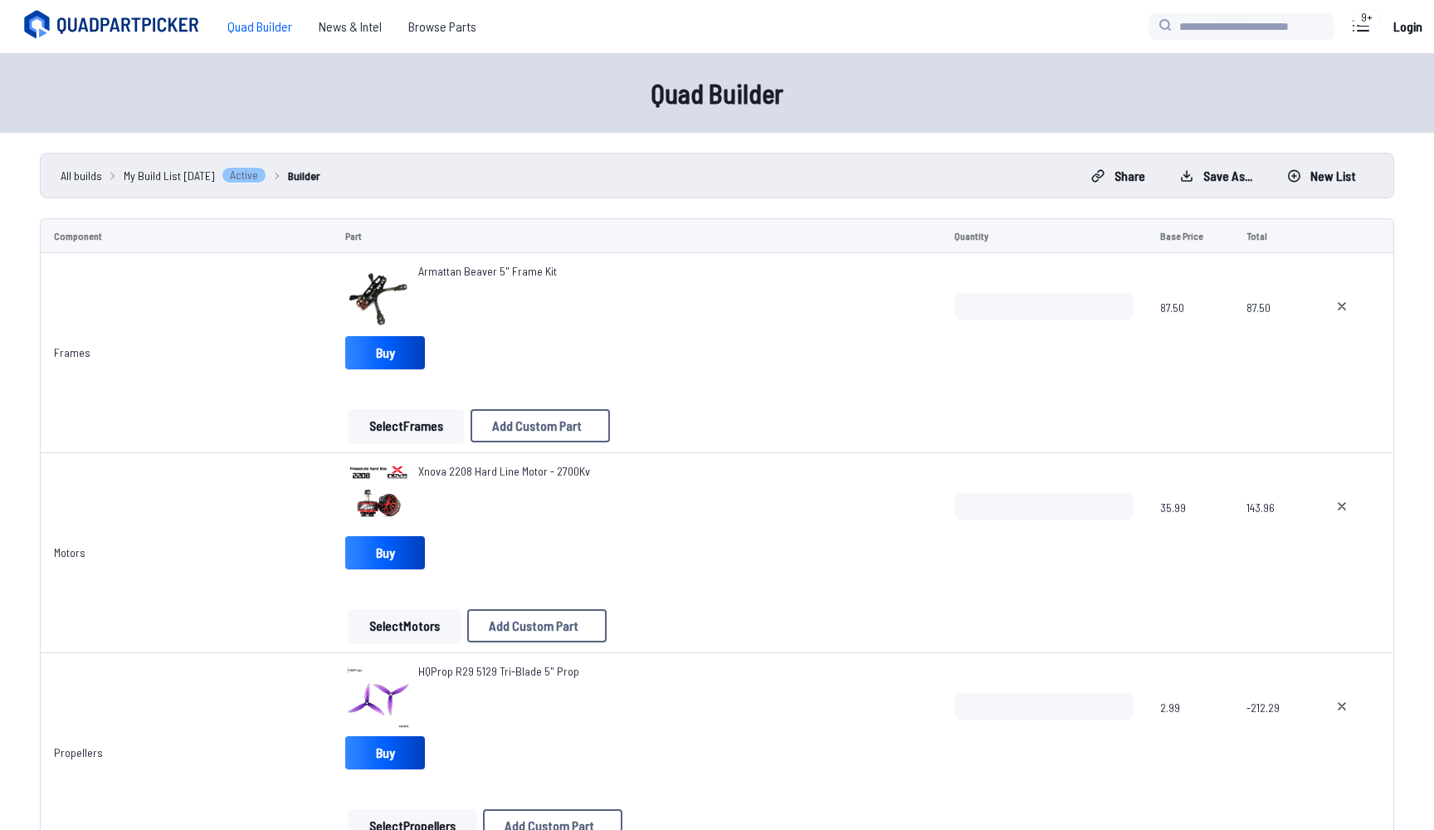
click at [1141, 440] on td "*" at bounding box center [1043, 353] width 205 height 200
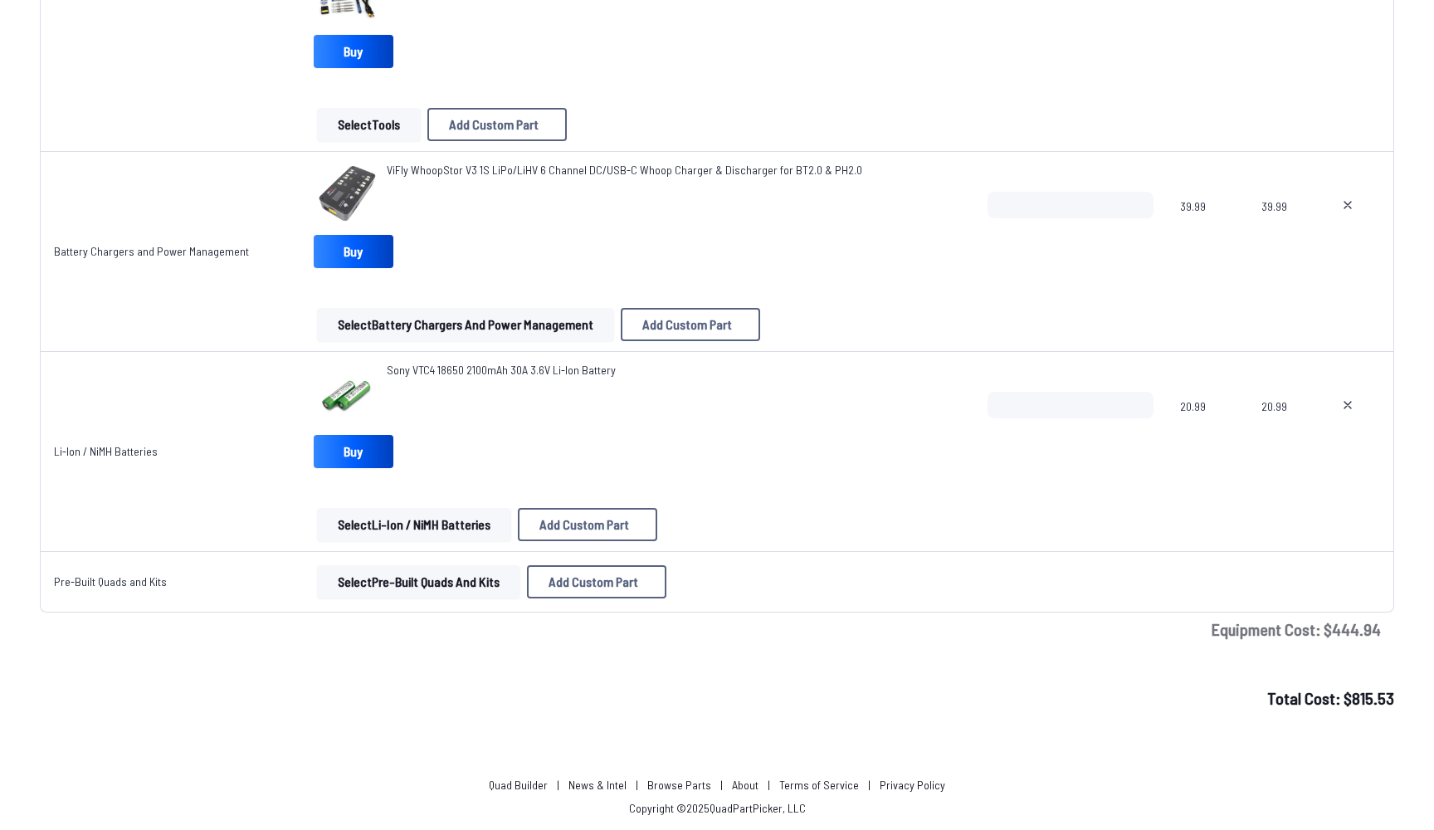
scroll to position [3666, 0]
click at [1122, 402] on input "*" at bounding box center [1070, 405] width 166 height 27
type input "*"
click at [1122, 402] on input "*" at bounding box center [1070, 405] width 166 height 27
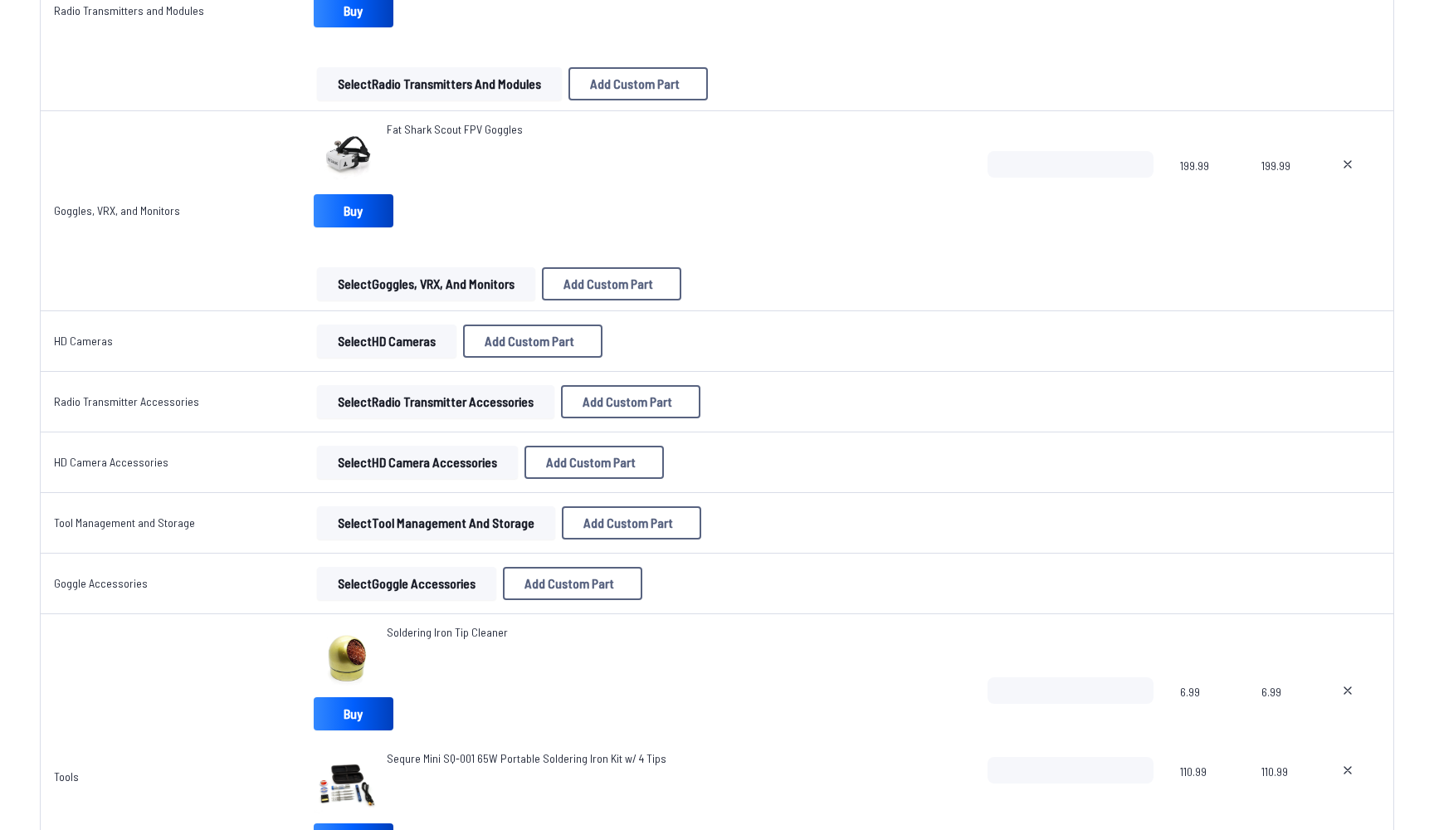
scroll to position [2879, 0]
click at [1338, 680] on button at bounding box center [1346, 689] width 41 height 27
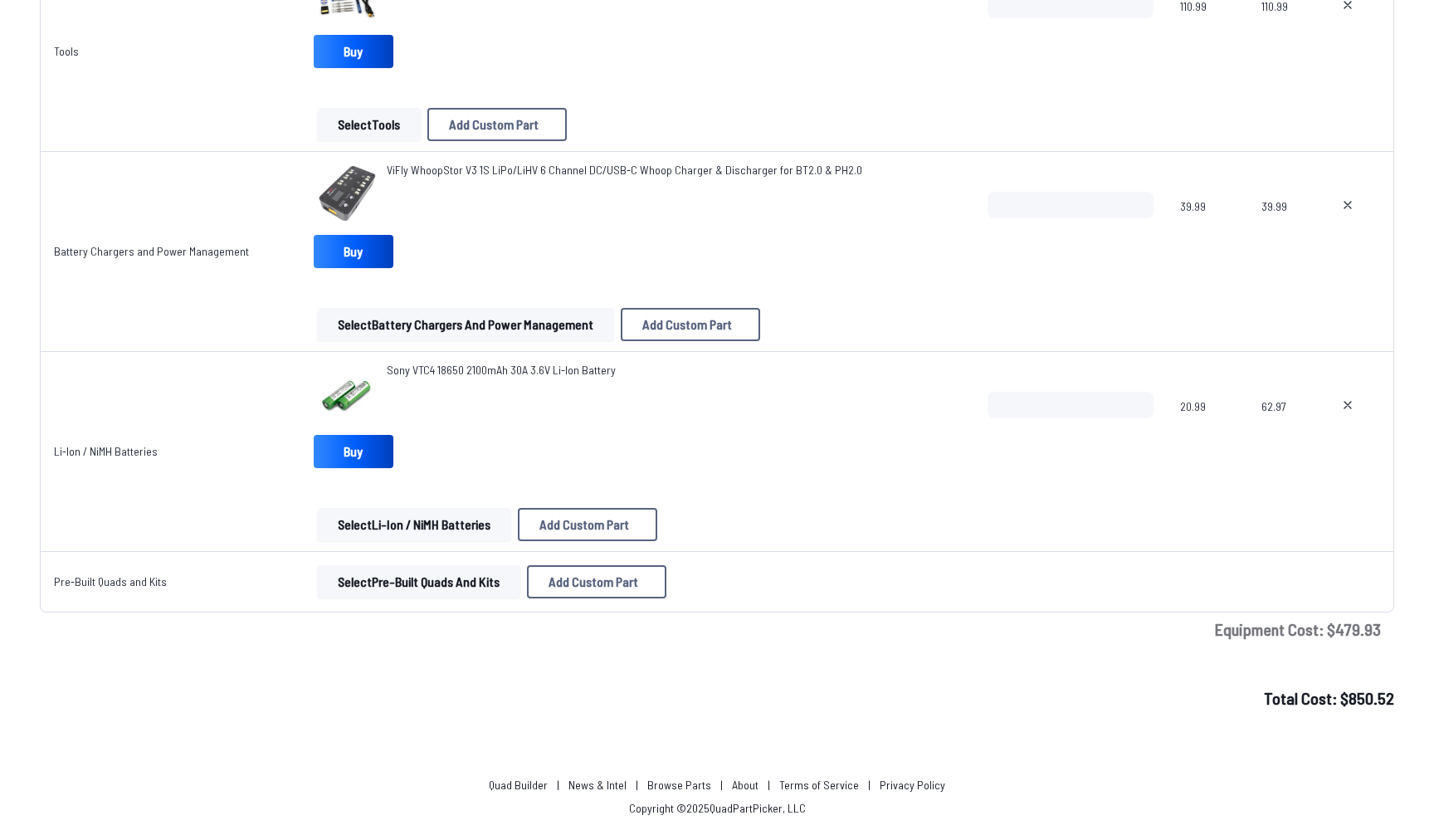
scroll to position [3540, 0]
click at [1353, 212] on button at bounding box center [1346, 205] width 41 height 27
type textarea "**********"
